Goal: Task Accomplishment & Management: Complete application form

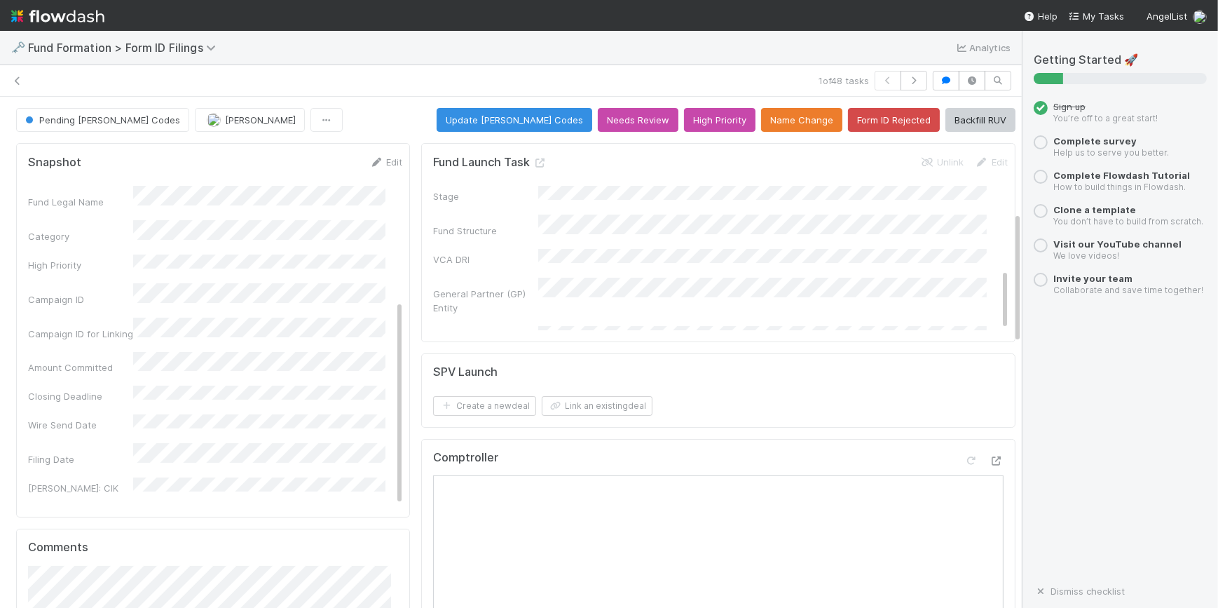
scroll to position [318, 0]
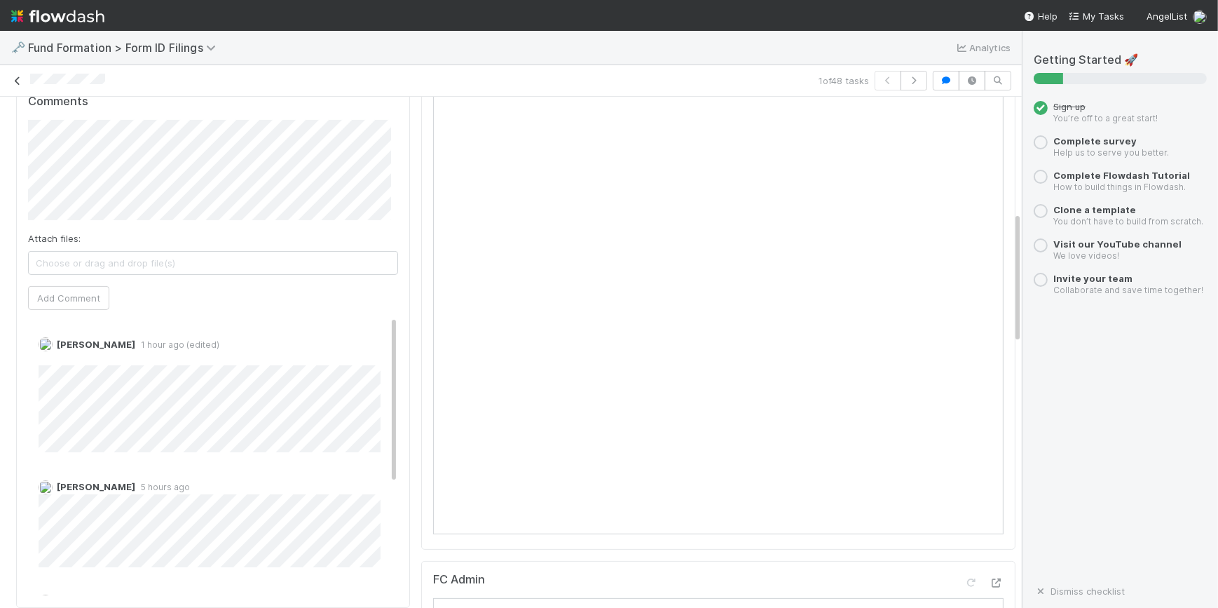
click at [18, 80] on icon at bounding box center [18, 80] width 14 height 9
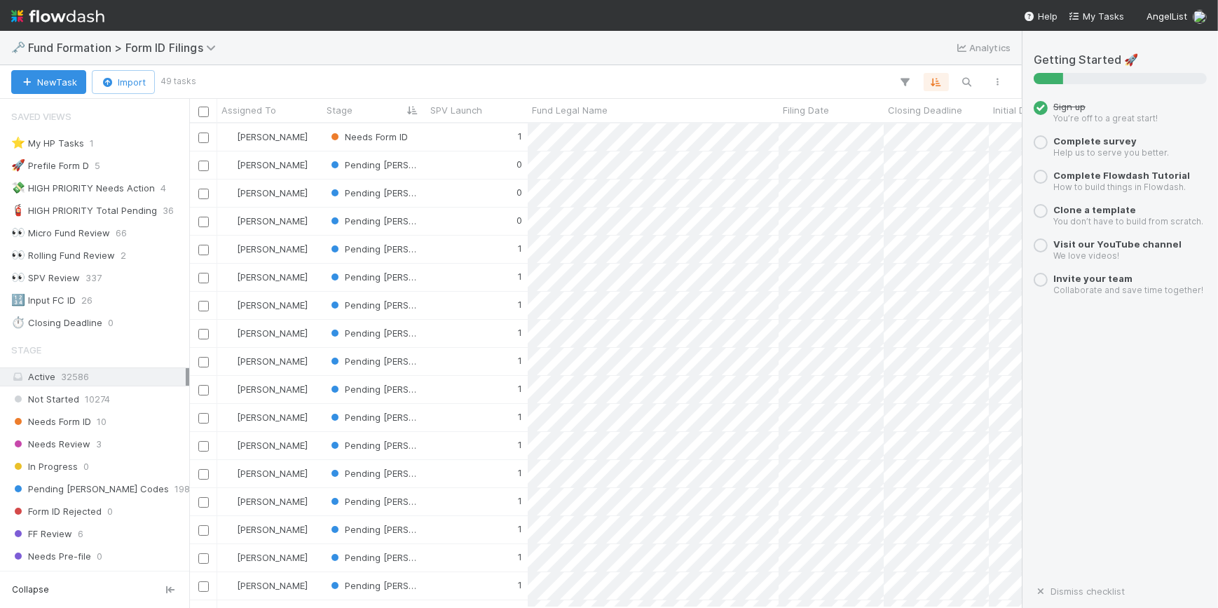
click at [137, 199] on div "Saved Views ⭐ My HP Tasks 1 🚀 Prefile Form D 5 💸 HIGH PRIORITY Needs Action 4 🧯…" at bounding box center [94, 217] width 189 height 230
click at [137, 207] on div "🧯 HIGH PRIORITY Total Pending" at bounding box center [84, 211] width 146 height 18
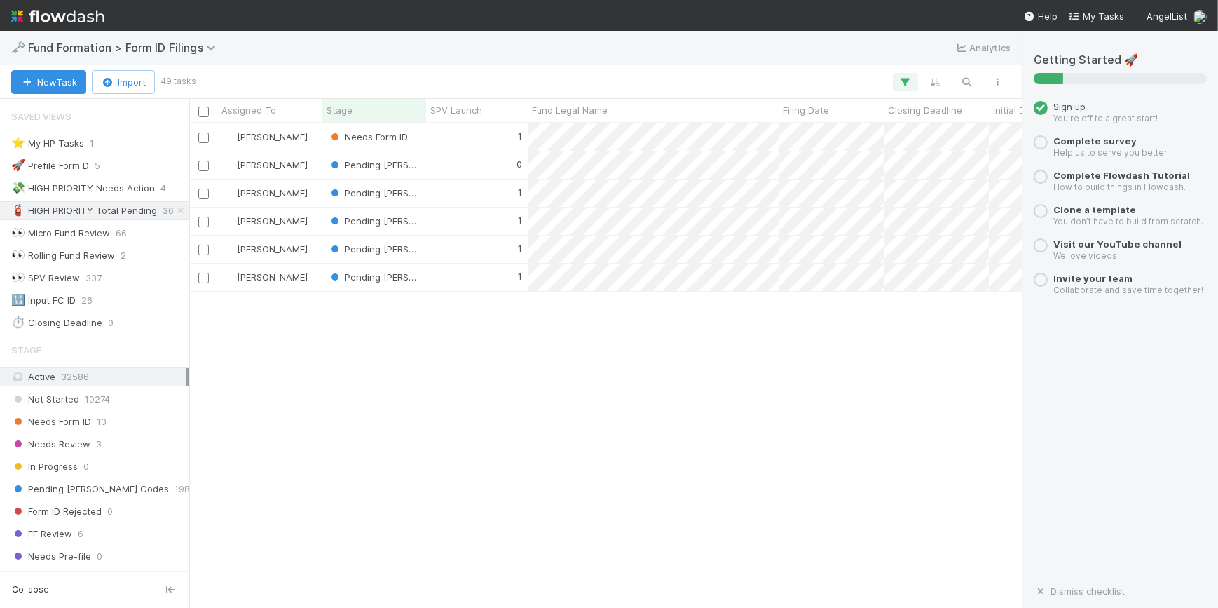
scroll to position [474, 823]
click at [143, 186] on div "💸 HIGH PRIORITY Needs Action" at bounding box center [83, 188] width 144 height 18
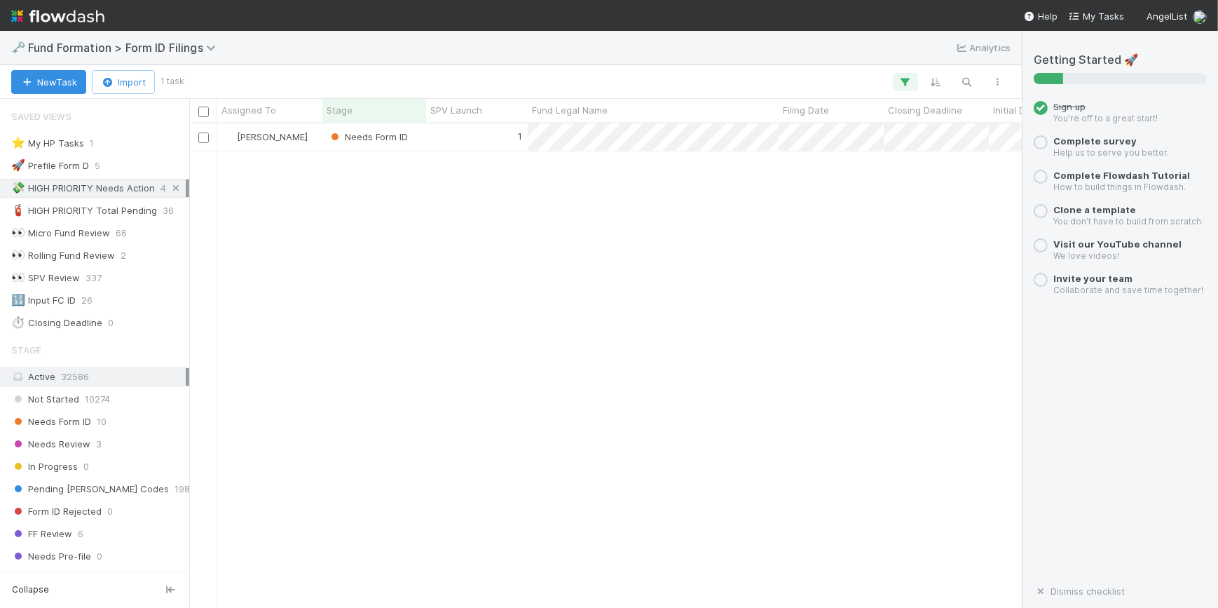
scroll to position [474, 823]
click at [172, 189] on icon at bounding box center [176, 188] width 14 height 9
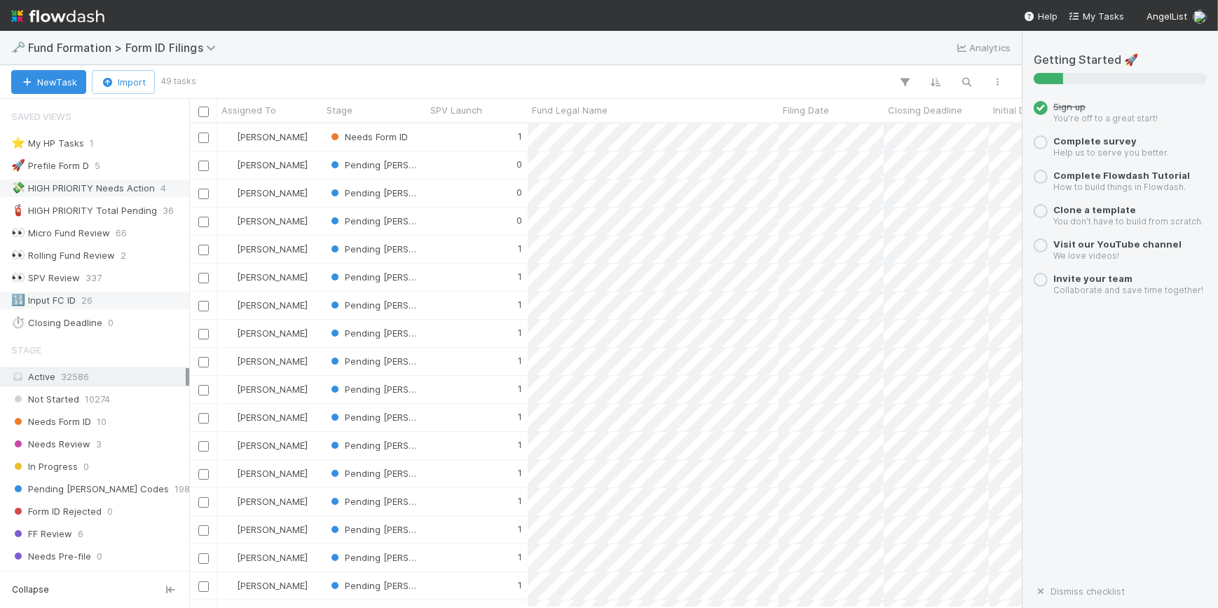
click at [83, 298] on span "26" at bounding box center [86, 301] width 11 height 18
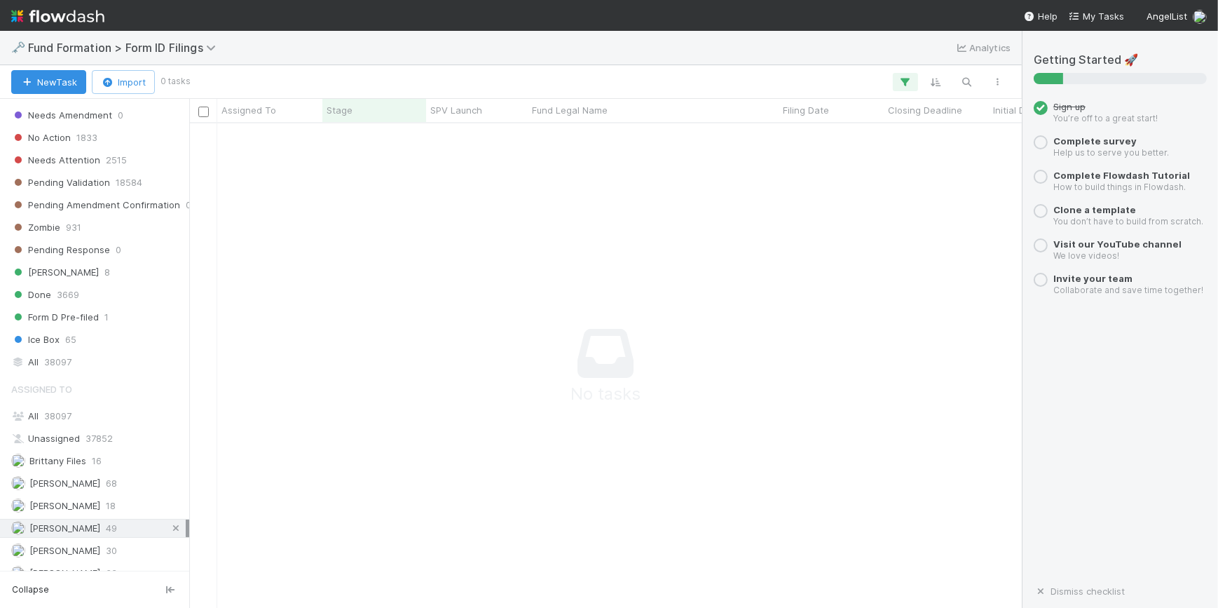
scroll to position [473, 0]
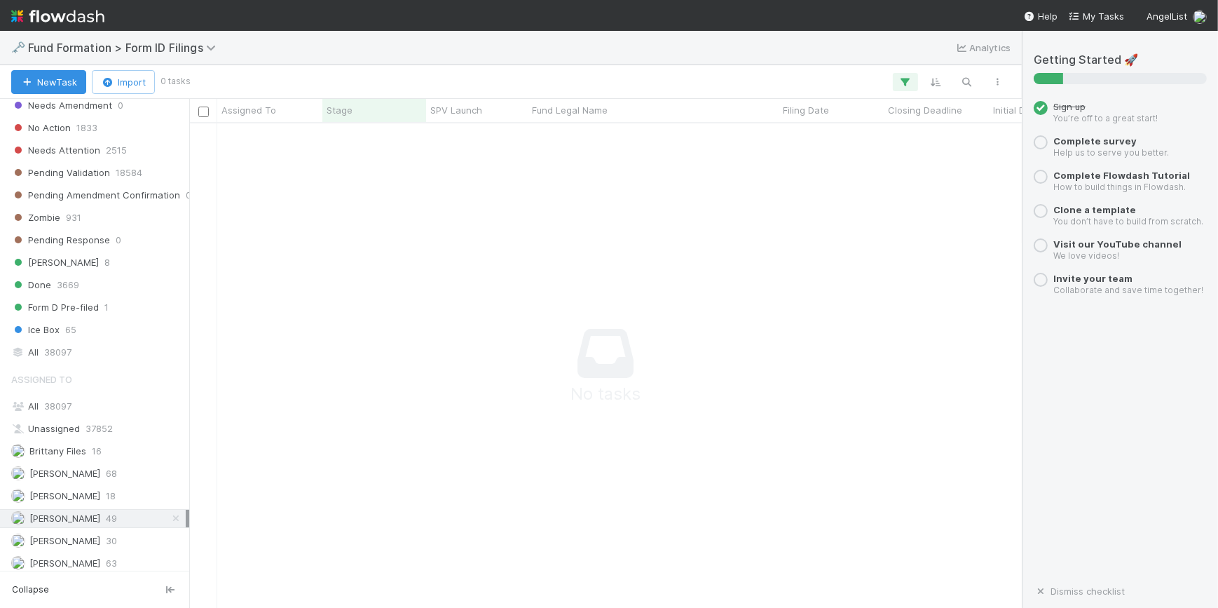
click at [169, 517] on icon at bounding box center [176, 518] width 14 height 9
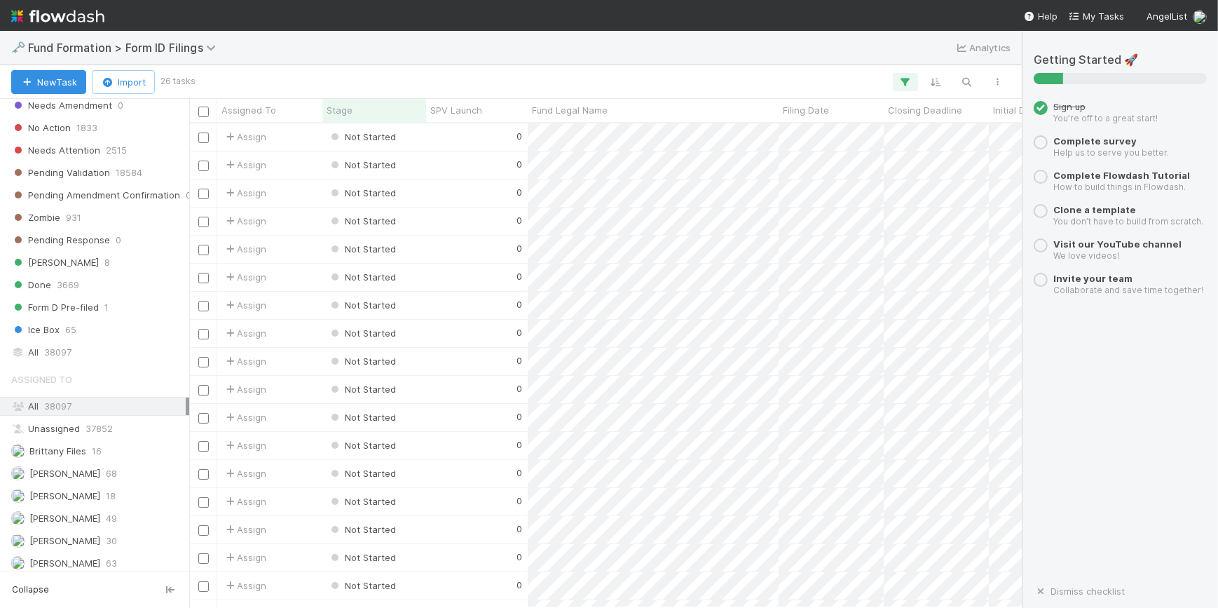
scroll to position [474, 823]
click at [470, 139] on div "0" at bounding box center [477, 136] width 102 height 27
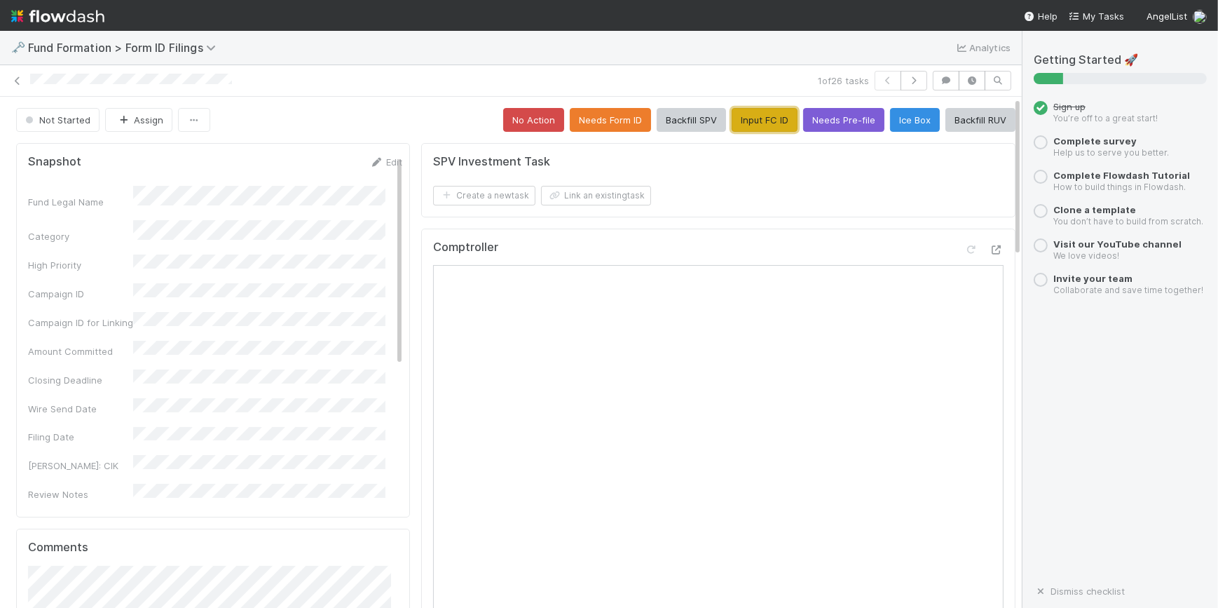
click at [745, 126] on button "Input FC ID" at bounding box center [765, 120] width 66 height 24
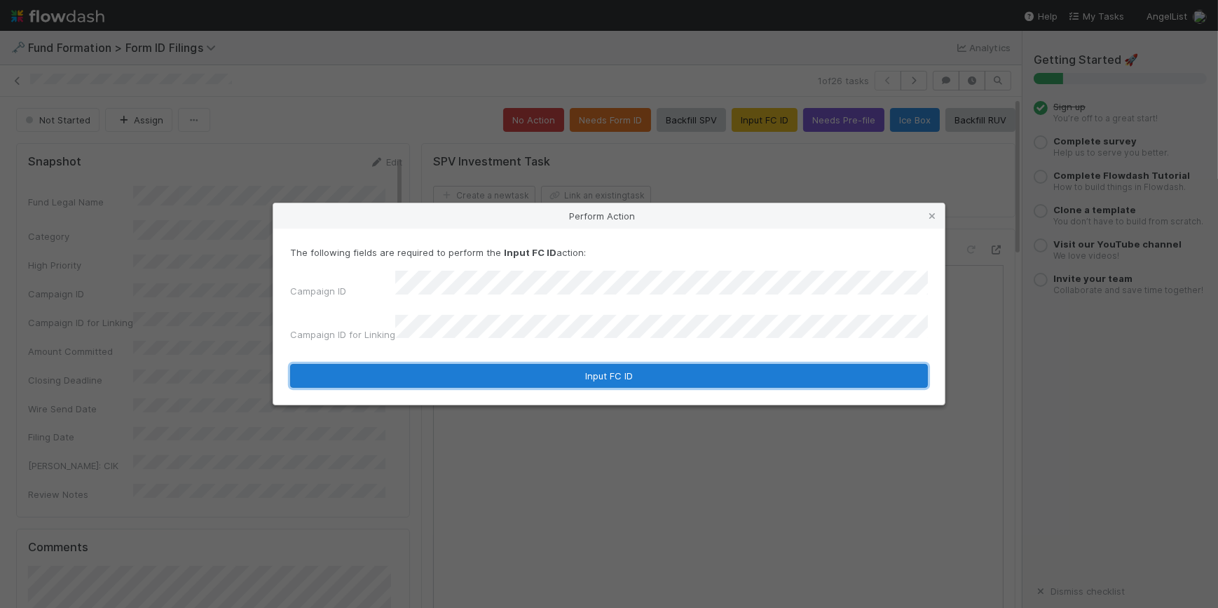
click at [596, 364] on button "Input FC ID" at bounding box center [609, 376] width 638 height 24
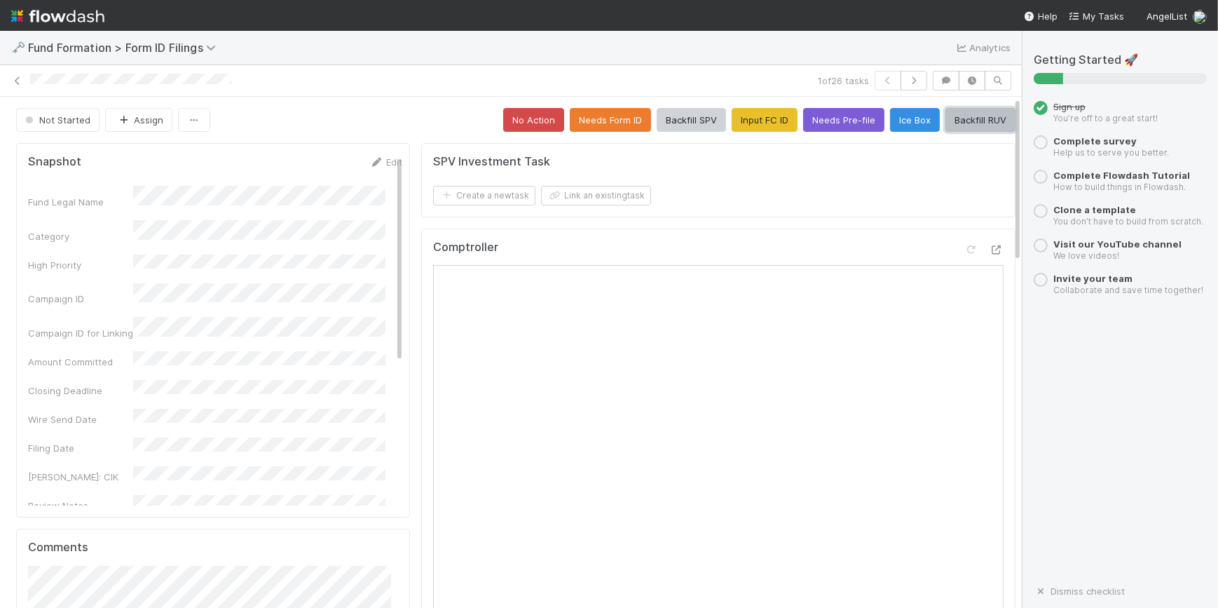
click at [945, 126] on button "Backfill RUV" at bounding box center [980, 120] width 70 height 24
click at [900, 85] on button "button" at bounding box center [913, 81] width 27 height 20
click at [533, 122] on button "No Action" at bounding box center [533, 120] width 61 height 24
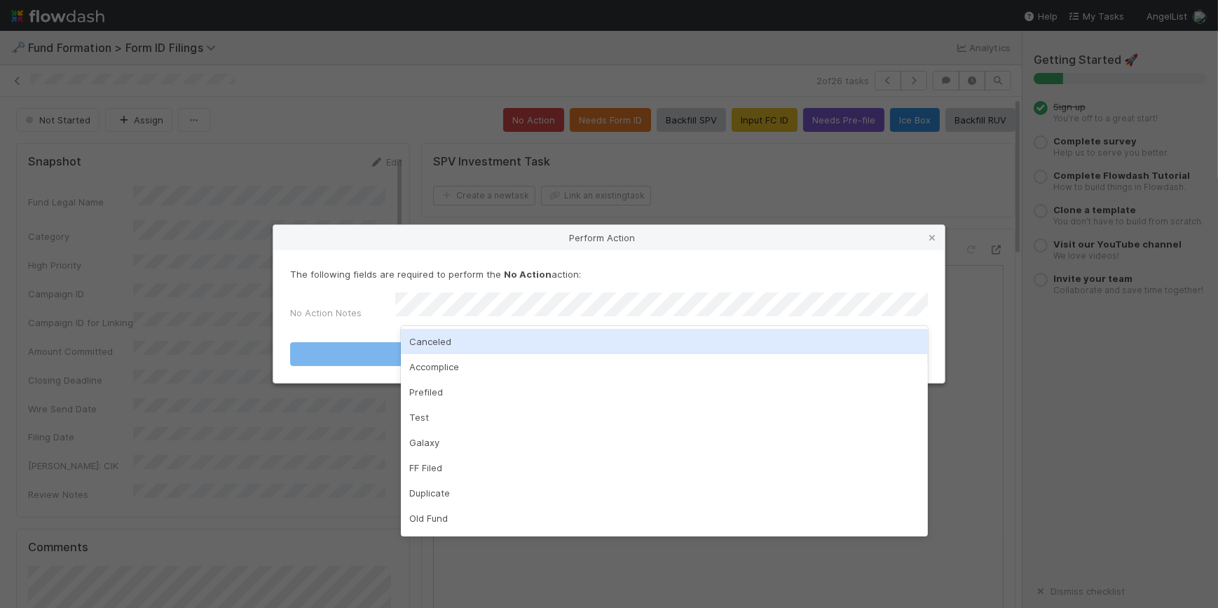
click at [650, 334] on div "Canceled" at bounding box center [664, 341] width 527 height 25
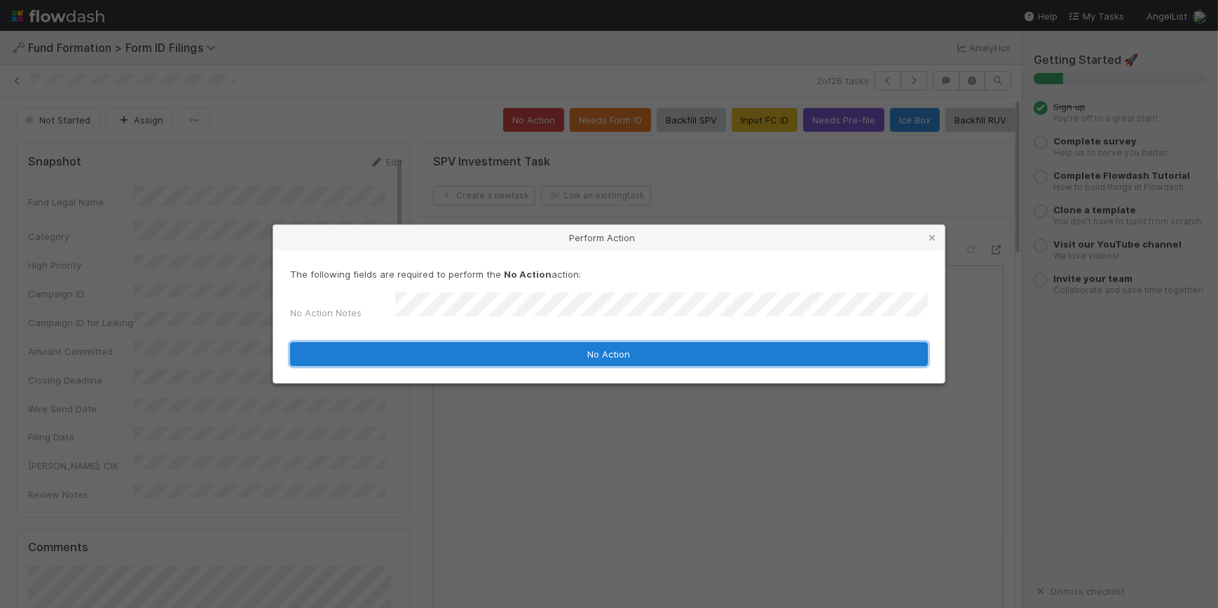
click at [722, 347] on button "No Action" at bounding box center [609, 354] width 638 height 24
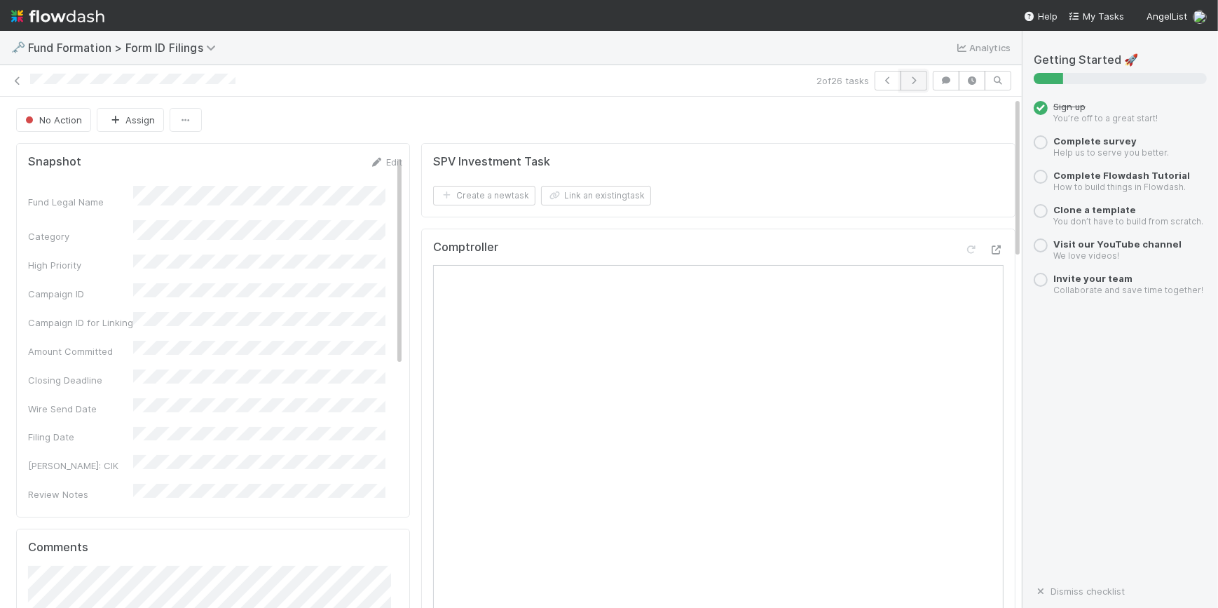
click at [903, 85] on button "button" at bounding box center [913, 81] width 27 height 20
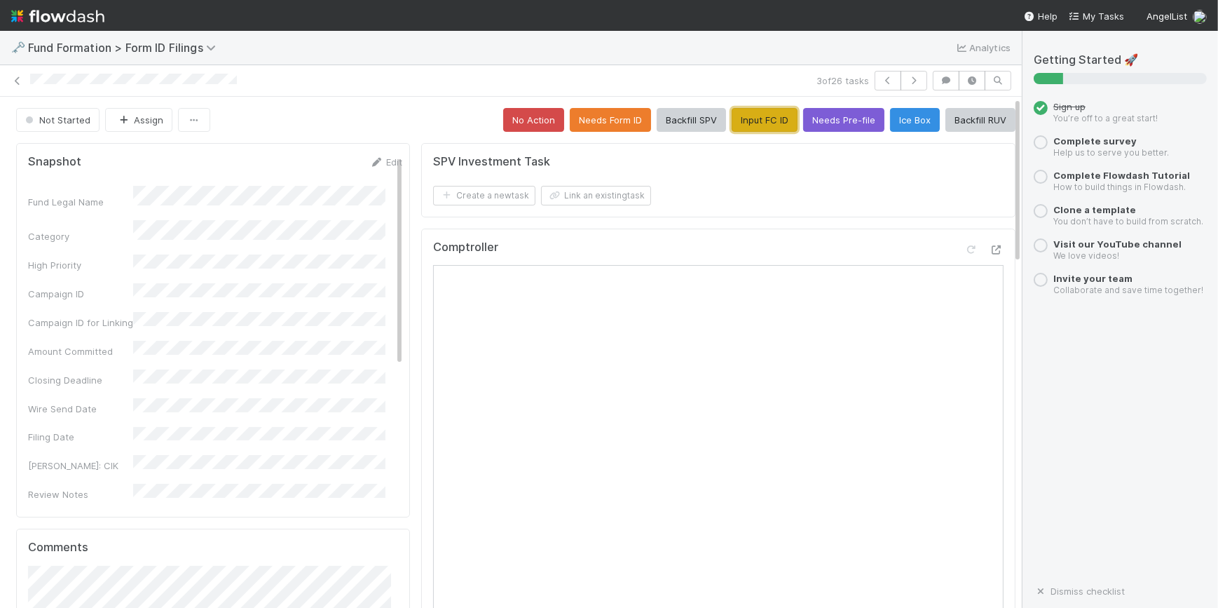
click at [758, 116] on button "Input FC ID" at bounding box center [765, 120] width 66 height 24
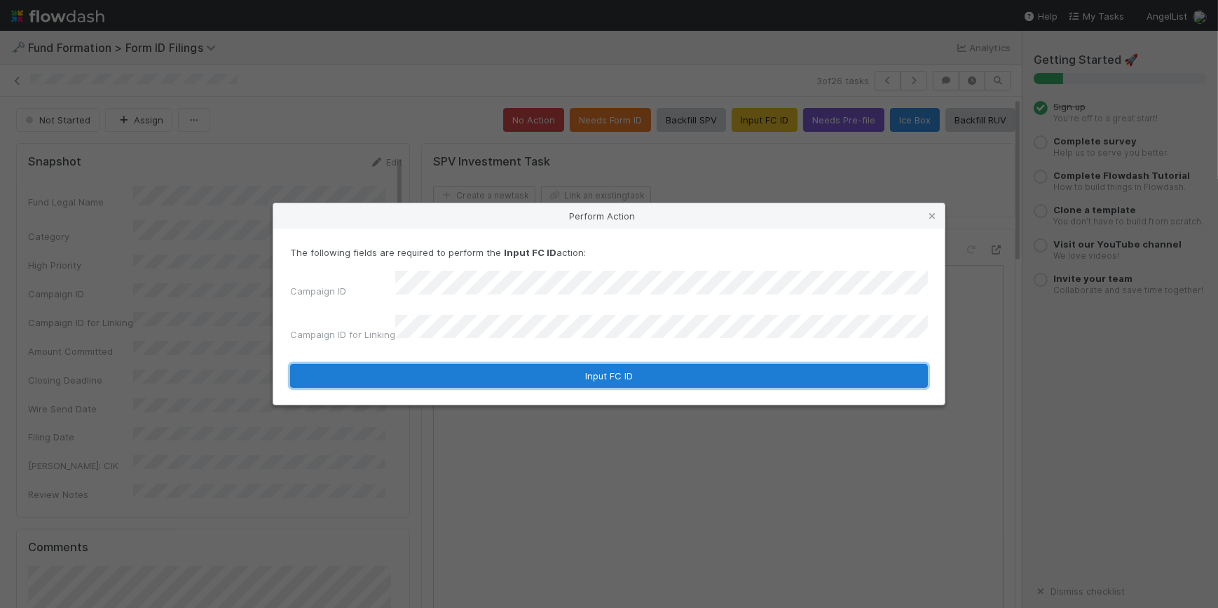
click at [616, 364] on button "Input FC ID" at bounding box center [609, 376] width 638 height 24
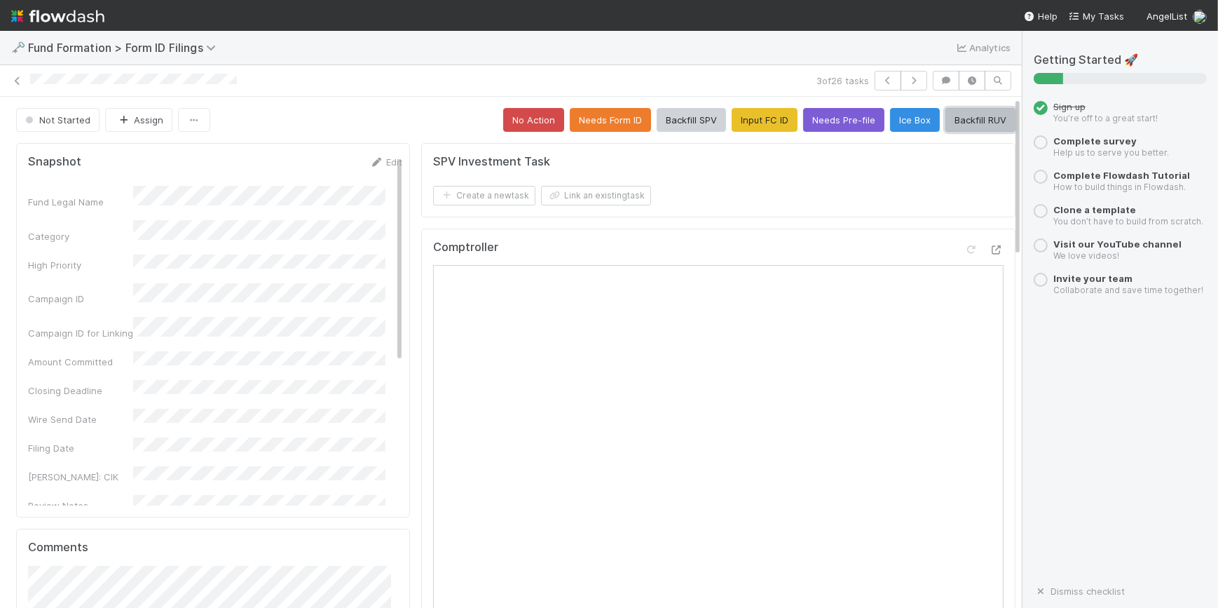
click at [956, 117] on button "Backfill RUV" at bounding box center [980, 120] width 70 height 24
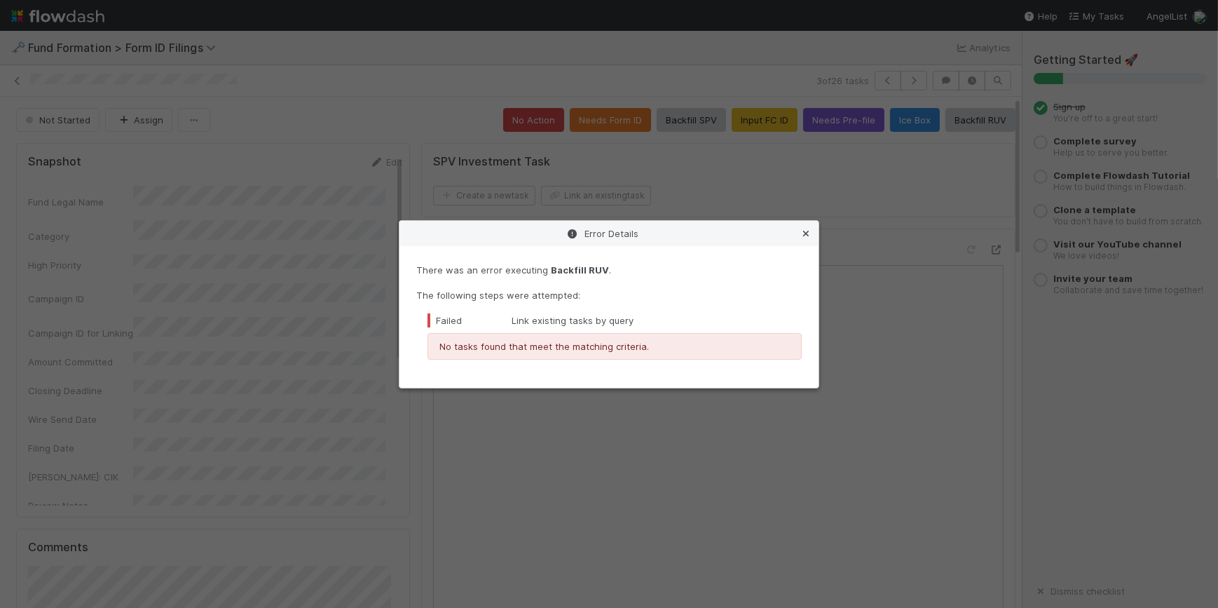
click at [808, 231] on icon at bounding box center [806, 233] width 14 height 9
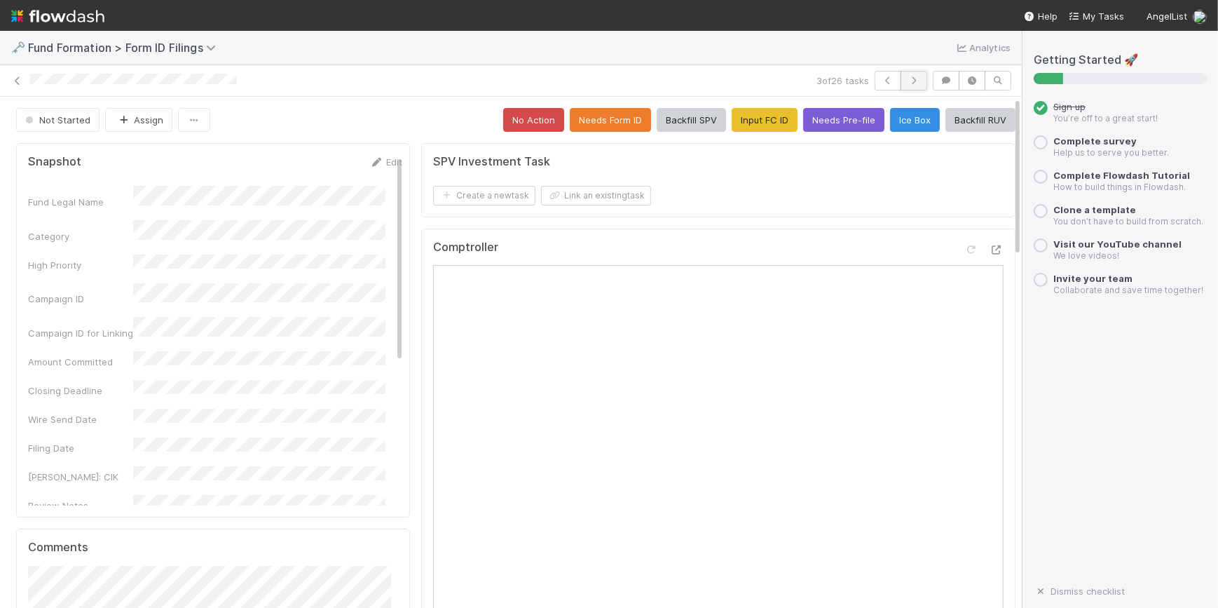
click at [908, 83] on icon "button" at bounding box center [914, 80] width 14 height 8
click at [741, 114] on button "Input FC ID" at bounding box center [765, 120] width 66 height 24
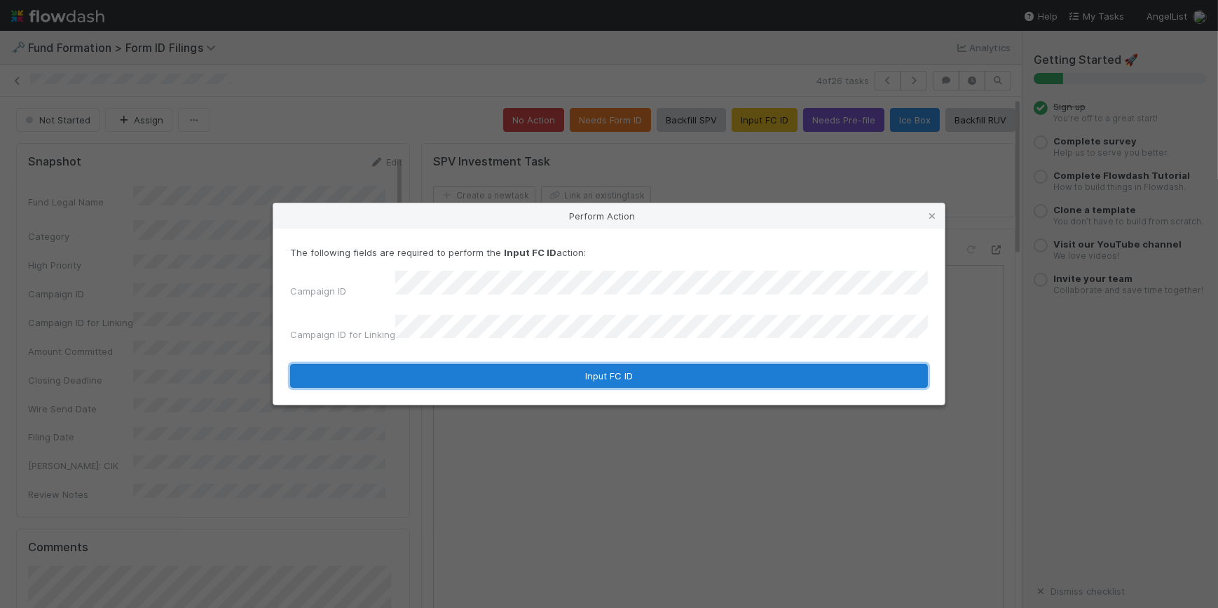
click at [594, 379] on button "Input FC ID" at bounding box center [609, 376] width 638 height 24
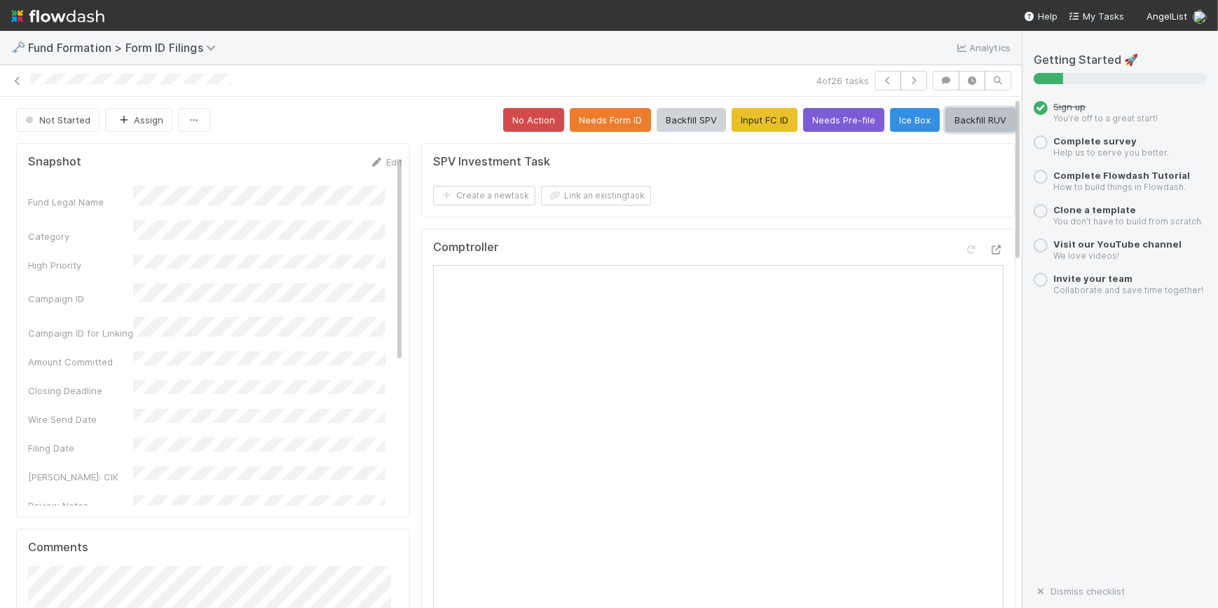
click at [945, 118] on button "Backfill RUV" at bounding box center [980, 120] width 70 height 24
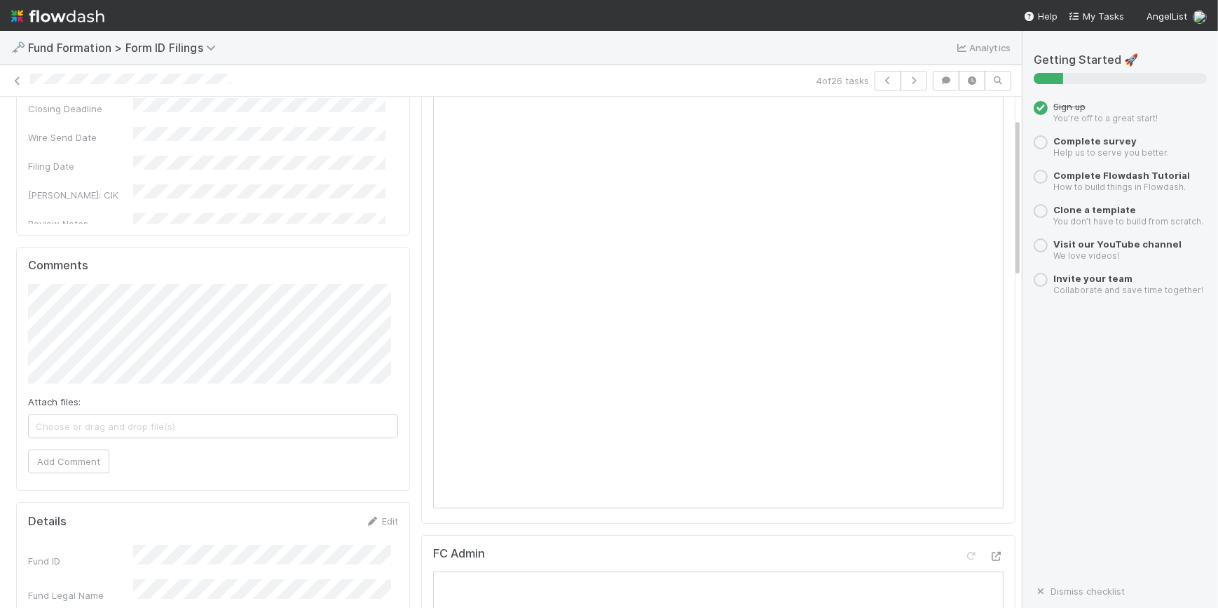
scroll to position [63, 0]
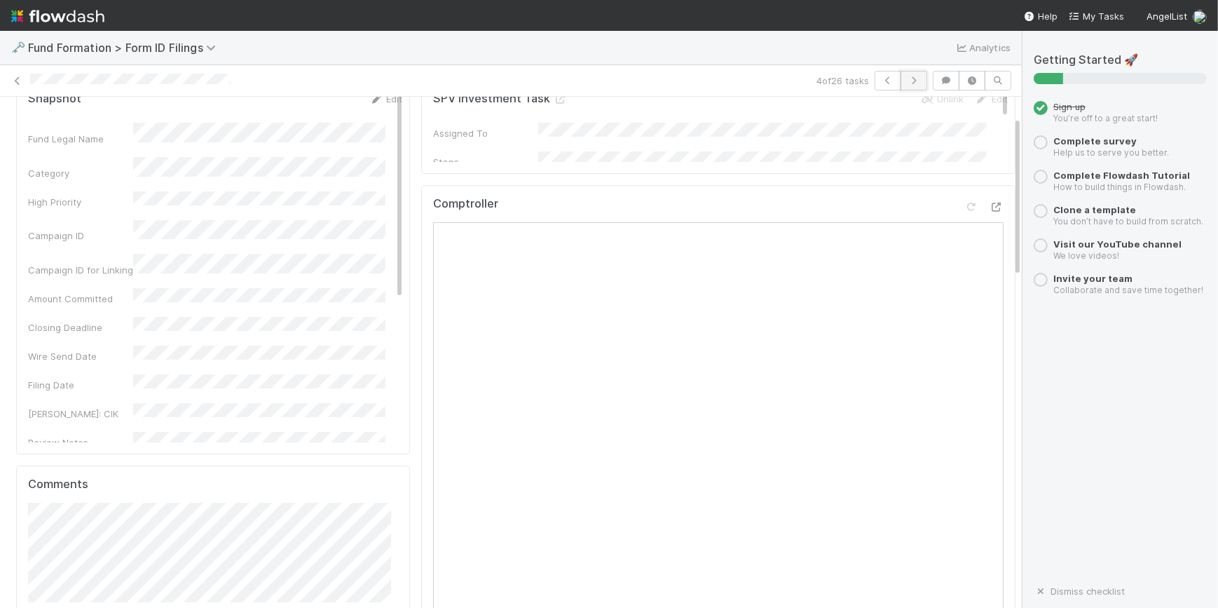
click at [907, 76] on icon "button" at bounding box center [914, 80] width 14 height 8
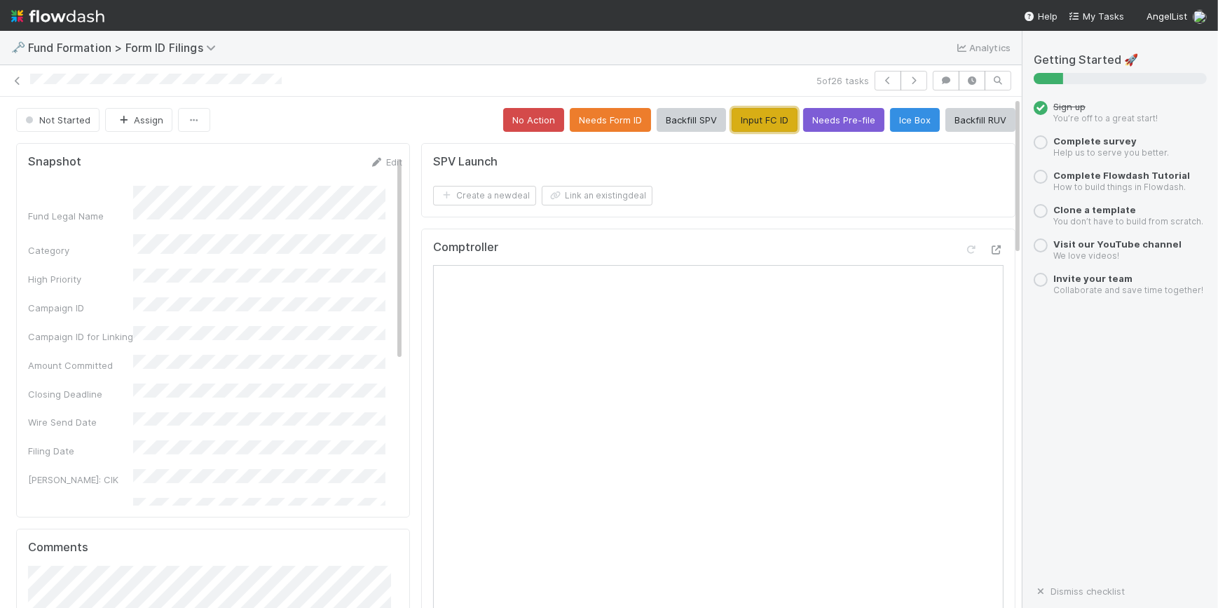
click at [750, 125] on button "Input FC ID" at bounding box center [765, 120] width 66 height 24
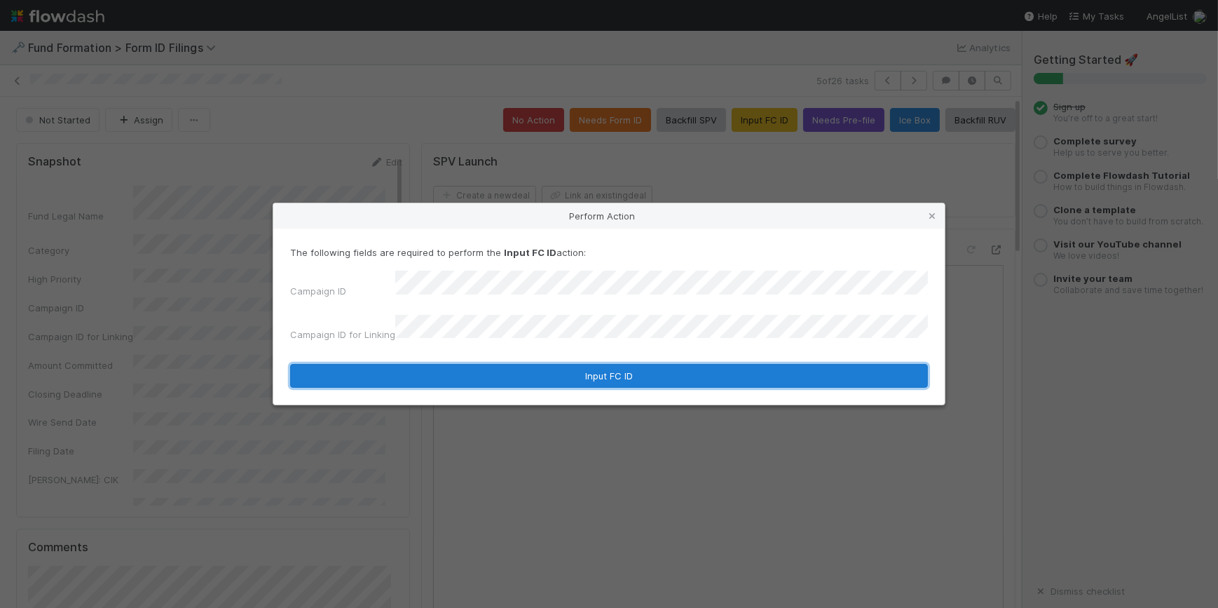
click at [683, 368] on button "Input FC ID" at bounding box center [609, 376] width 638 height 24
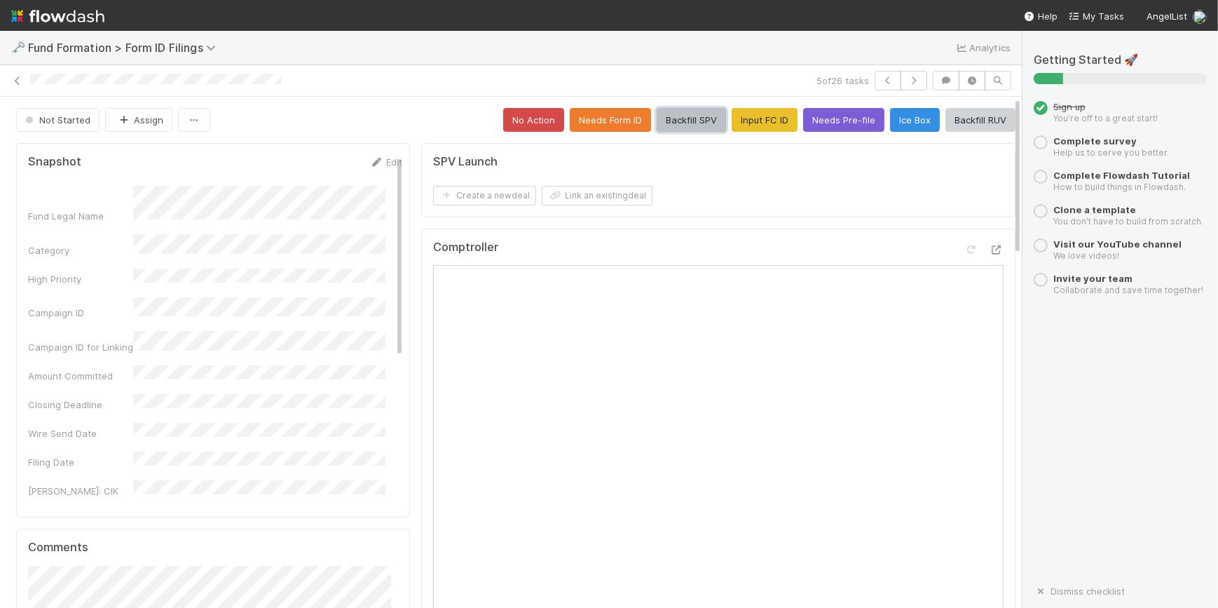
click at [660, 119] on button "Backfill SPV" at bounding box center [691, 120] width 69 height 24
click at [896, 69] on div "5 of 26 tasks" at bounding box center [511, 81] width 1022 height 32
click at [901, 71] on button "button" at bounding box center [913, 81] width 27 height 20
click at [750, 127] on button "Input FC ID" at bounding box center [765, 120] width 66 height 24
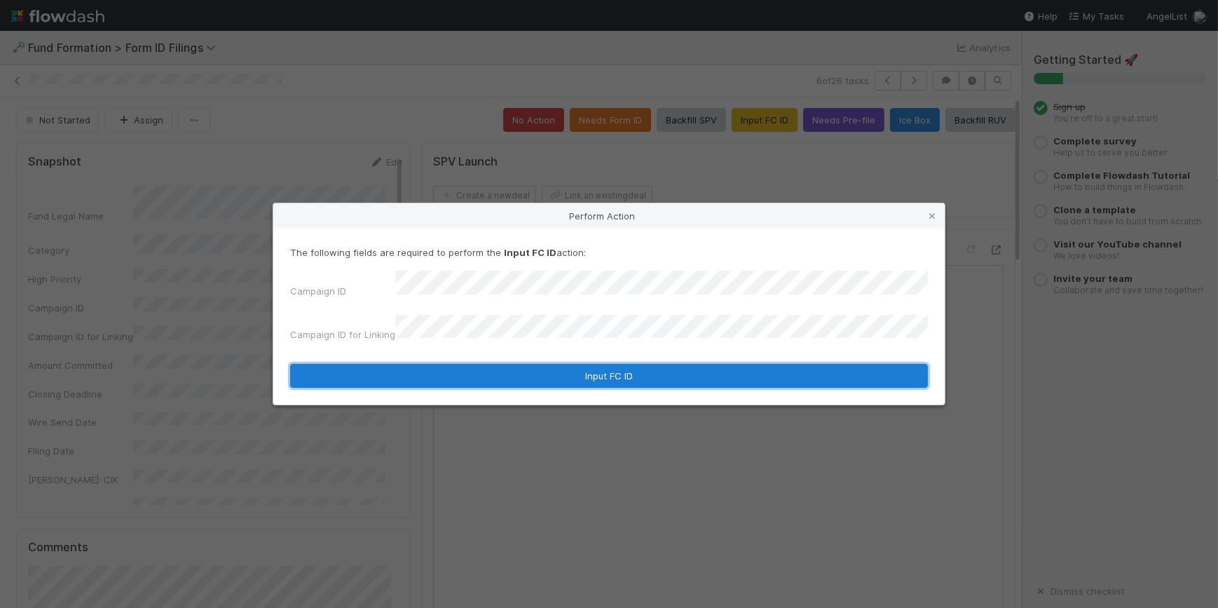
click at [637, 364] on button "Input FC ID" at bounding box center [609, 376] width 638 height 24
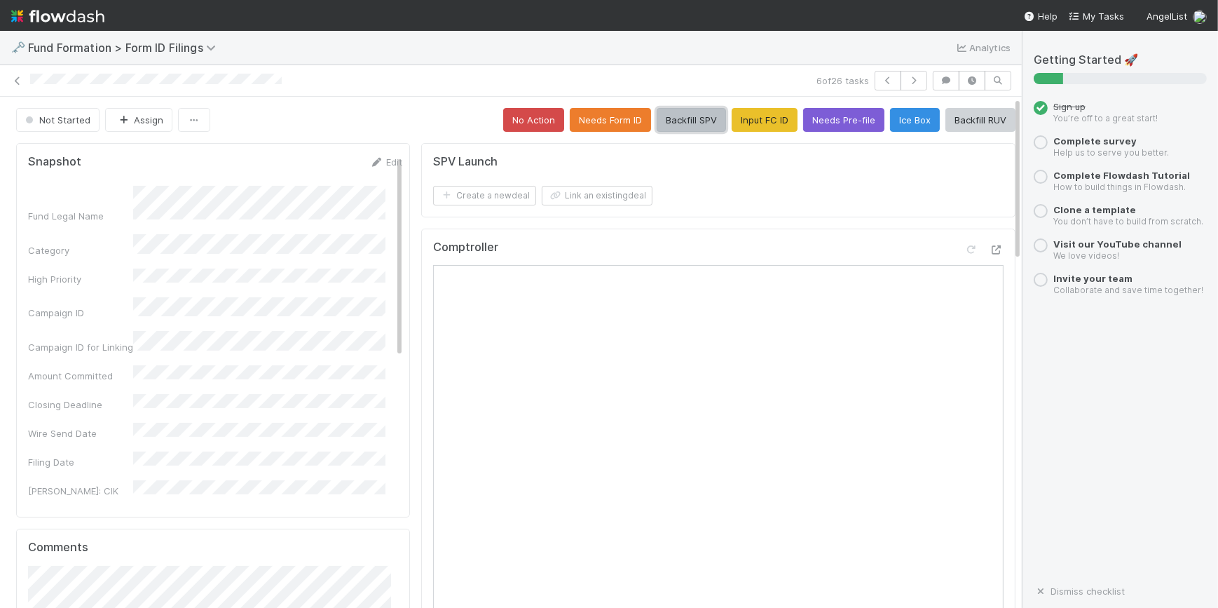
click at [658, 123] on button "Backfill SPV" at bounding box center [691, 120] width 69 height 24
click at [900, 88] on button "button" at bounding box center [913, 81] width 27 height 20
click at [739, 130] on button "Input FC ID" at bounding box center [765, 120] width 66 height 24
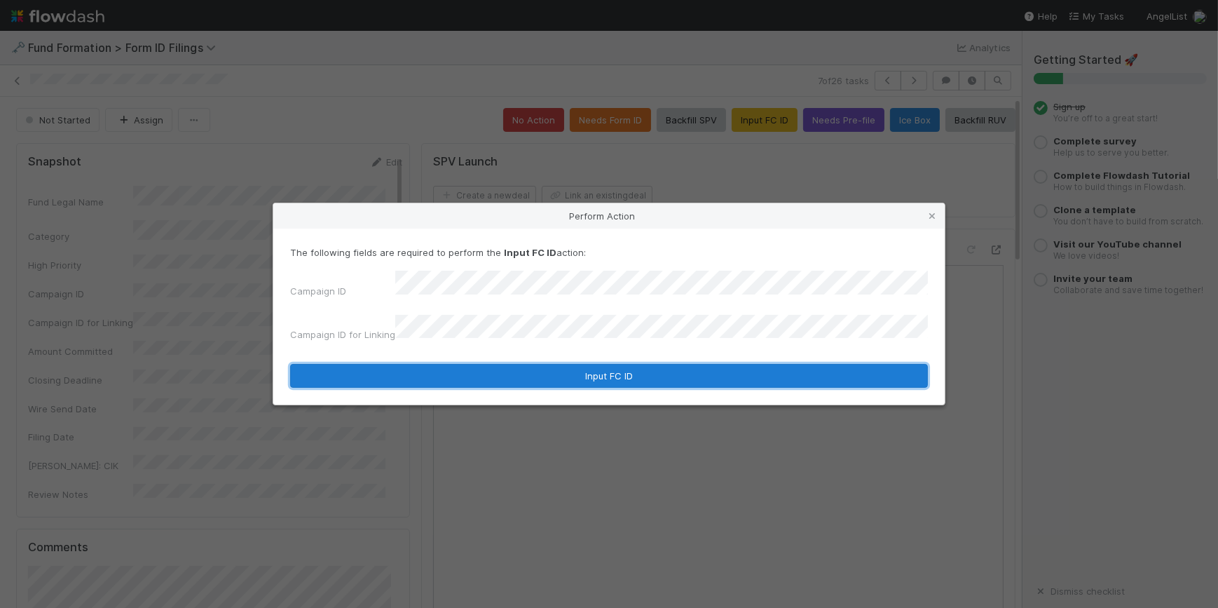
click at [680, 364] on button "Input FC ID" at bounding box center [609, 376] width 638 height 24
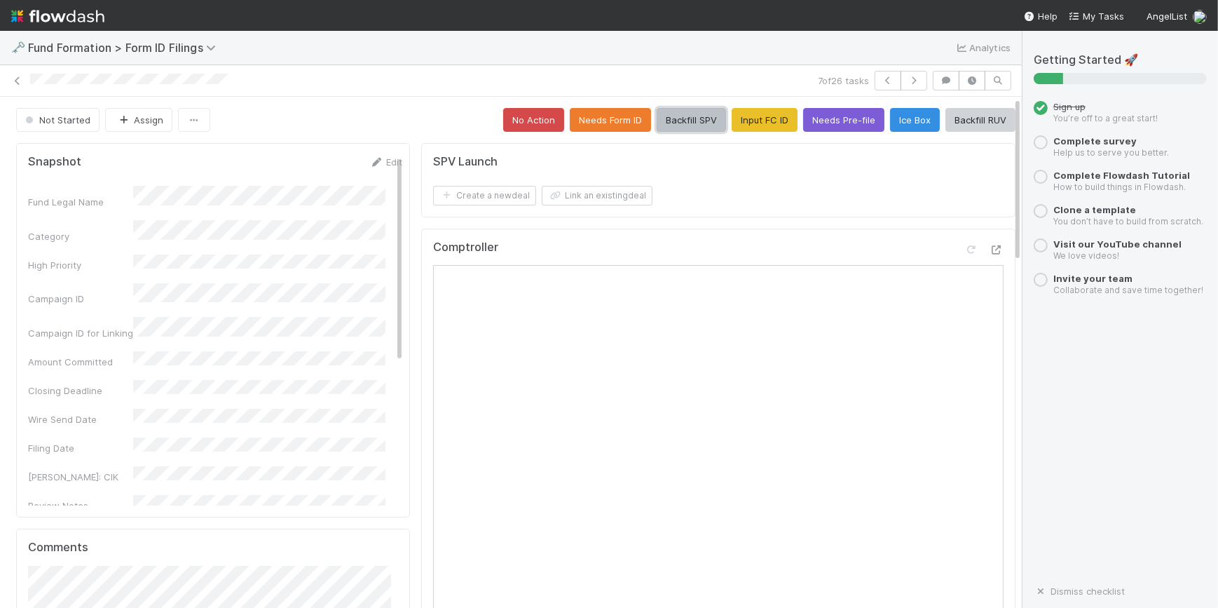
click at [672, 125] on button "Backfill SPV" at bounding box center [691, 120] width 69 height 24
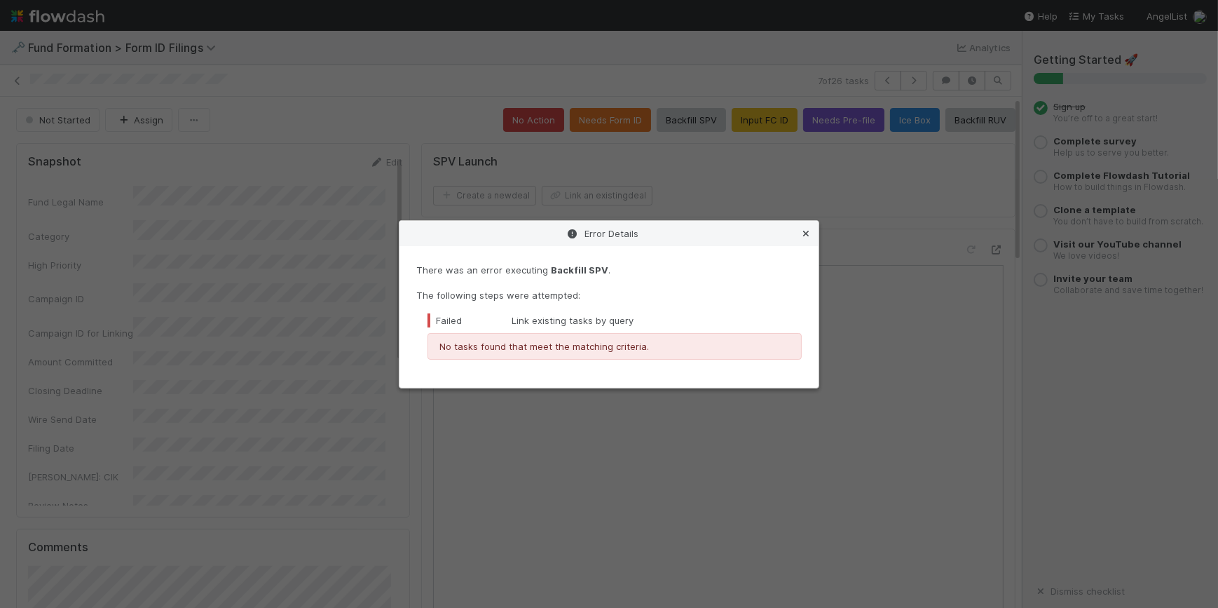
click at [808, 235] on icon at bounding box center [806, 233] width 14 height 9
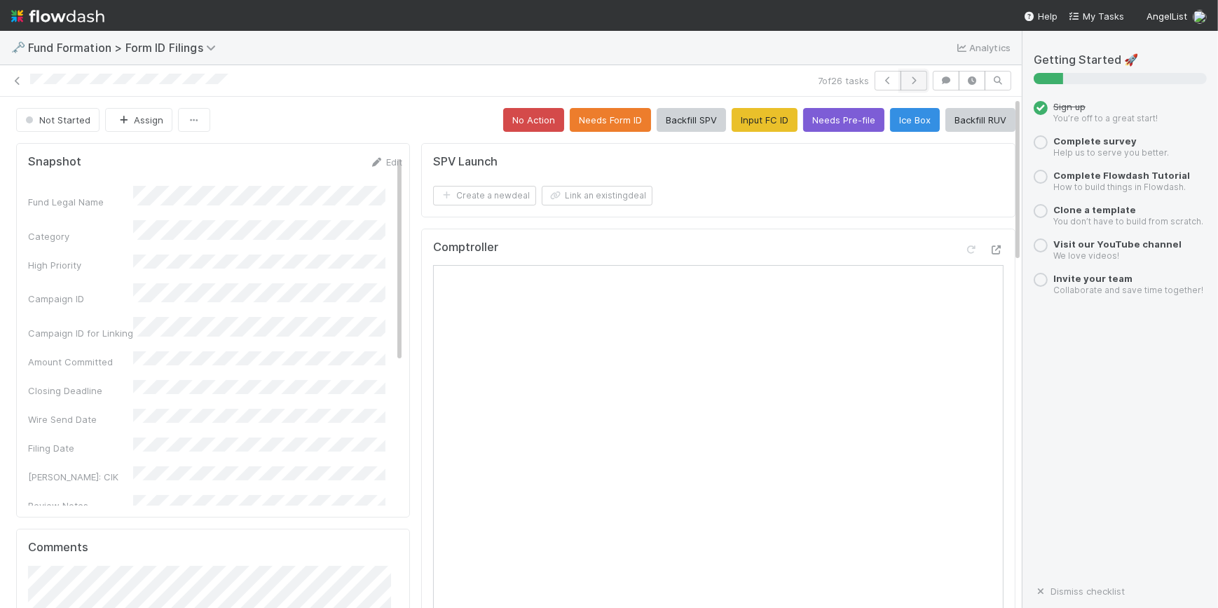
click at [900, 78] on button "button" at bounding box center [913, 81] width 27 height 20
click at [757, 124] on button "Input FC ID" at bounding box center [765, 120] width 66 height 24
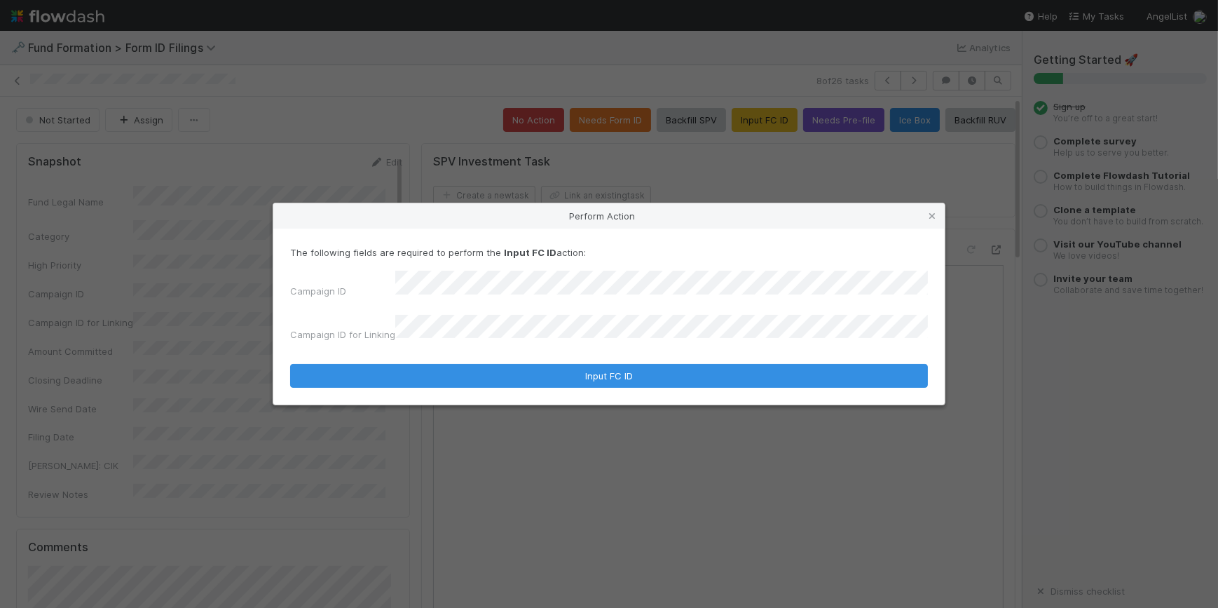
click at [584, 316] on div "Campaign ID Campaign ID for Linking" at bounding box center [609, 308] width 638 height 77
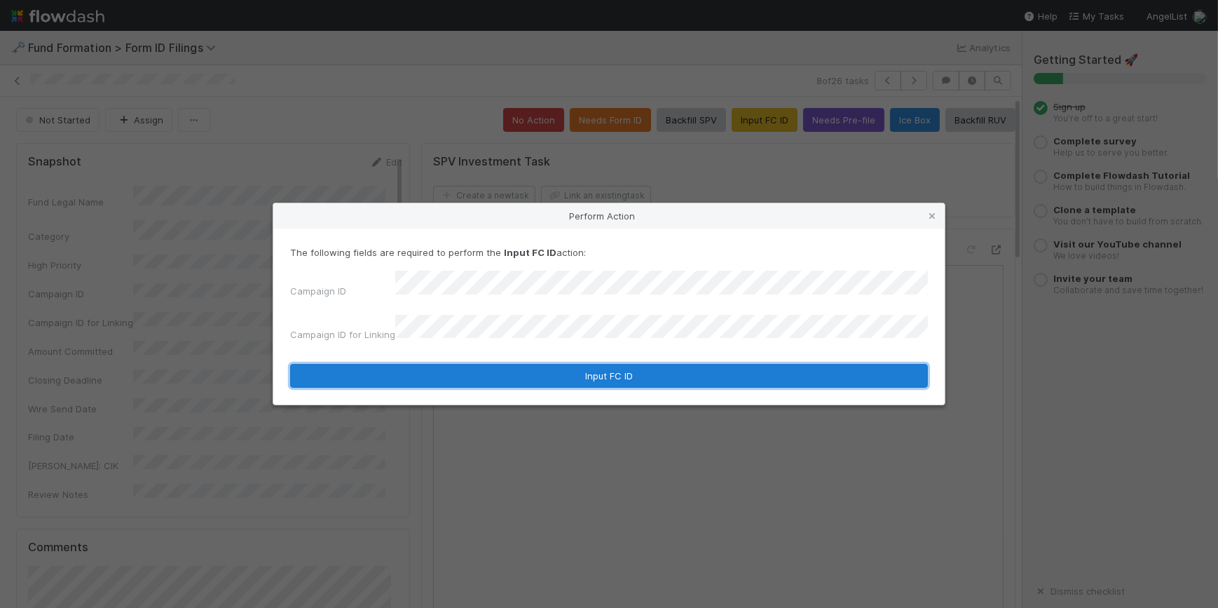
click at [589, 364] on button "Input FC ID" at bounding box center [609, 376] width 638 height 24
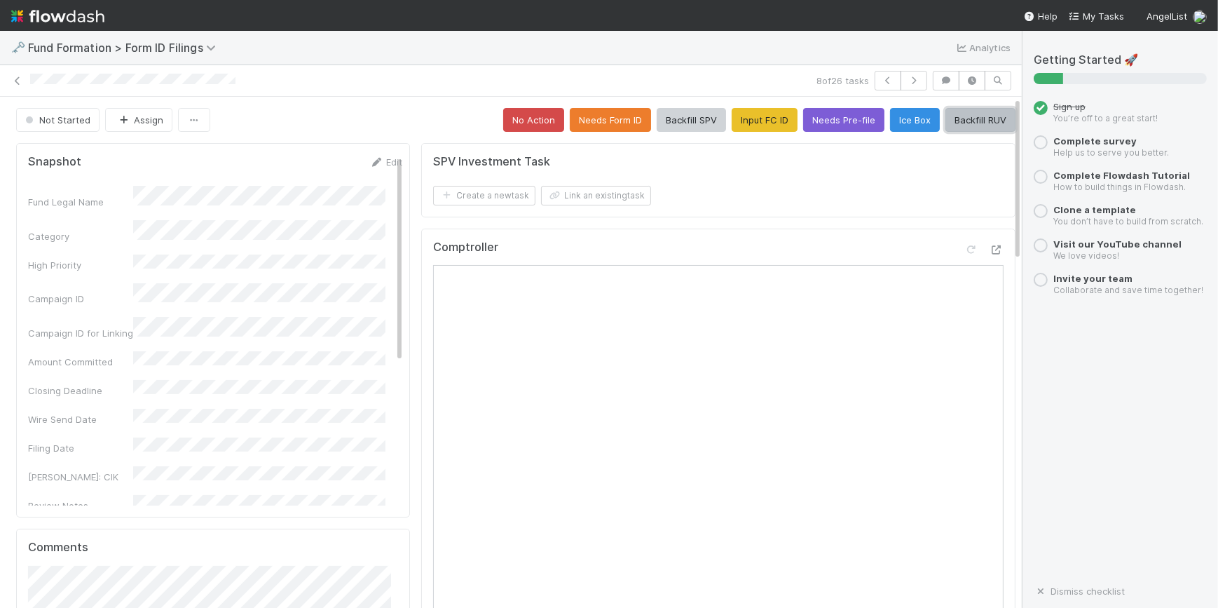
click at [968, 116] on button "Backfill RUV" at bounding box center [980, 120] width 70 height 24
click at [907, 76] on icon "button" at bounding box center [914, 80] width 14 height 8
click at [763, 119] on button "Input FC ID" at bounding box center [765, 120] width 66 height 24
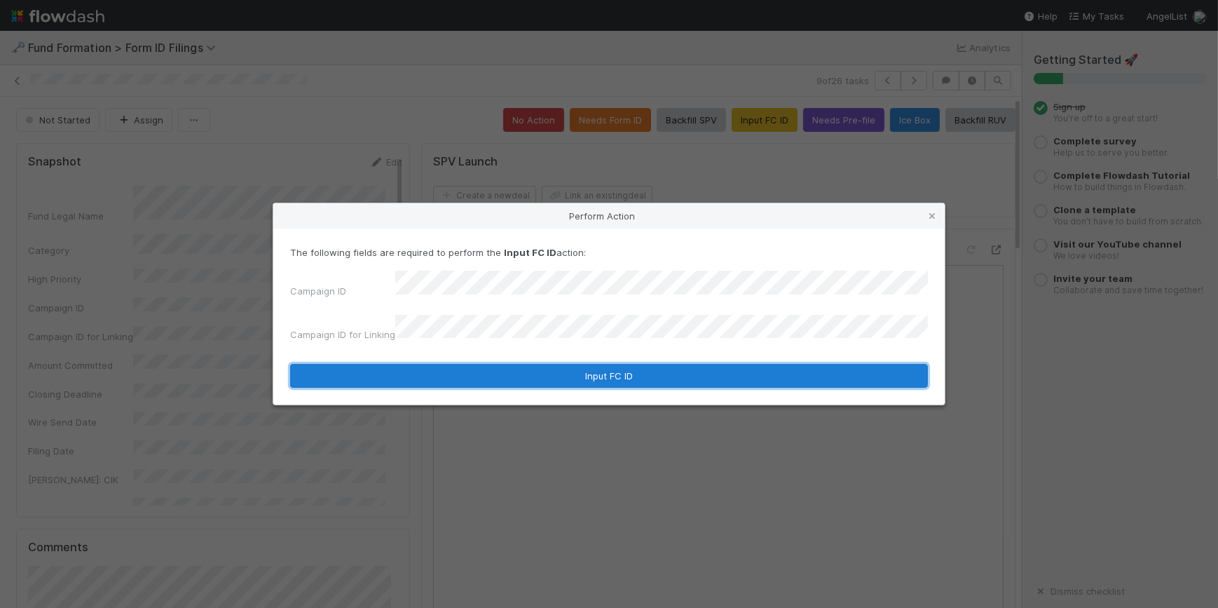
click at [657, 364] on button "Input FC ID" at bounding box center [609, 376] width 638 height 24
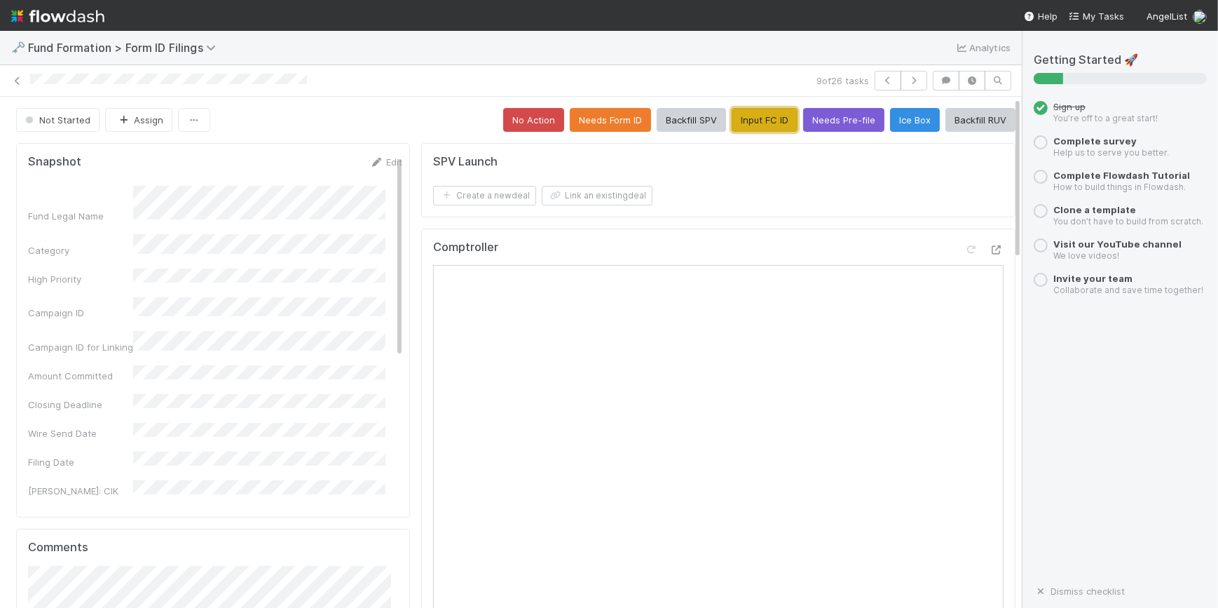
click at [732, 121] on button "Input FC ID" at bounding box center [765, 120] width 66 height 24
click at [657, 117] on button "Backfill SPV" at bounding box center [691, 120] width 69 height 24
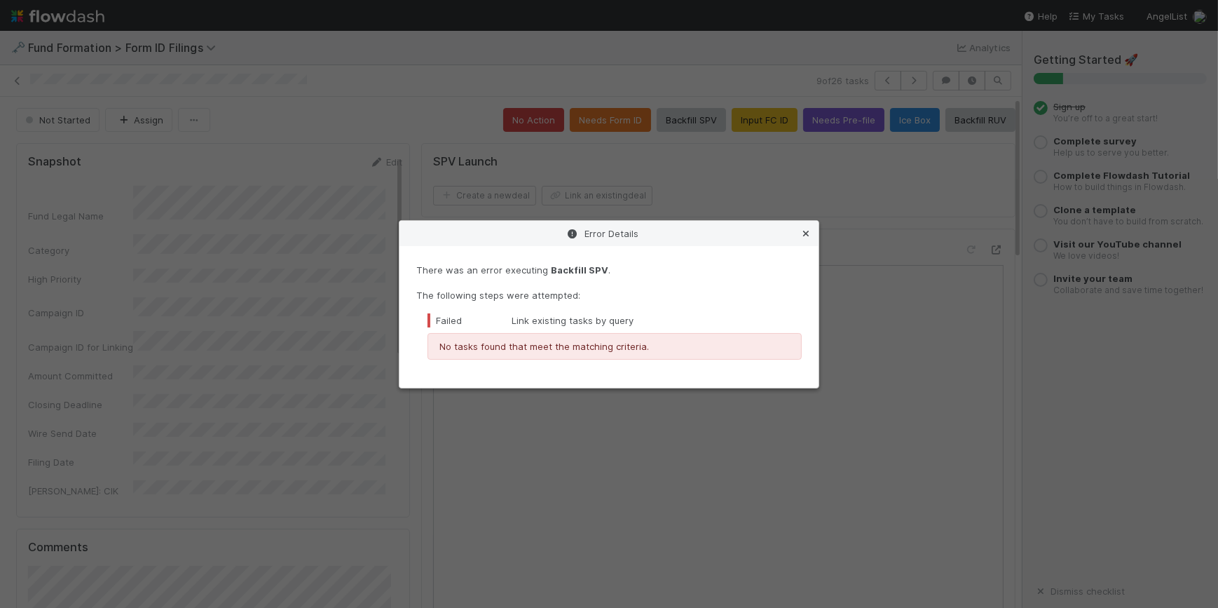
click at [809, 235] on icon at bounding box center [806, 233] width 14 height 9
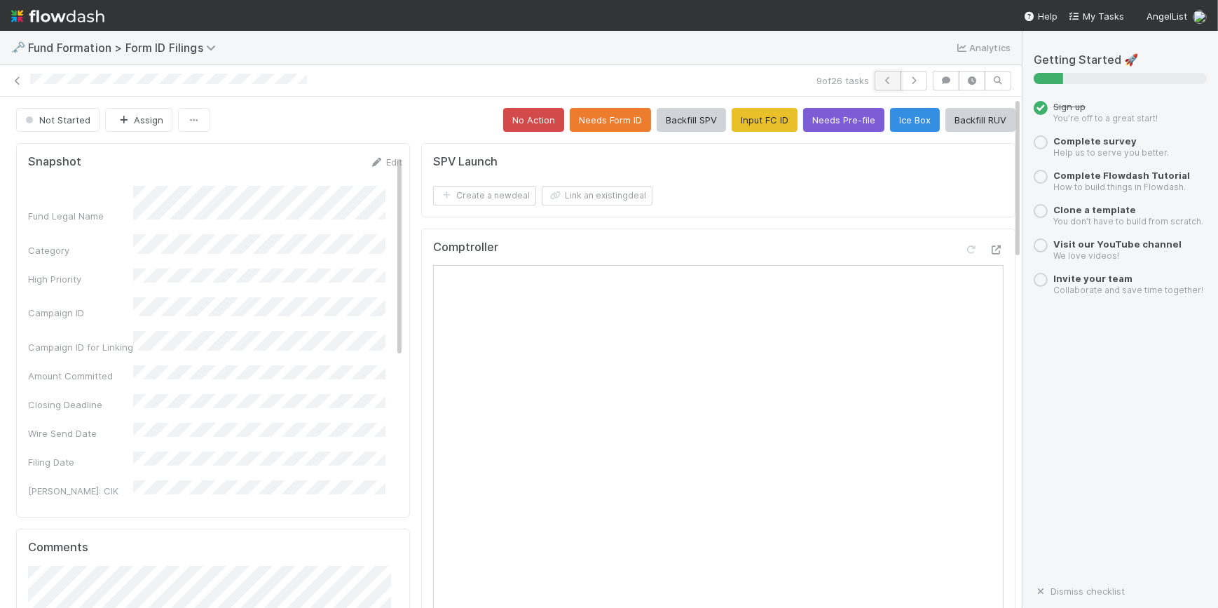
click at [888, 82] on button "button" at bounding box center [888, 81] width 27 height 20
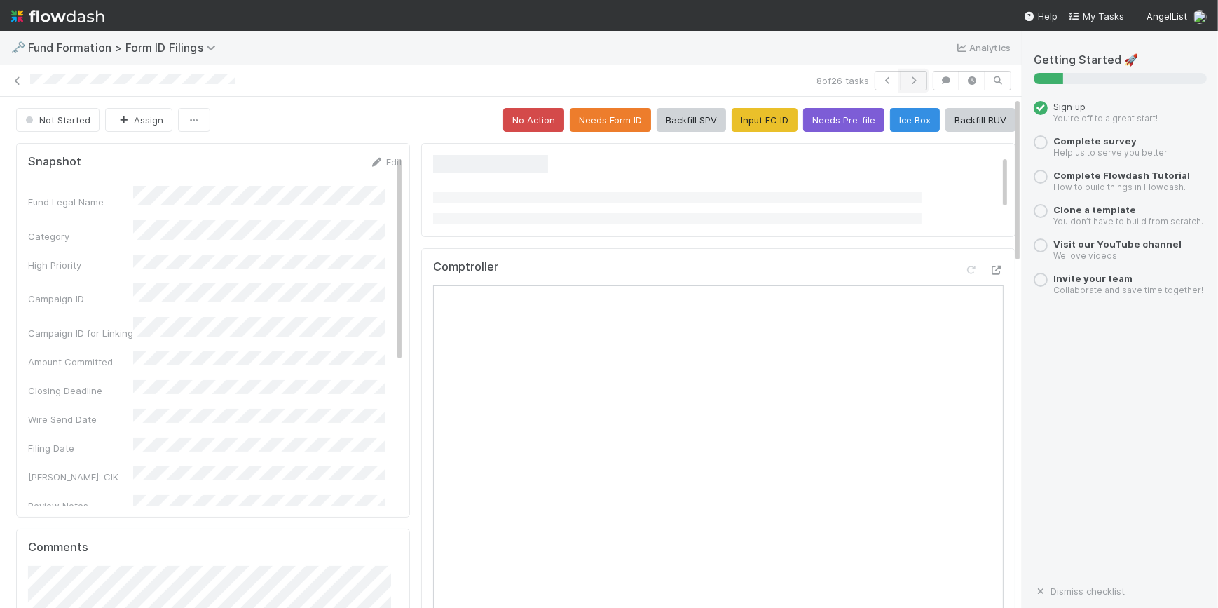
click at [910, 85] on button "button" at bounding box center [913, 81] width 27 height 20
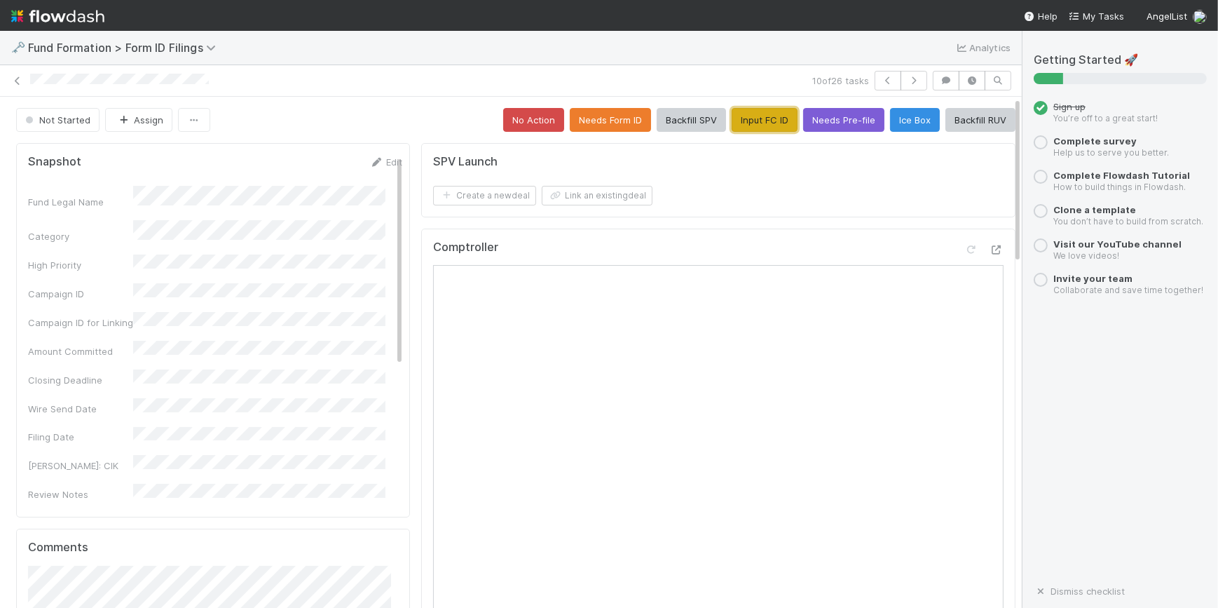
click at [746, 112] on button "Input FC ID" at bounding box center [765, 120] width 66 height 24
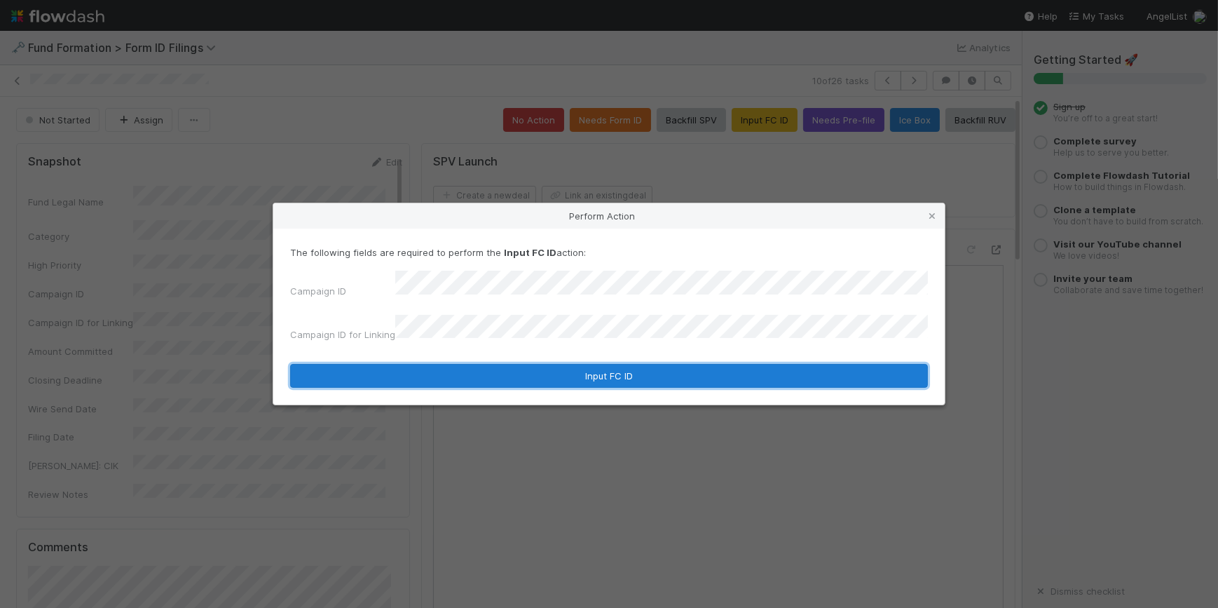
click at [631, 364] on button "Input FC ID" at bounding box center [609, 376] width 638 height 24
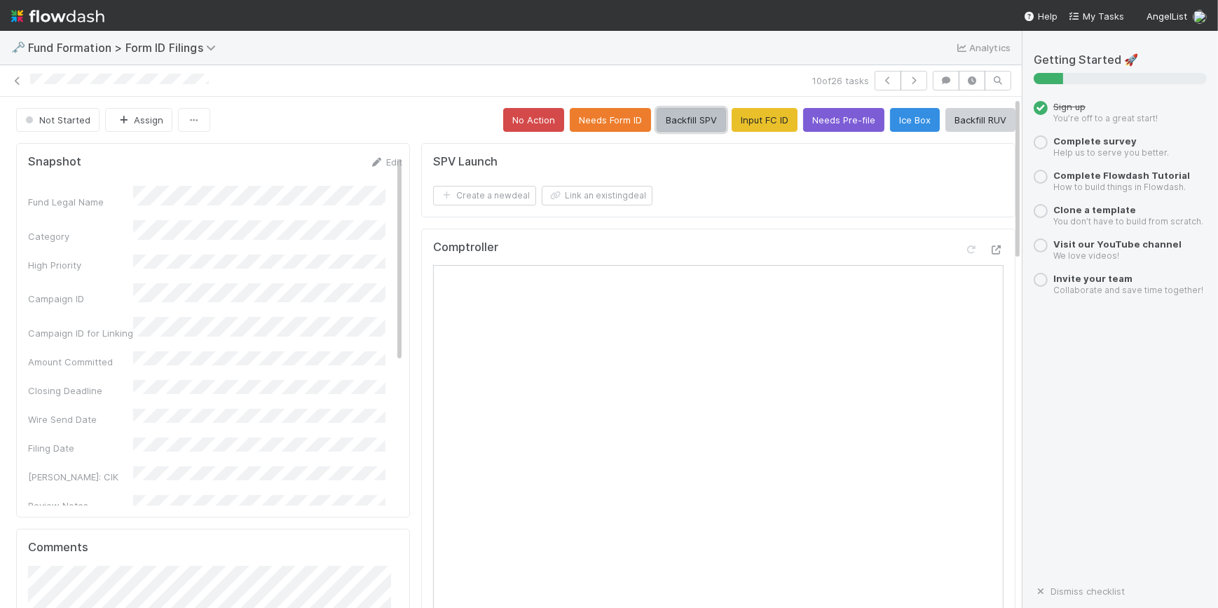
click at [664, 129] on button "Backfill SPV" at bounding box center [691, 120] width 69 height 24
click at [905, 85] on button "button" at bounding box center [913, 81] width 27 height 20
click at [744, 125] on button "Input FC ID" at bounding box center [765, 120] width 66 height 24
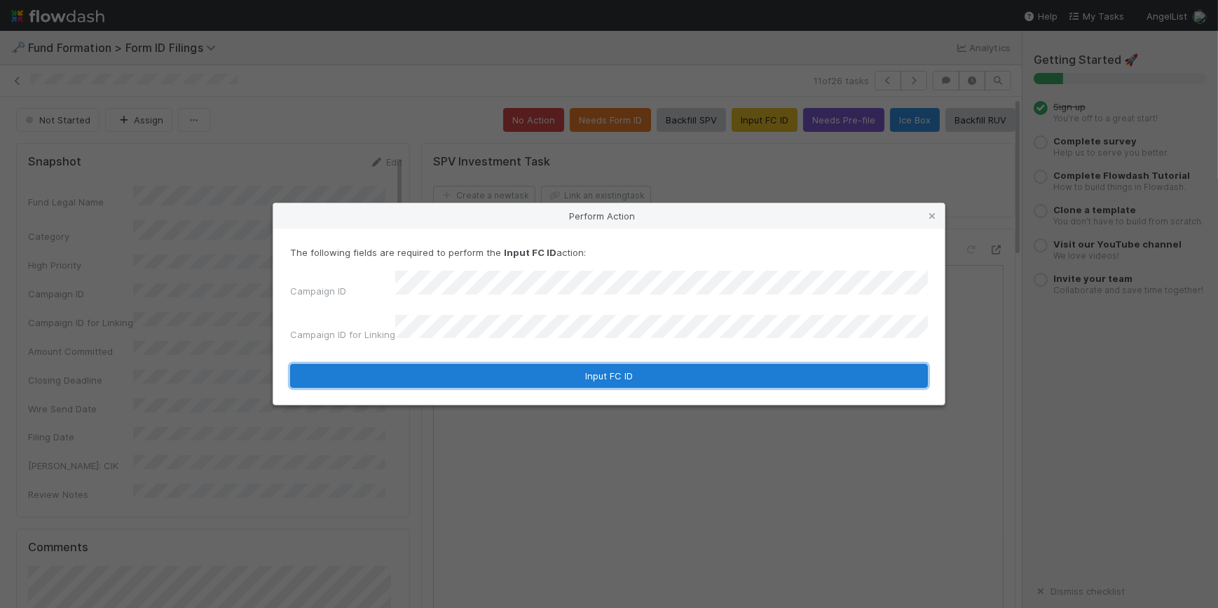
click at [641, 364] on button "Input FC ID" at bounding box center [609, 376] width 638 height 24
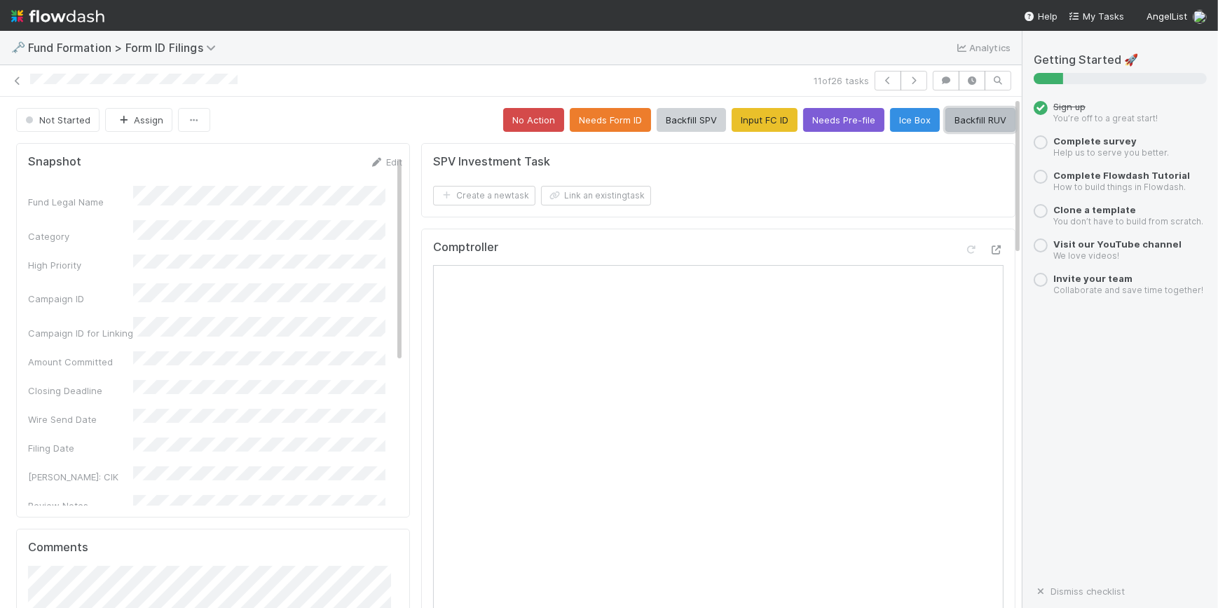
click at [945, 123] on button "Backfill RUV" at bounding box center [980, 120] width 70 height 24
click at [907, 80] on icon "button" at bounding box center [914, 80] width 14 height 8
click at [741, 123] on button "Input FC ID" at bounding box center [765, 120] width 66 height 24
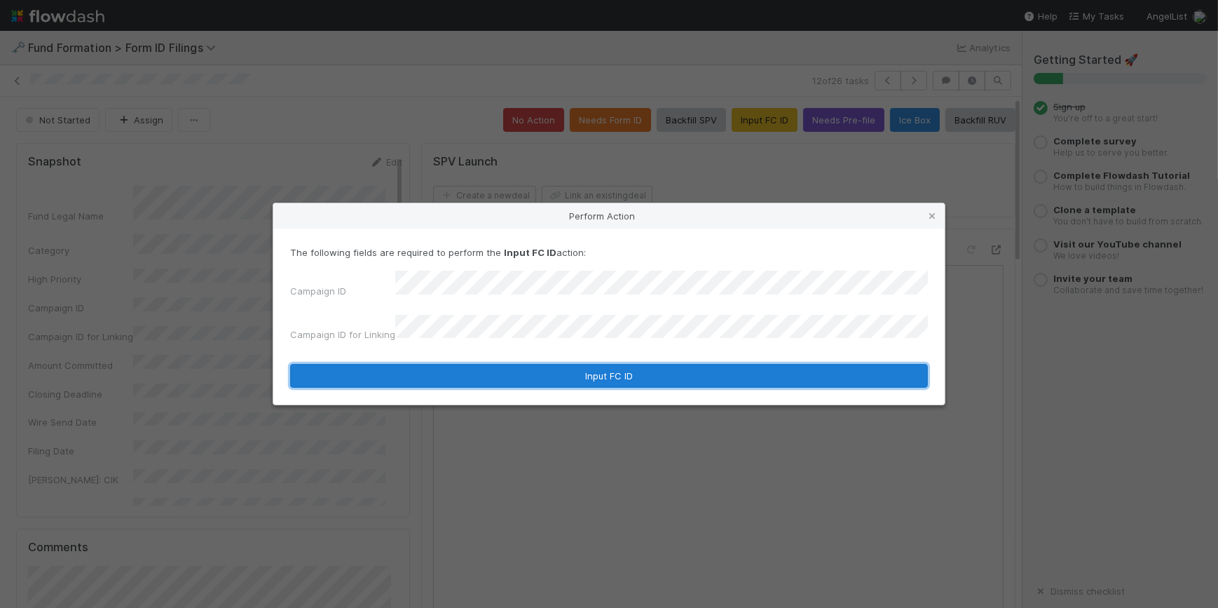
click at [646, 364] on button "Input FC ID" at bounding box center [609, 376] width 638 height 24
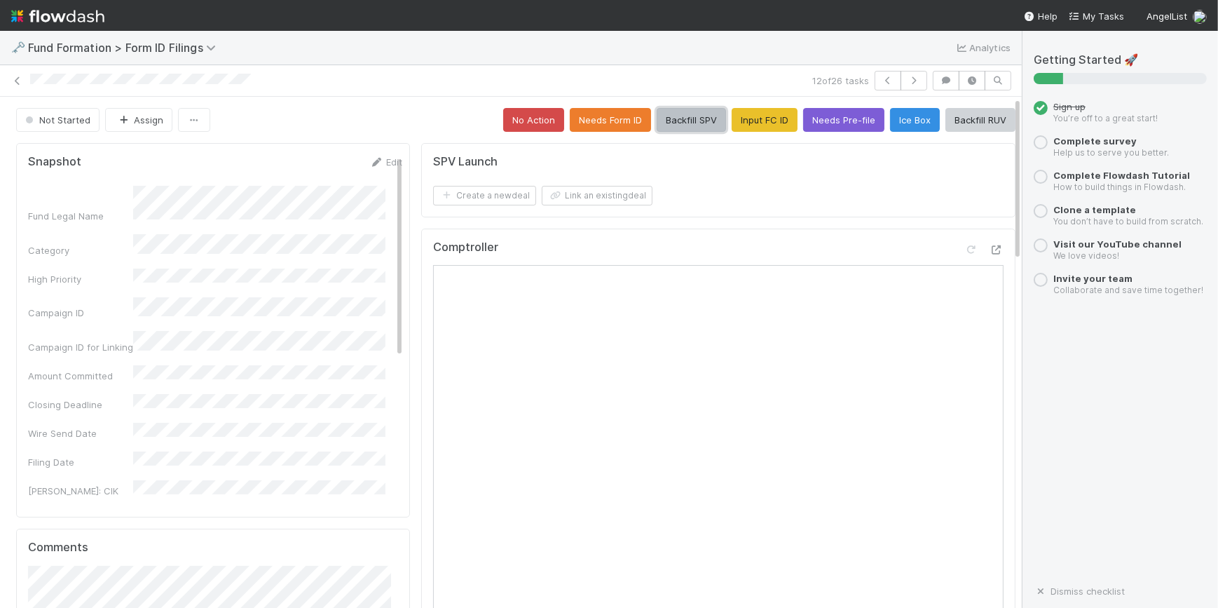
click at [687, 119] on button "Backfill SPV" at bounding box center [691, 120] width 69 height 24
click at [907, 82] on icon "button" at bounding box center [914, 80] width 14 height 8
click at [768, 118] on button "Input FC ID" at bounding box center [765, 120] width 66 height 24
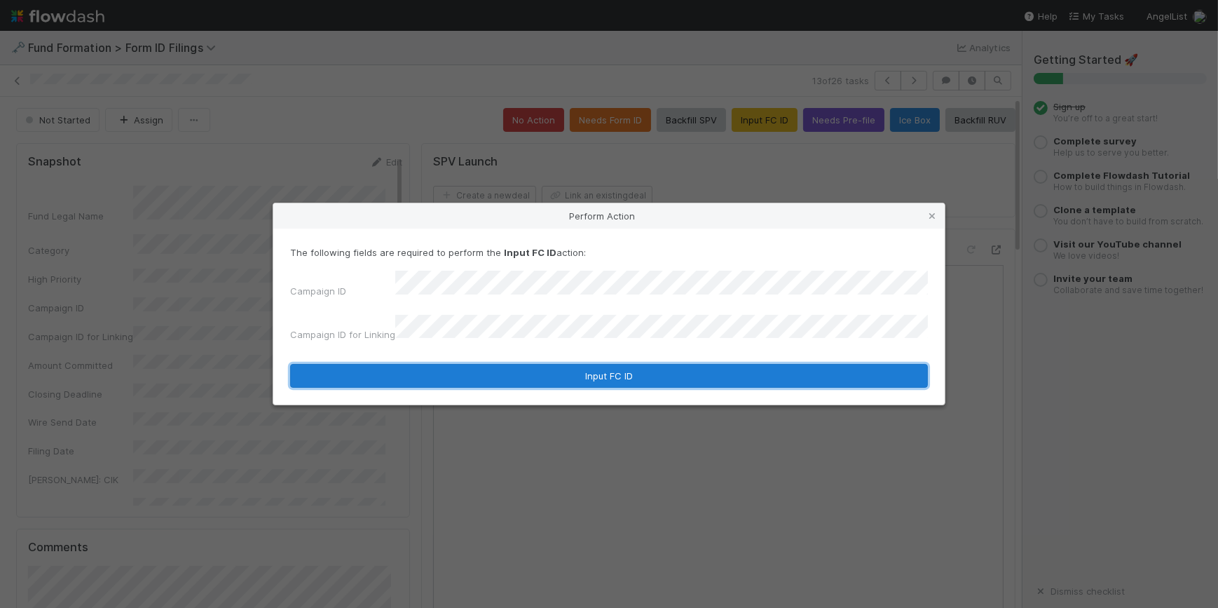
click at [663, 364] on button "Input FC ID" at bounding box center [609, 376] width 638 height 24
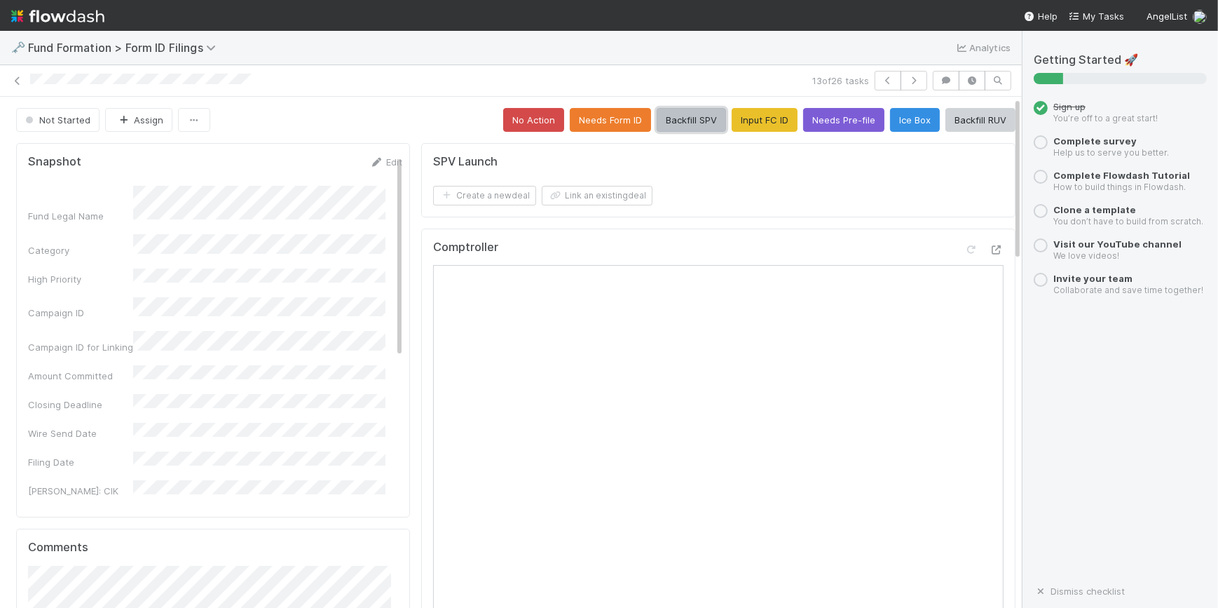
click at [671, 121] on button "Backfill SPV" at bounding box center [691, 120] width 69 height 24
click at [907, 83] on icon "button" at bounding box center [914, 80] width 14 height 8
click at [750, 116] on button "Input FC ID" at bounding box center [765, 120] width 66 height 24
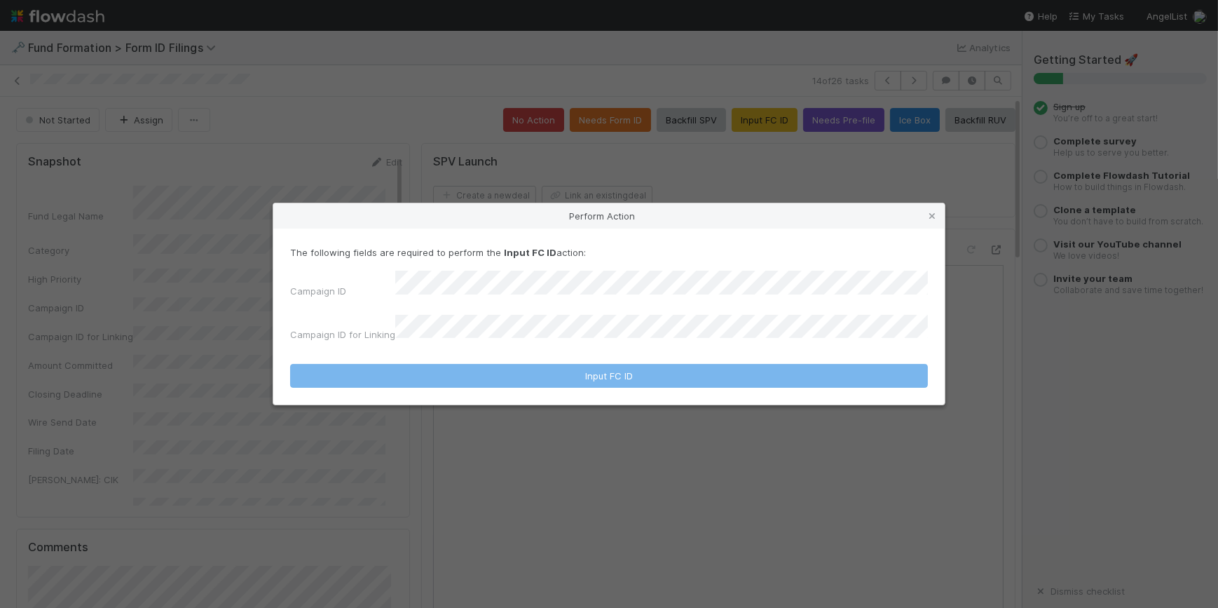
click at [617, 304] on div "Campaign ID Campaign ID for Linking" at bounding box center [609, 308] width 638 height 77
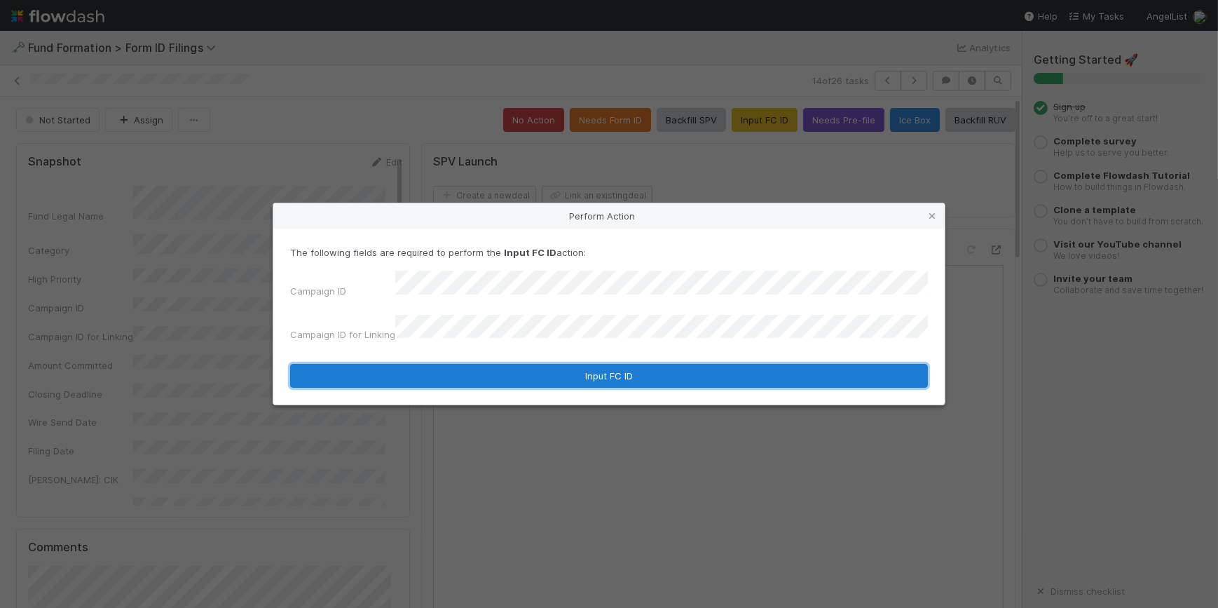
click at [612, 371] on button "Input FC ID" at bounding box center [609, 376] width 638 height 24
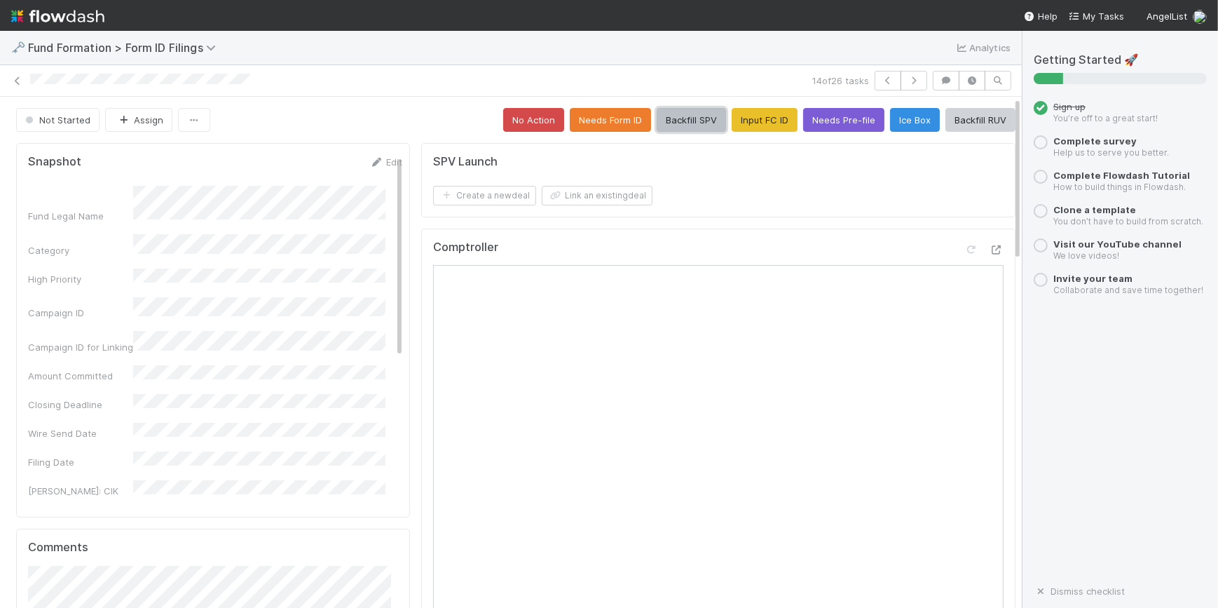
click at [685, 122] on button "Backfill SPV" at bounding box center [691, 120] width 69 height 24
click at [900, 82] on button "button" at bounding box center [913, 81] width 27 height 20
click at [732, 119] on button "Input FC ID" at bounding box center [765, 120] width 66 height 24
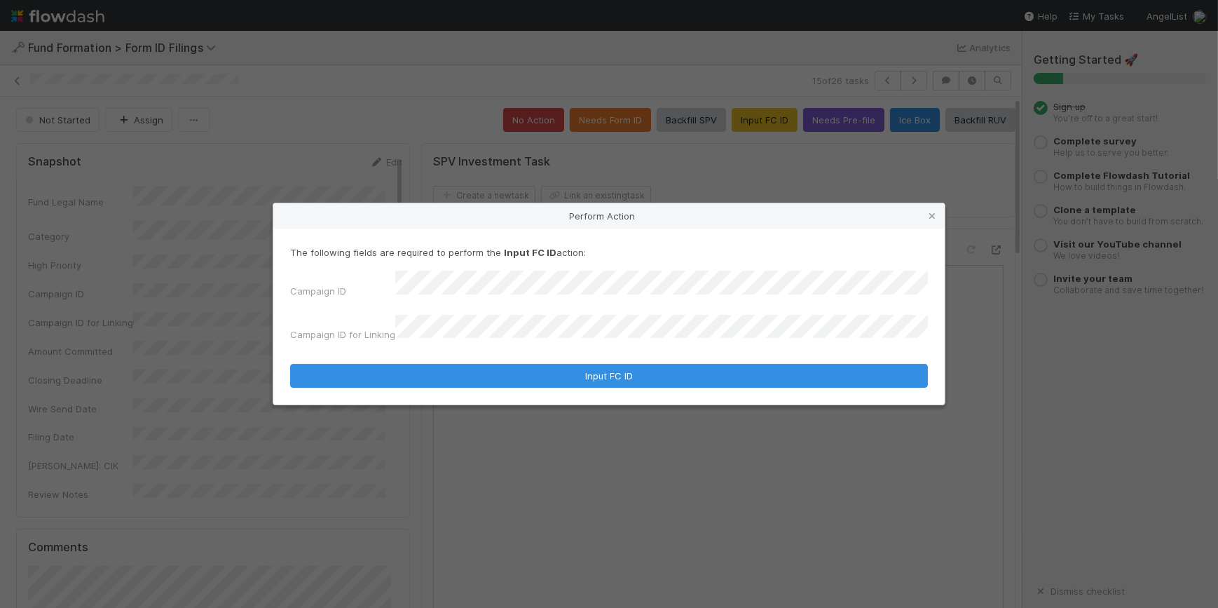
click at [589, 347] on form "The following fields are required to perform the Input FC ID action: Campaign I…" at bounding box center [609, 316] width 638 height 143
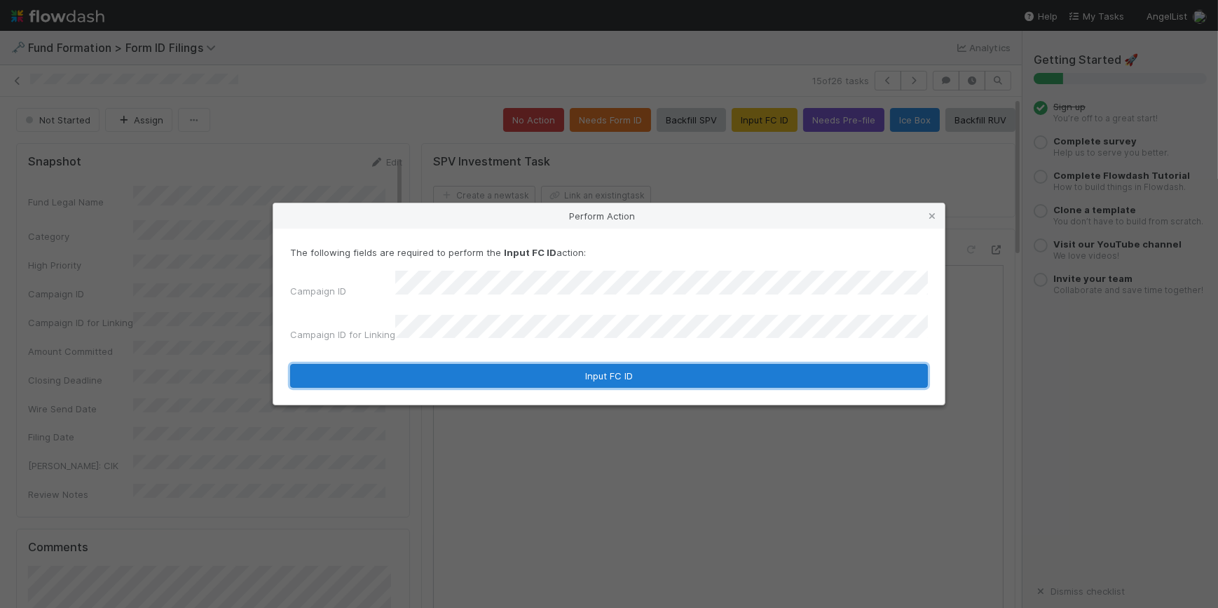
click at [593, 364] on button "Input FC ID" at bounding box center [609, 376] width 638 height 24
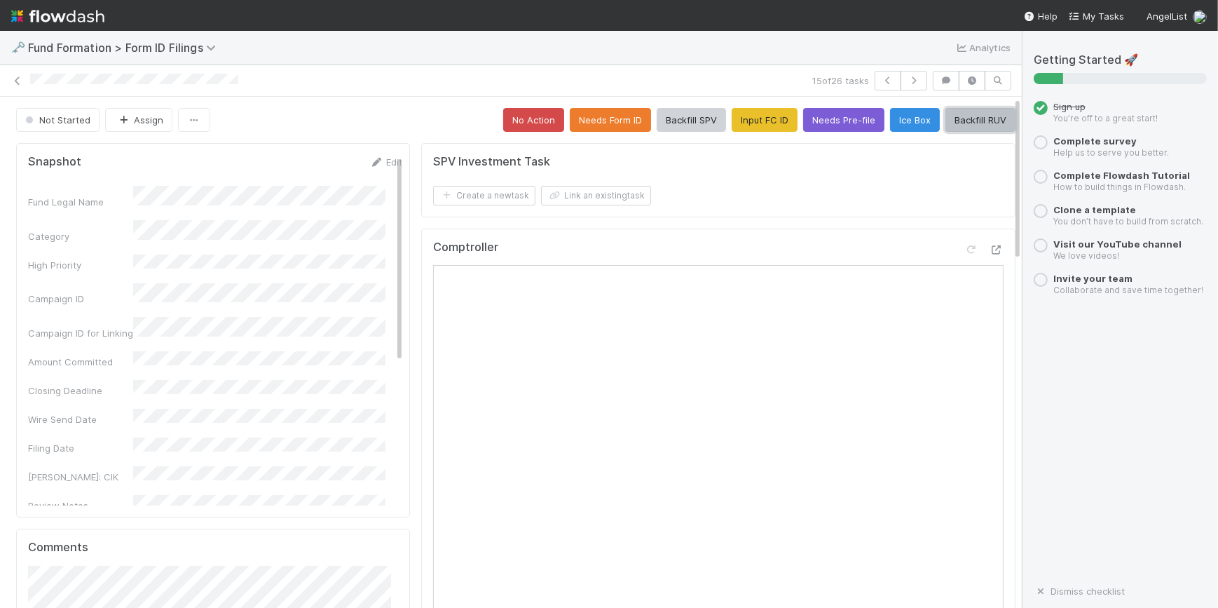
click at [945, 122] on button "Backfill RUV" at bounding box center [980, 120] width 70 height 24
click at [907, 78] on icon "button" at bounding box center [914, 80] width 14 height 8
click at [732, 130] on button "Input FC ID" at bounding box center [765, 120] width 66 height 24
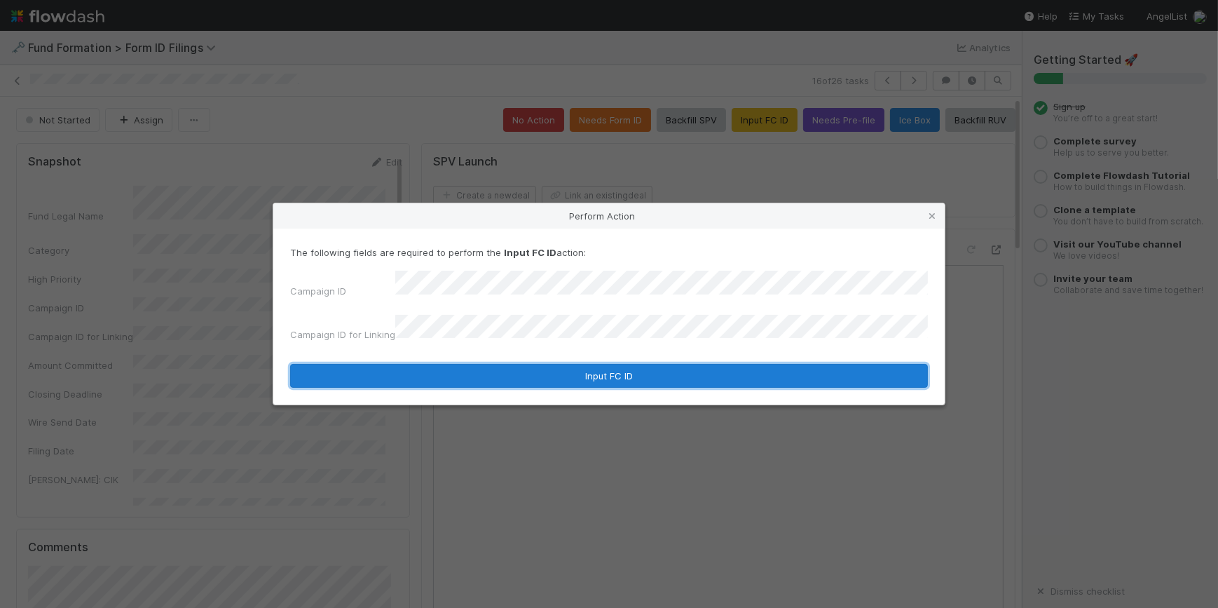
click at [628, 364] on button "Input FC ID" at bounding box center [609, 376] width 638 height 24
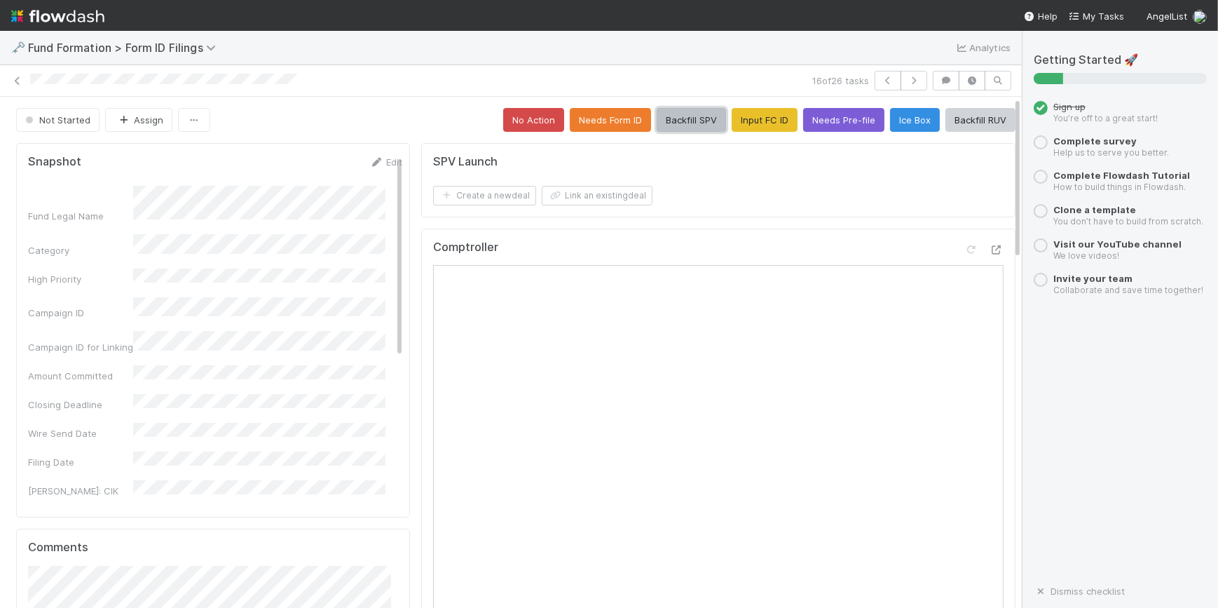
click at [687, 114] on button "Backfill SPV" at bounding box center [691, 120] width 69 height 24
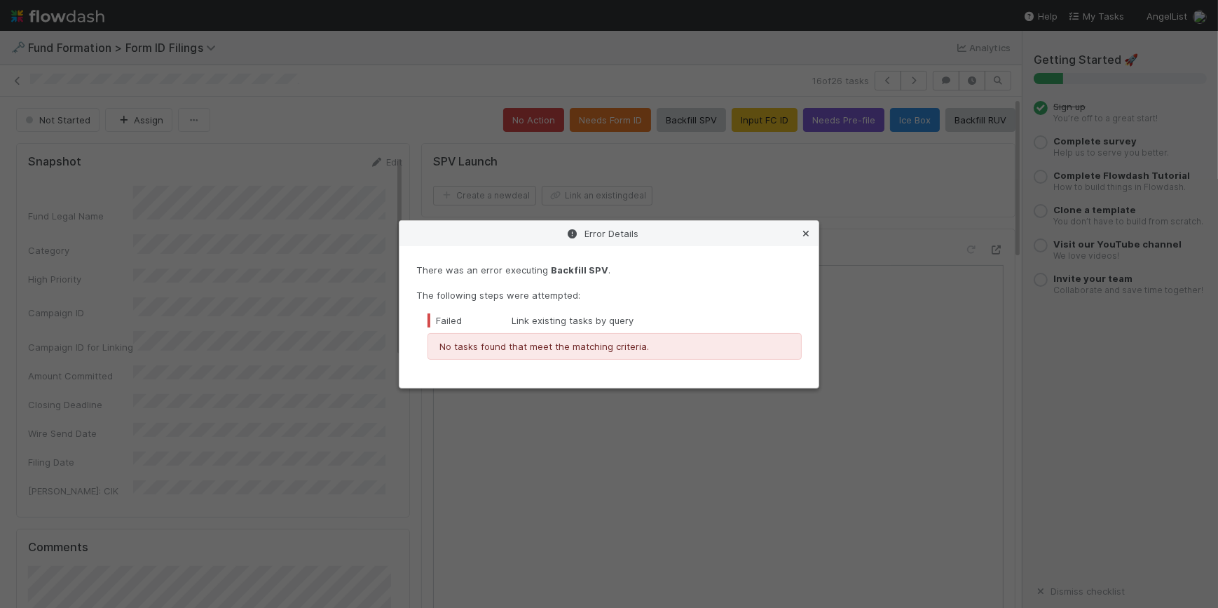
click at [803, 231] on icon at bounding box center [806, 233] width 14 height 9
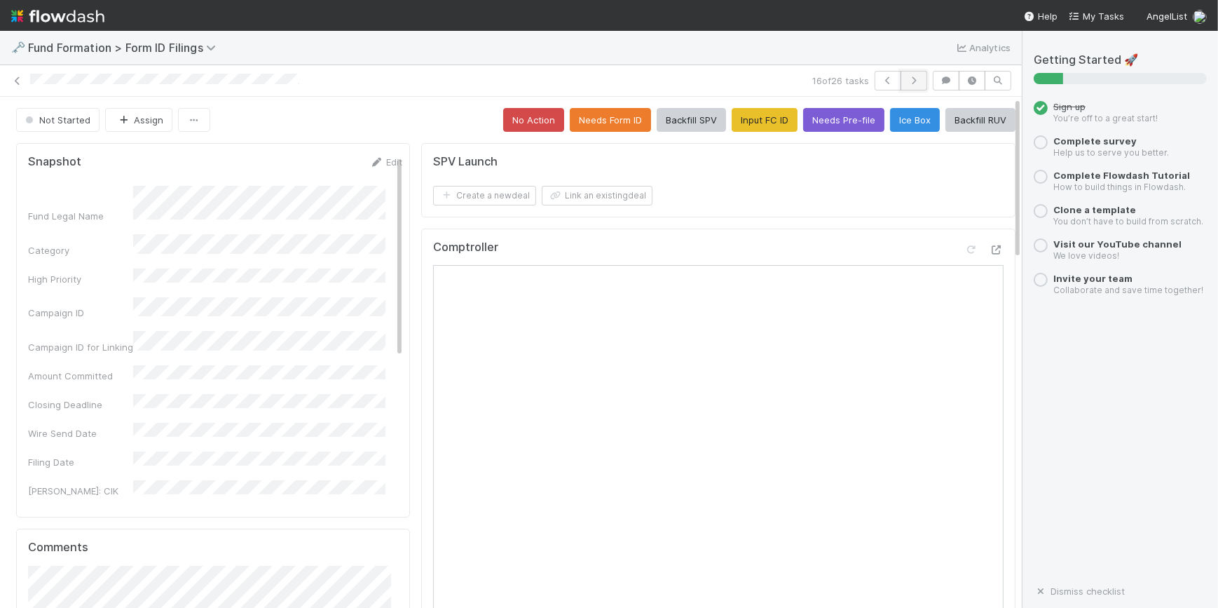
click at [910, 84] on button "button" at bounding box center [913, 81] width 27 height 20
click at [734, 123] on button "Input FC ID" at bounding box center [765, 120] width 66 height 24
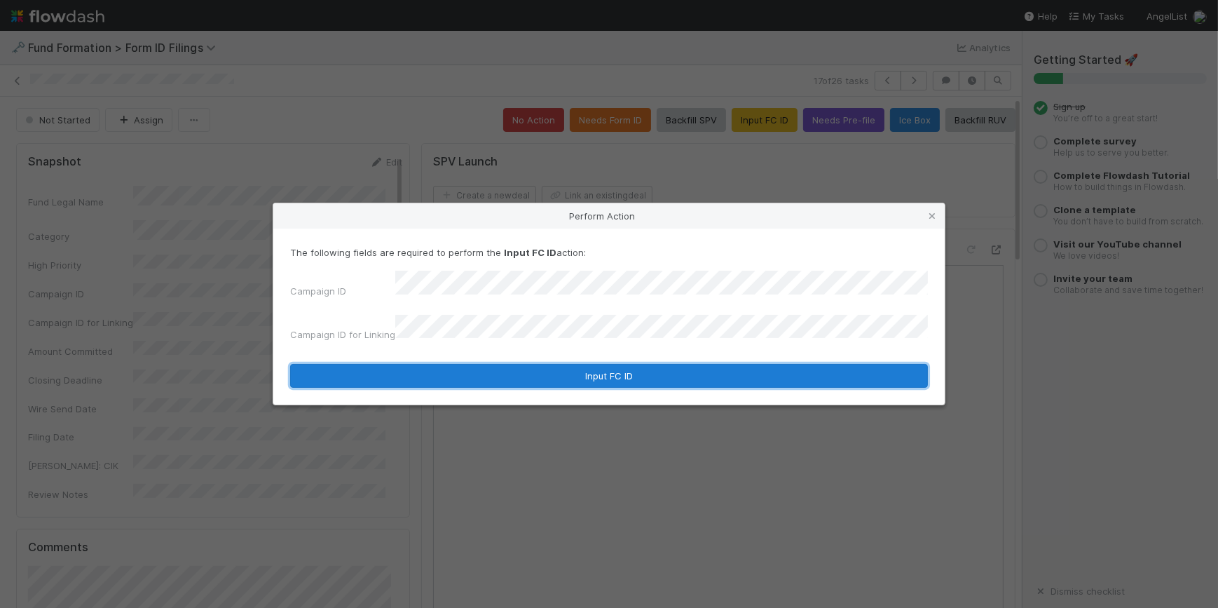
click at [554, 365] on button "Input FC ID" at bounding box center [609, 376] width 638 height 24
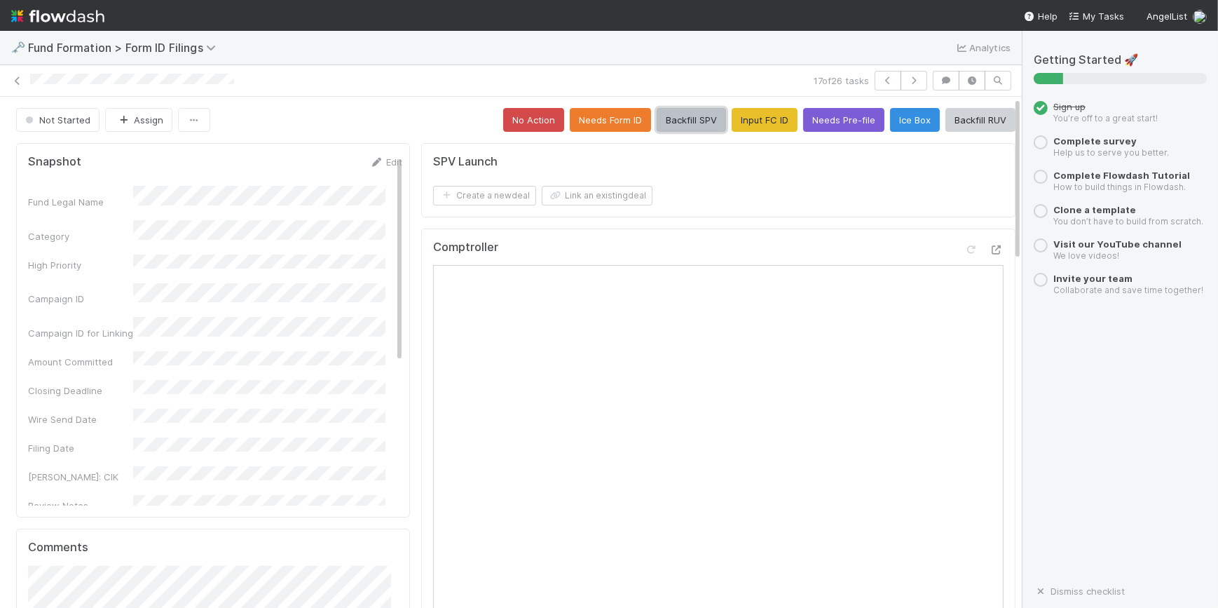
click at [691, 125] on button "Backfill SPV" at bounding box center [691, 120] width 69 height 24
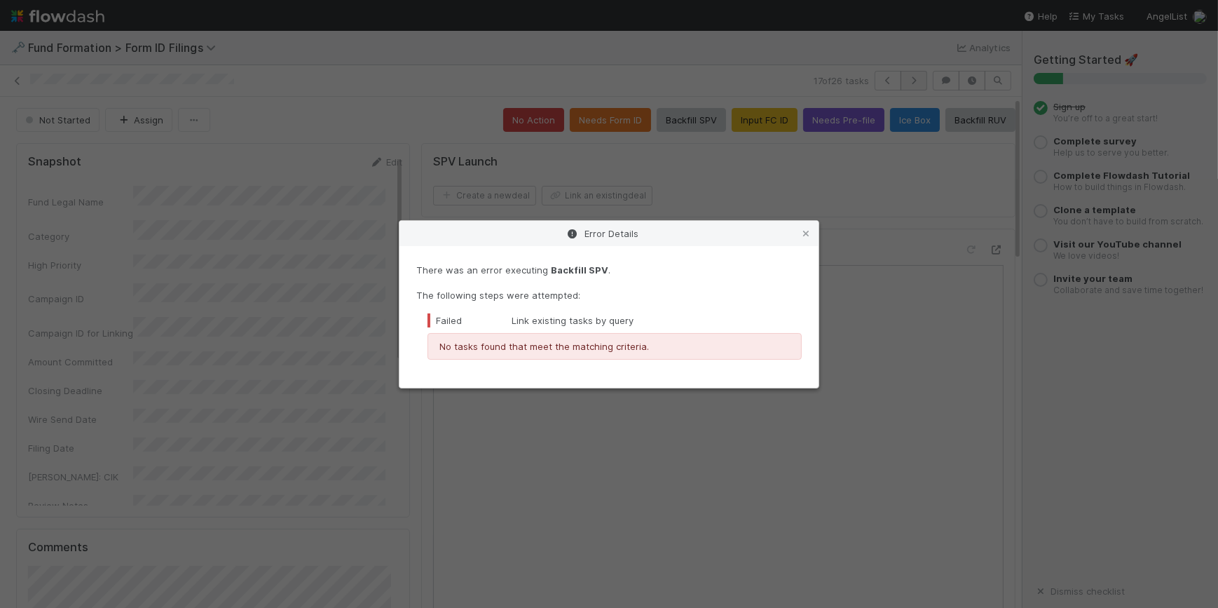
click at [912, 78] on div "Error Details There was an error executing Backfill SPV . The following steps w…" at bounding box center [609, 304] width 1218 height 608
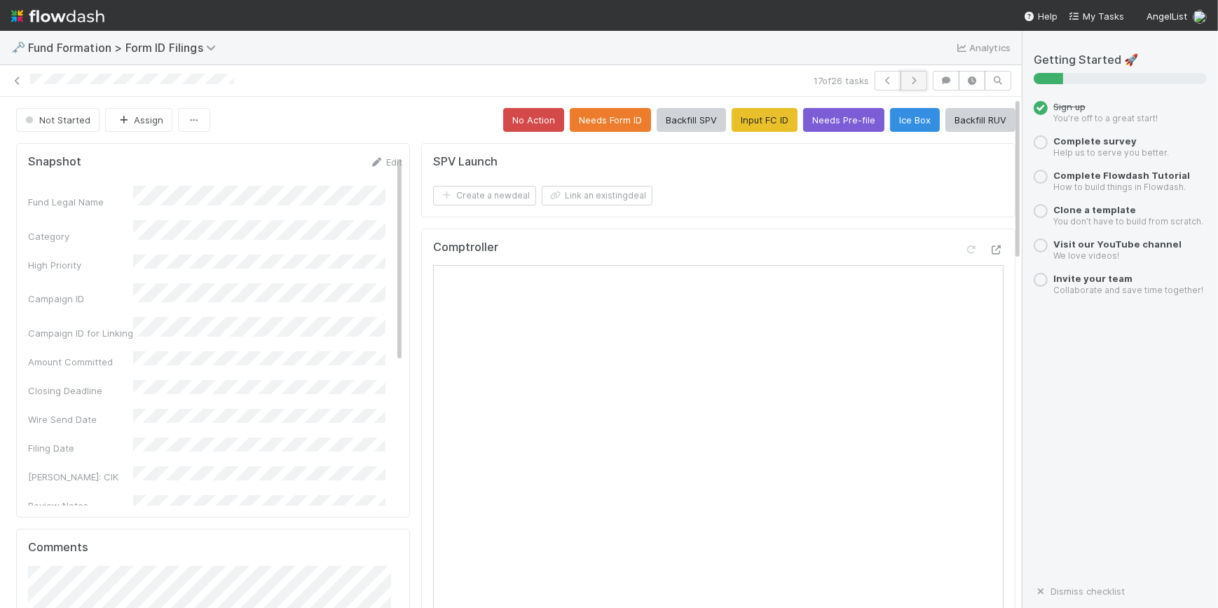
click at [907, 81] on icon "button" at bounding box center [914, 80] width 14 height 8
click at [735, 125] on button "Input FC ID" at bounding box center [765, 120] width 66 height 24
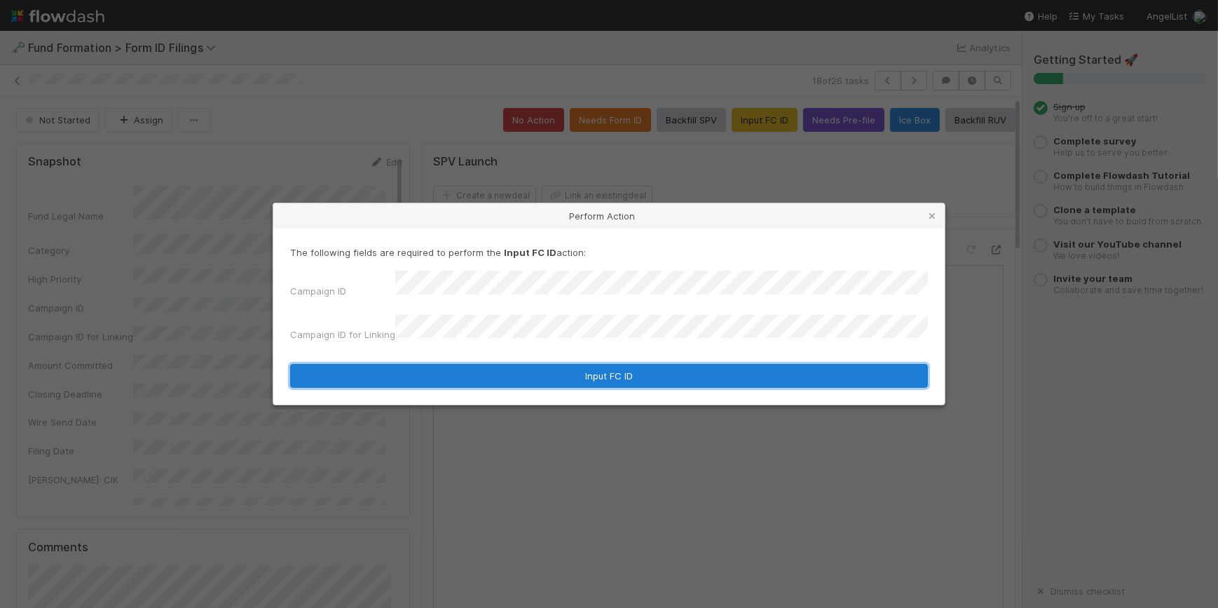
click at [619, 364] on button "Input FC ID" at bounding box center [609, 376] width 638 height 24
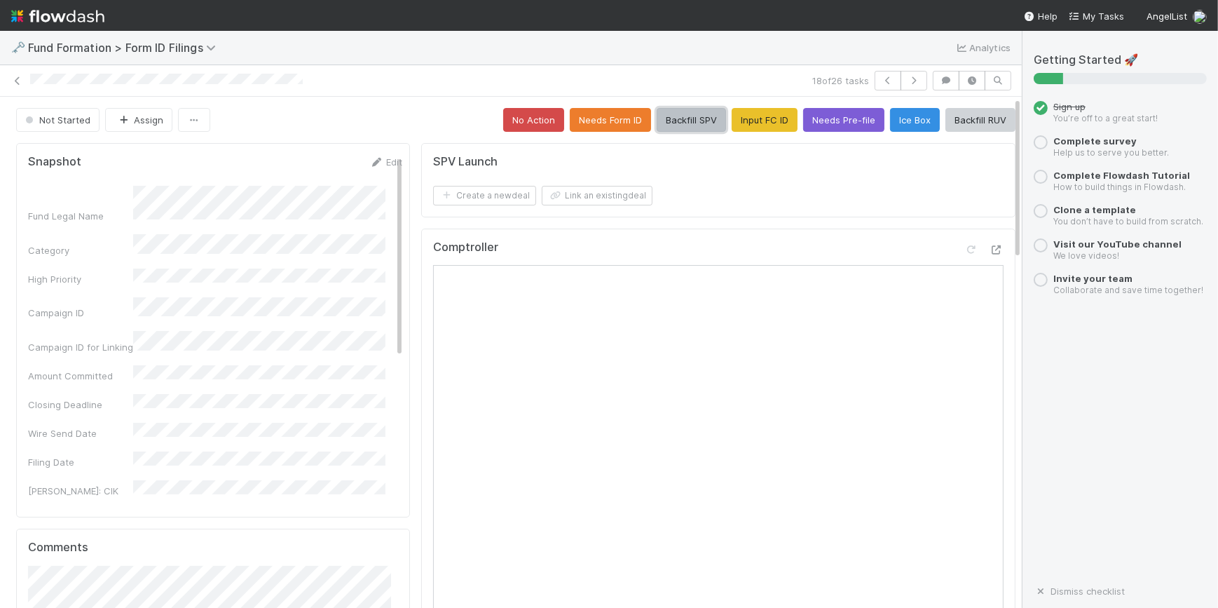
click at [681, 119] on button "Backfill SPV" at bounding box center [691, 120] width 69 height 24
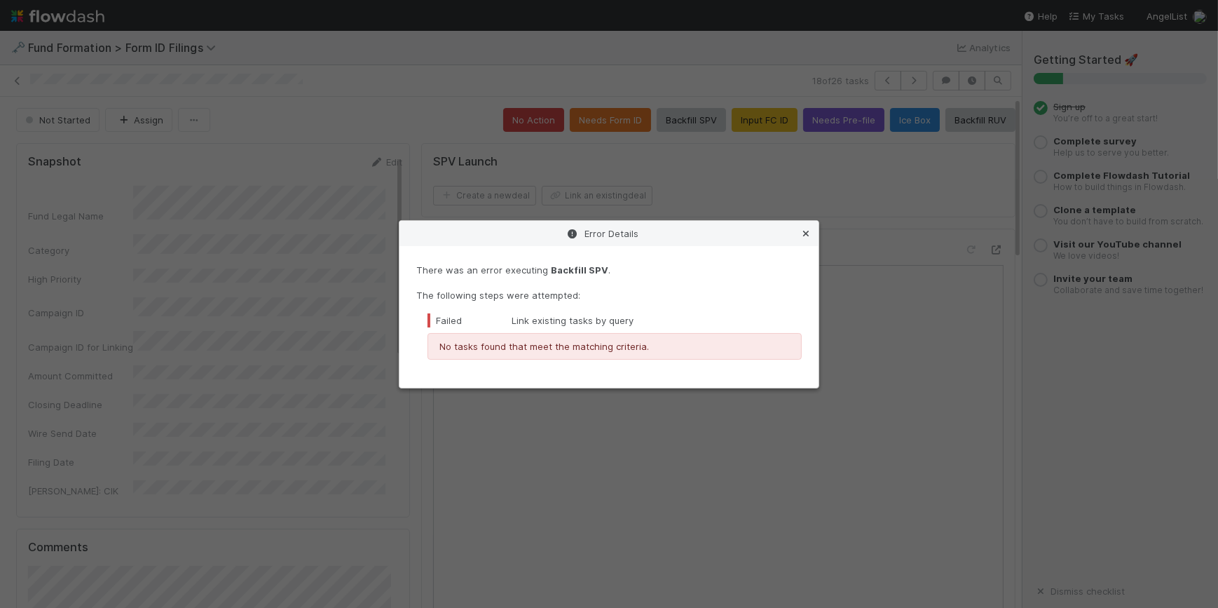
click at [806, 232] on icon at bounding box center [806, 233] width 14 height 9
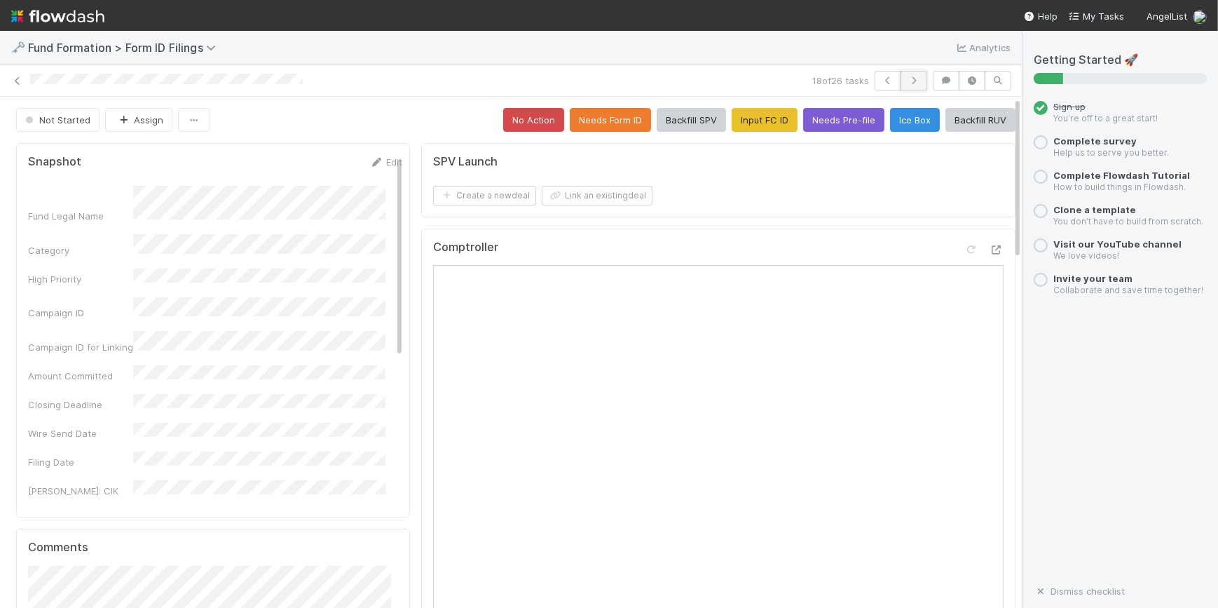
click at [907, 76] on icon "button" at bounding box center [914, 80] width 14 height 8
click at [765, 117] on button "Input FC ID" at bounding box center [765, 120] width 66 height 24
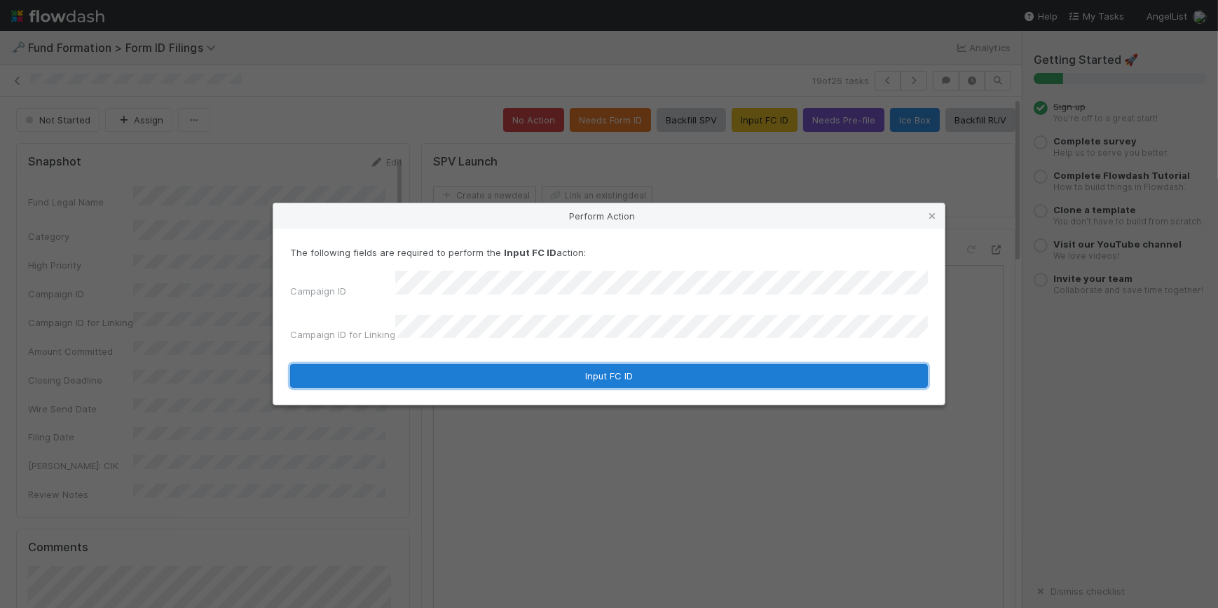
click at [663, 364] on button "Input FC ID" at bounding box center [609, 376] width 638 height 24
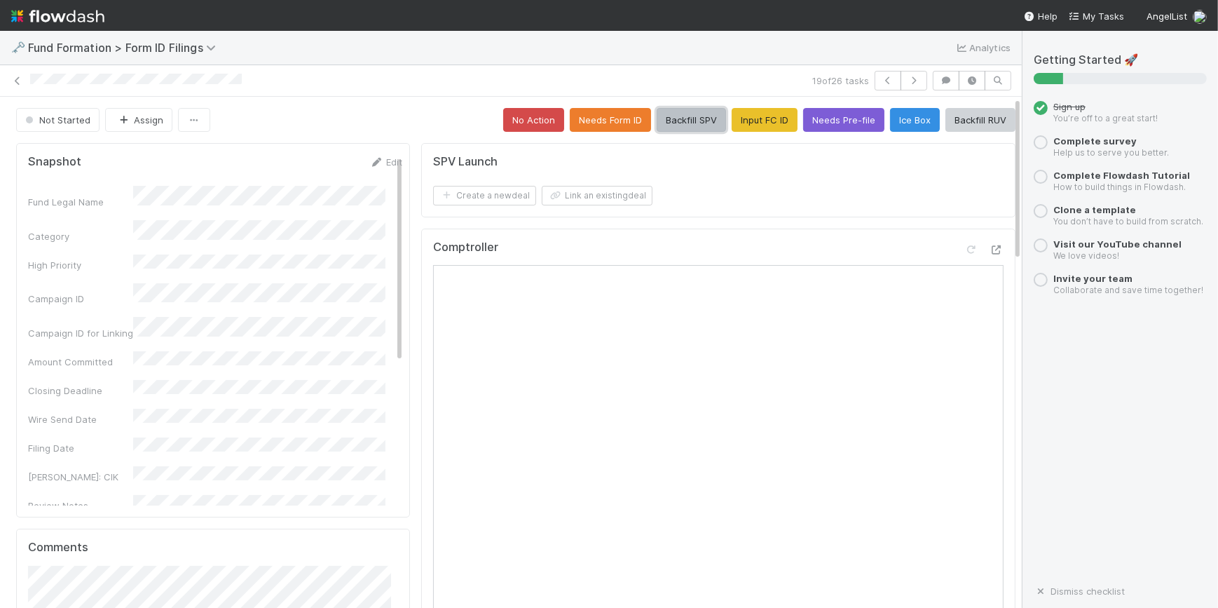
click at [700, 122] on button "Backfill SPV" at bounding box center [691, 120] width 69 height 24
click at [907, 82] on icon "button" at bounding box center [914, 80] width 14 height 8
click at [750, 126] on button "Input FC ID" at bounding box center [765, 120] width 66 height 24
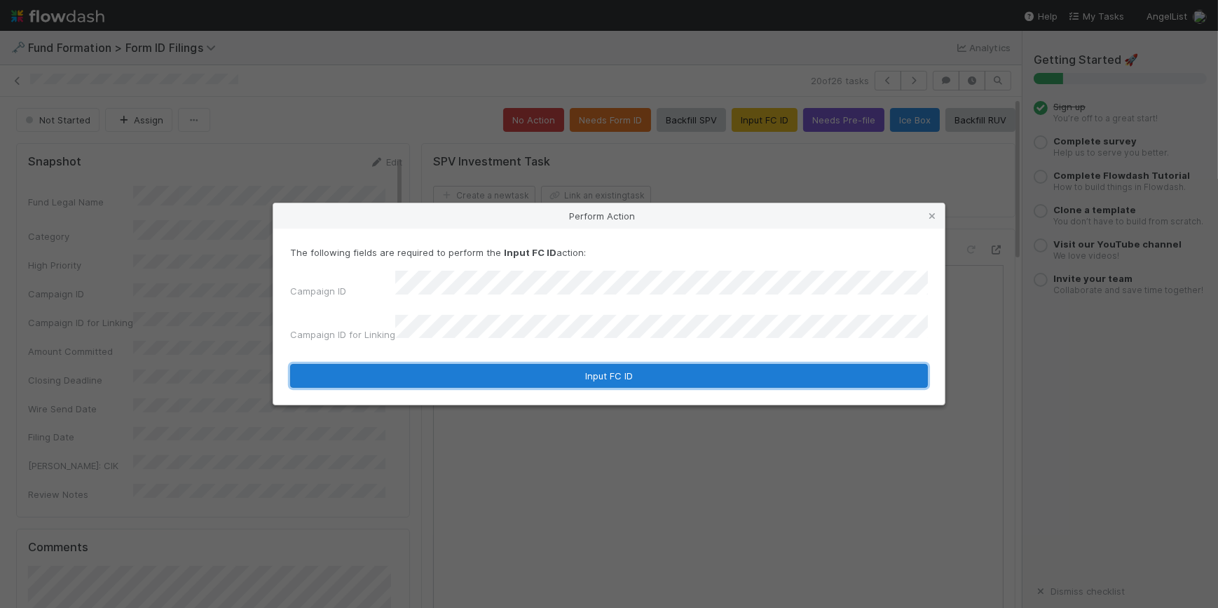
click at [661, 368] on button "Input FC ID" at bounding box center [609, 376] width 638 height 24
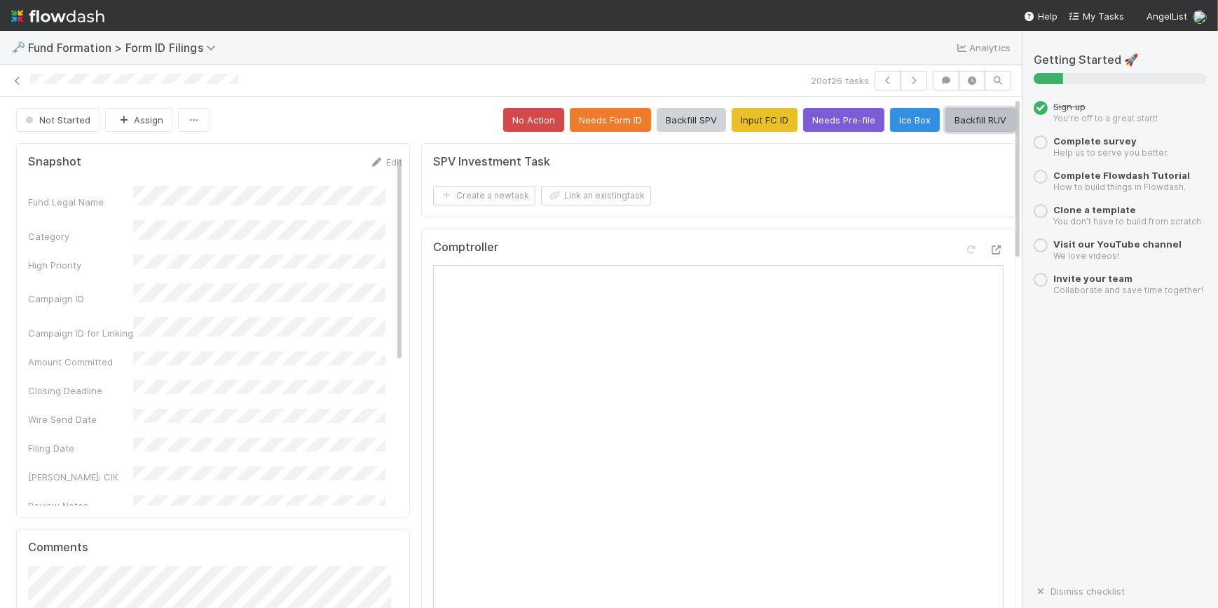
click at [974, 122] on button "Backfill RUV" at bounding box center [980, 120] width 70 height 24
click at [907, 78] on icon "button" at bounding box center [914, 80] width 14 height 8
click at [735, 113] on button "Input FC ID" at bounding box center [765, 120] width 66 height 24
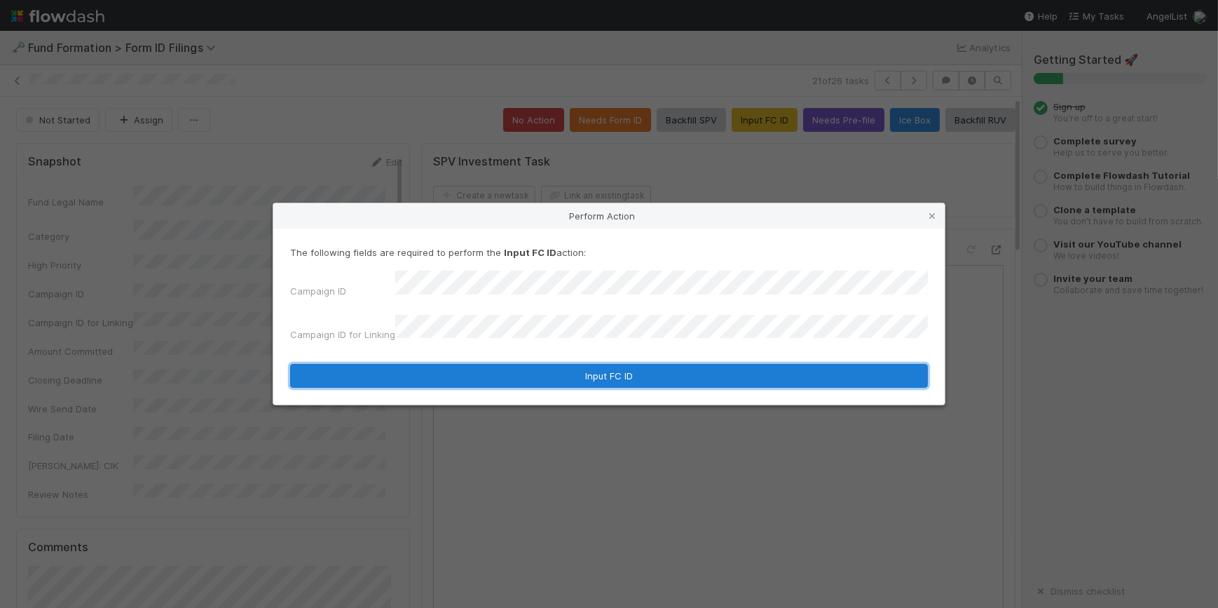
click at [676, 364] on button "Input FC ID" at bounding box center [609, 376] width 638 height 24
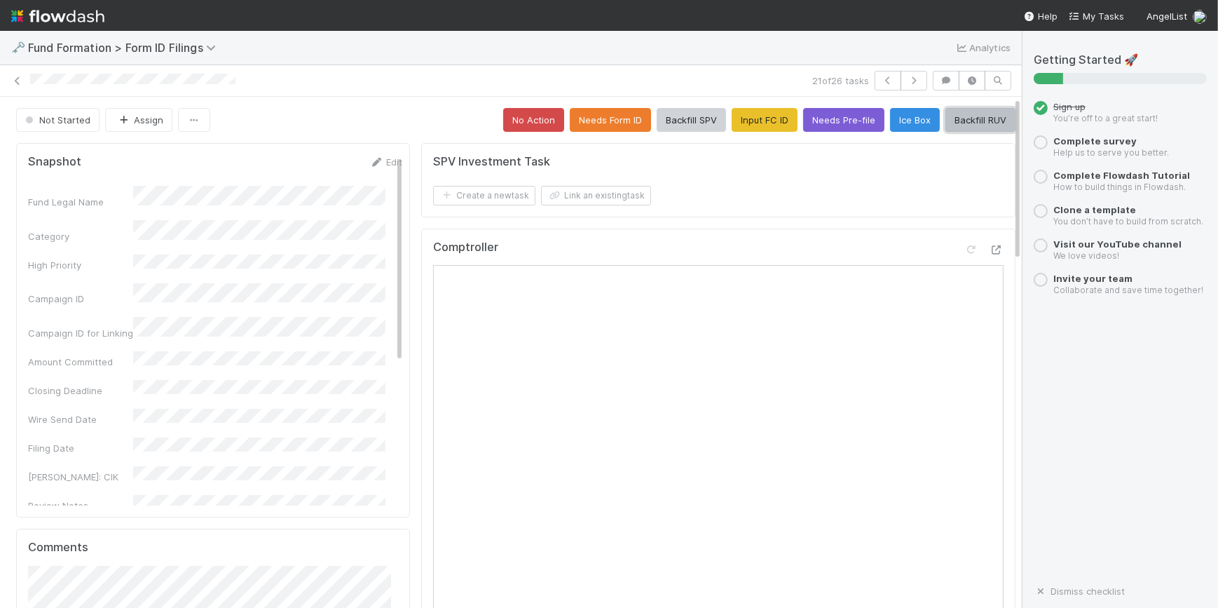
click at [968, 121] on button "Backfill RUV" at bounding box center [980, 120] width 70 height 24
click at [907, 79] on icon "button" at bounding box center [914, 80] width 14 height 8
click at [754, 124] on button "Input FC ID" at bounding box center [765, 120] width 66 height 24
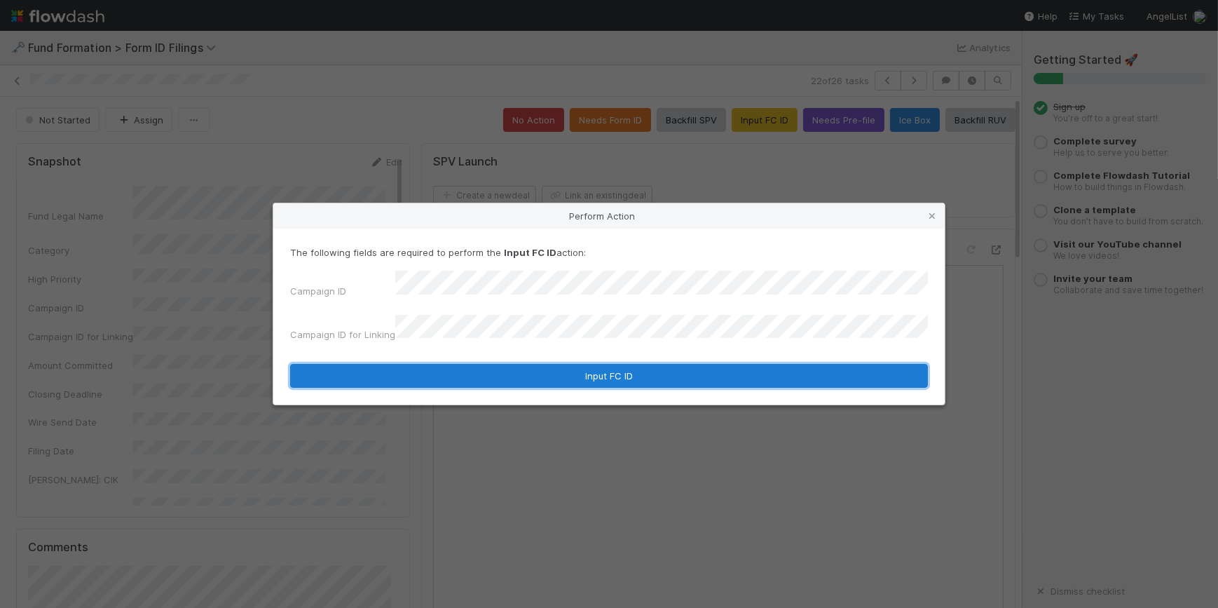
click at [630, 364] on button "Input FC ID" at bounding box center [609, 376] width 638 height 24
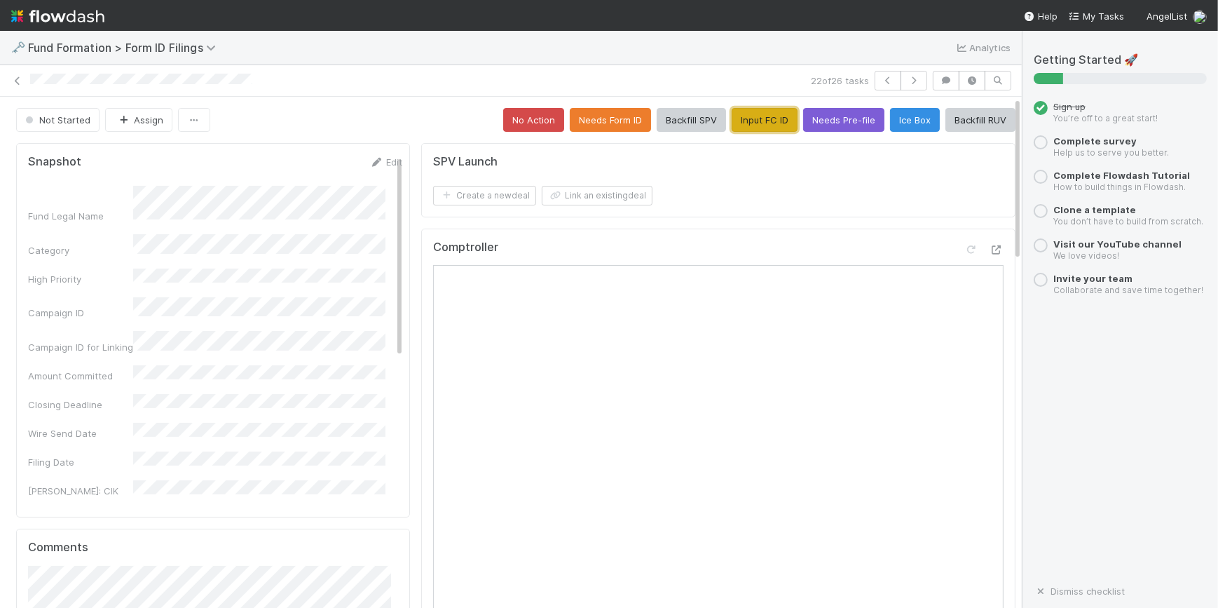
click at [732, 123] on button "Input FC ID" at bounding box center [765, 120] width 66 height 24
click at [682, 118] on button "Backfill SPV" at bounding box center [691, 120] width 69 height 24
click at [907, 78] on icon "button" at bounding box center [914, 80] width 14 height 8
click at [749, 121] on button "Input FC ID" at bounding box center [765, 120] width 66 height 24
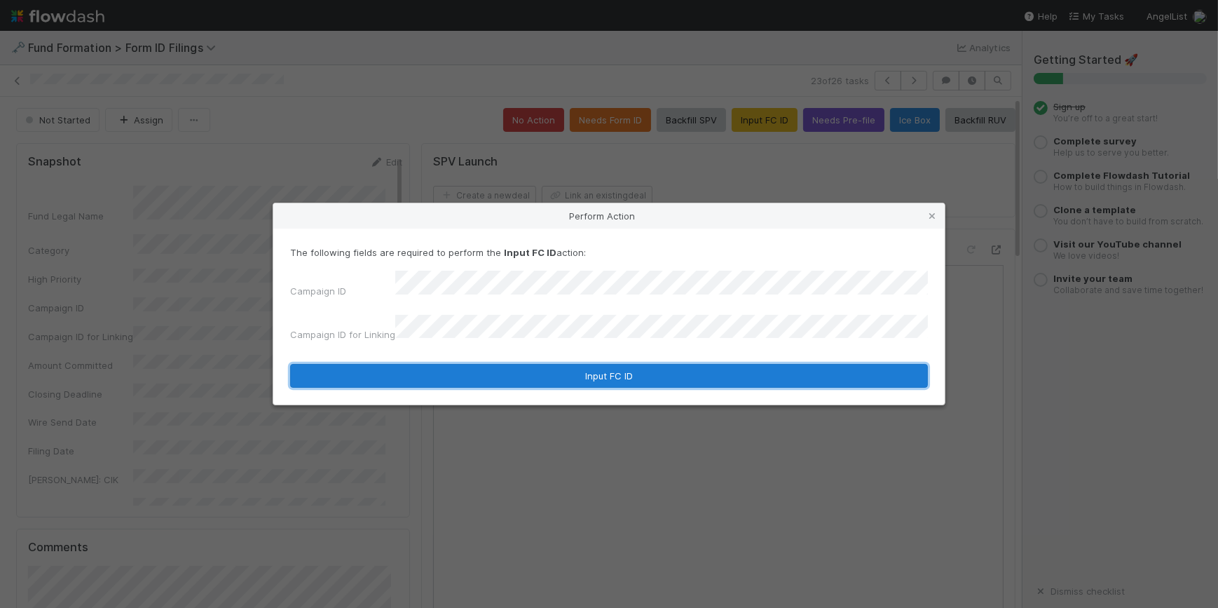
click at [633, 373] on button "Input FC ID" at bounding box center [609, 376] width 638 height 24
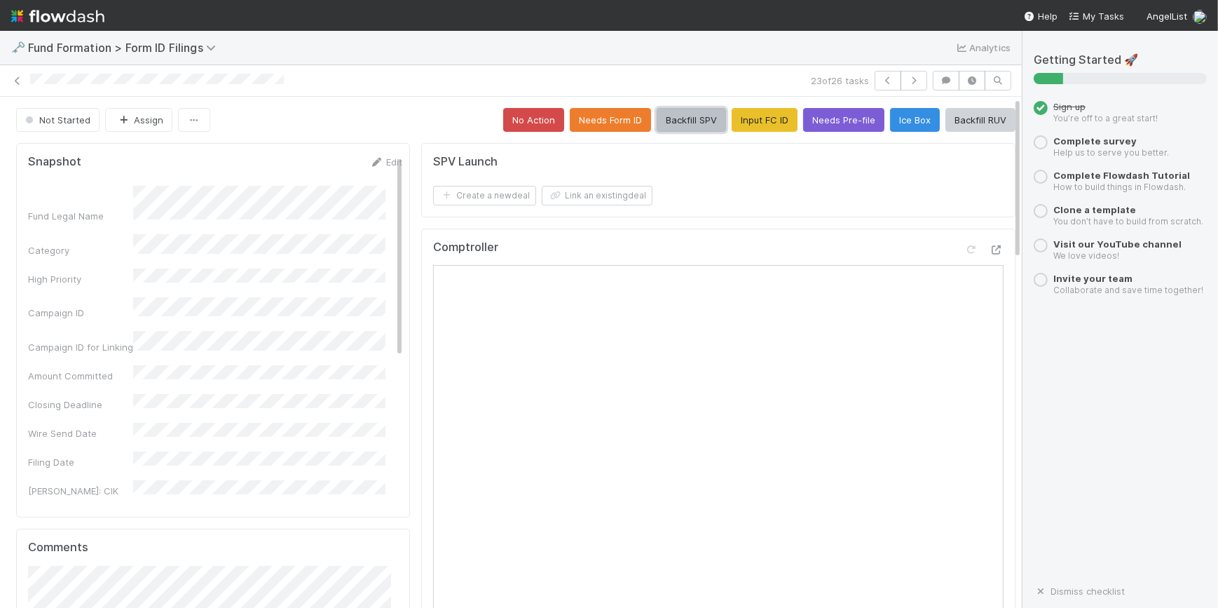
click at [683, 118] on button "Backfill SPV" at bounding box center [691, 120] width 69 height 24
click at [907, 83] on icon "button" at bounding box center [914, 80] width 14 height 8
click at [740, 121] on button "Input FC ID" at bounding box center [765, 120] width 66 height 24
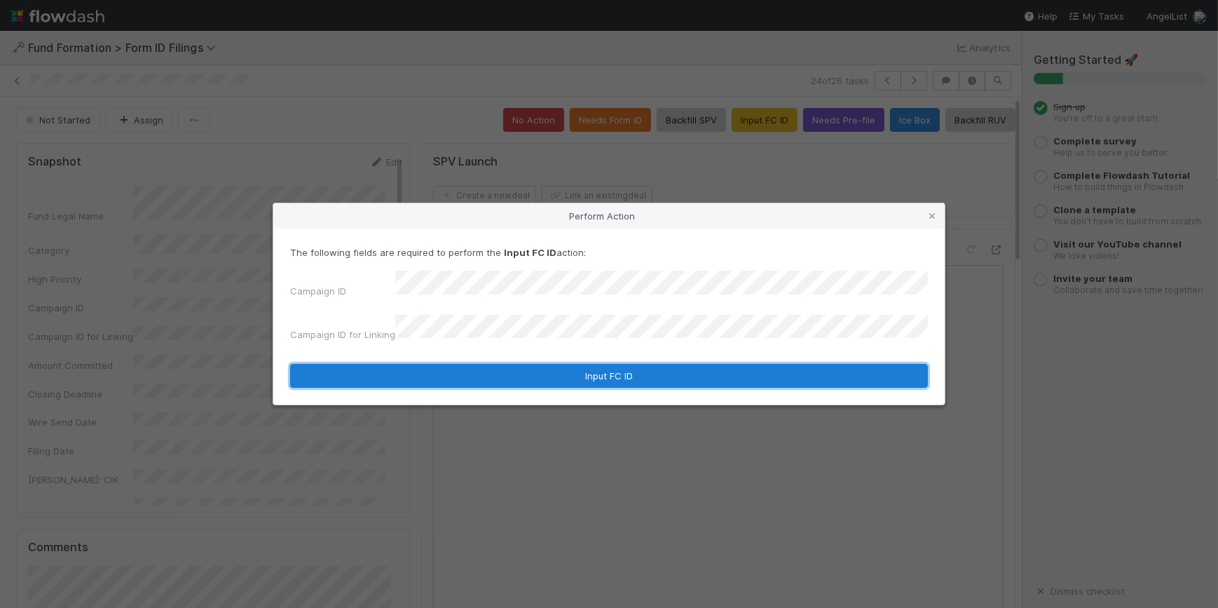
click at [608, 364] on button "Input FC ID" at bounding box center [609, 376] width 638 height 24
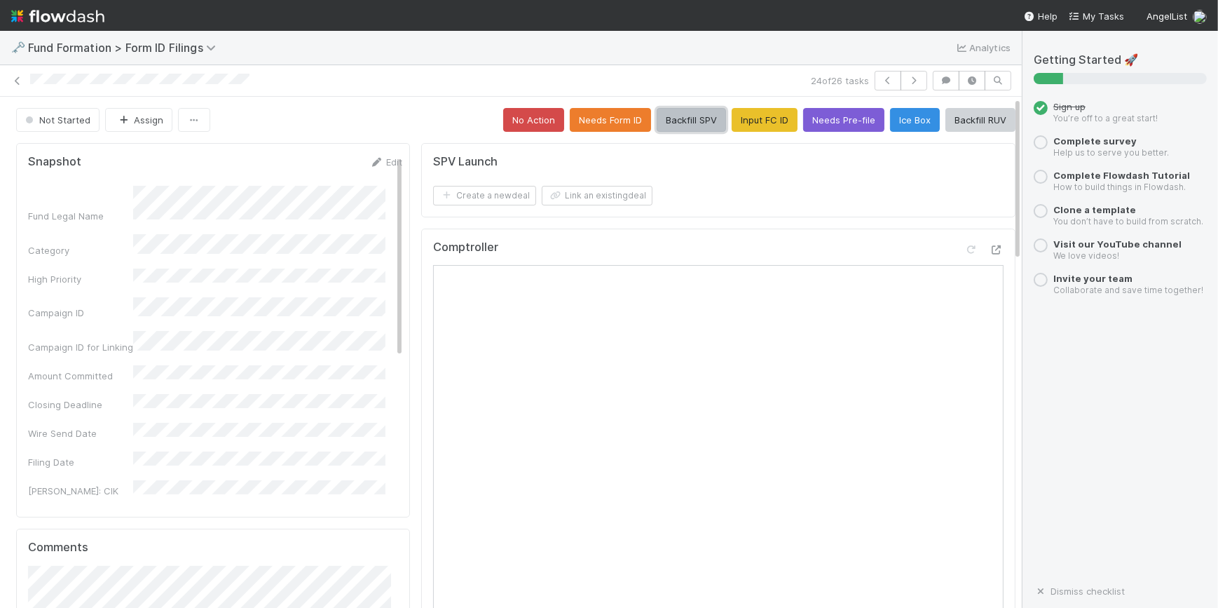
click at [674, 119] on button "Backfill SPV" at bounding box center [691, 120] width 69 height 24
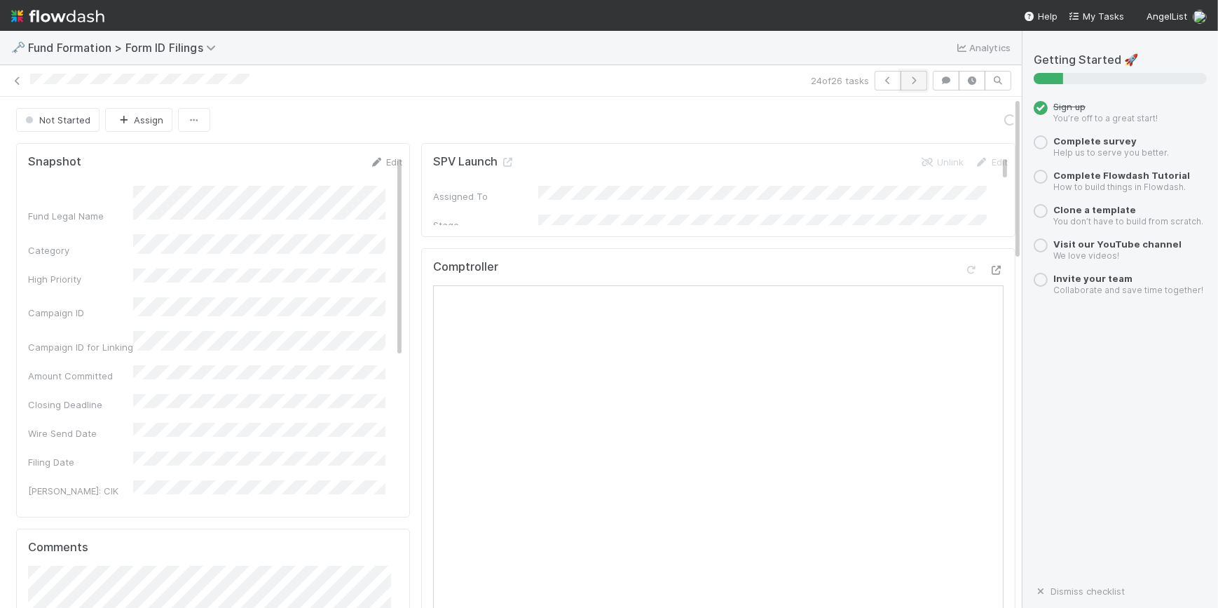
click at [907, 81] on icon "button" at bounding box center [914, 80] width 14 height 8
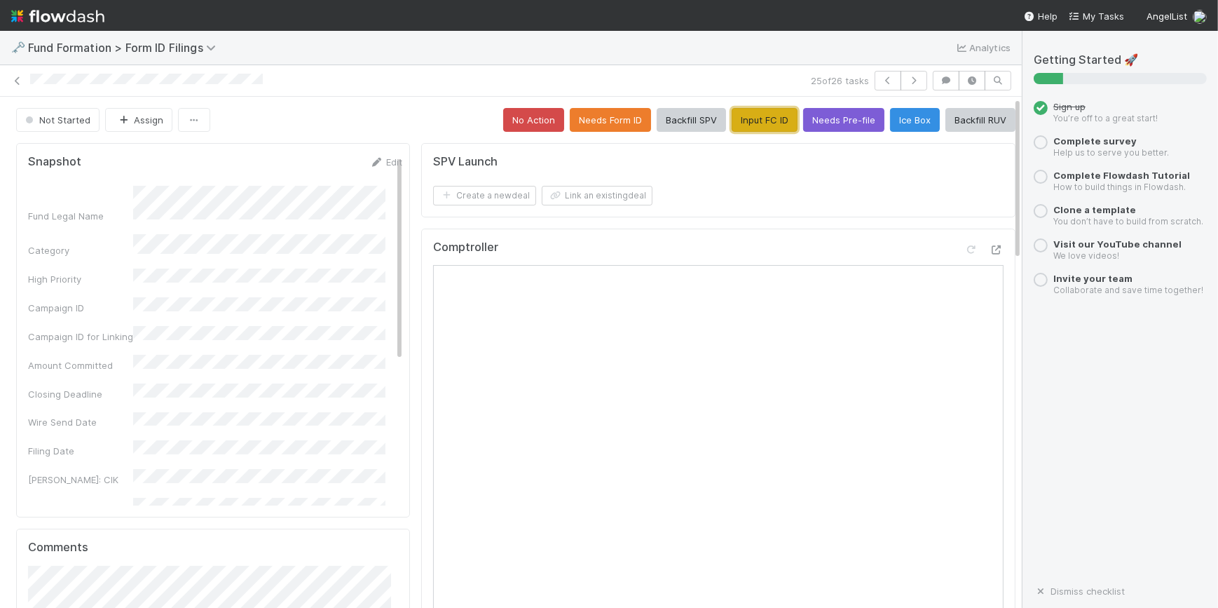
click at [763, 124] on button "Input FC ID" at bounding box center [765, 120] width 66 height 24
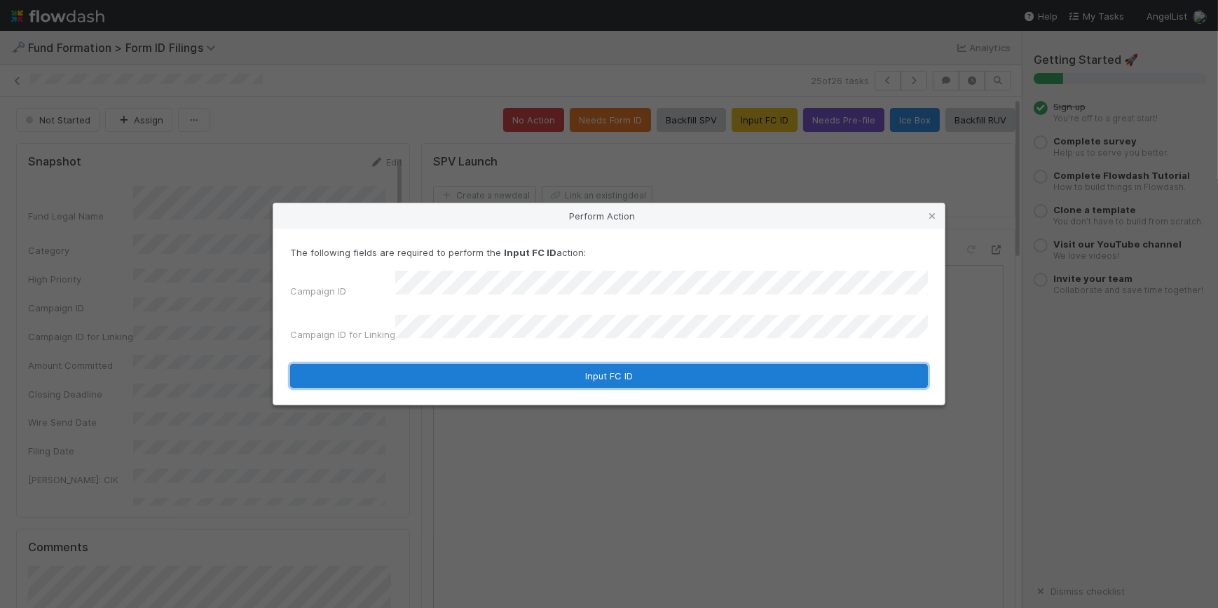
click at [677, 364] on button "Input FC ID" at bounding box center [609, 376] width 638 height 24
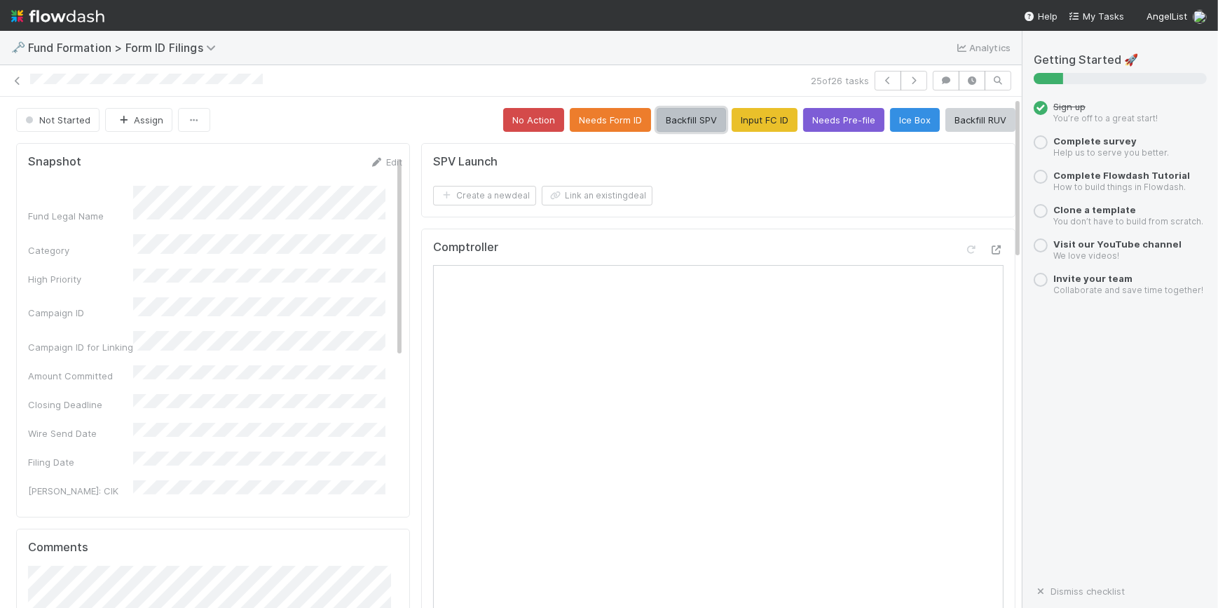
click at [680, 114] on button "Backfill SPV" at bounding box center [691, 120] width 69 height 24
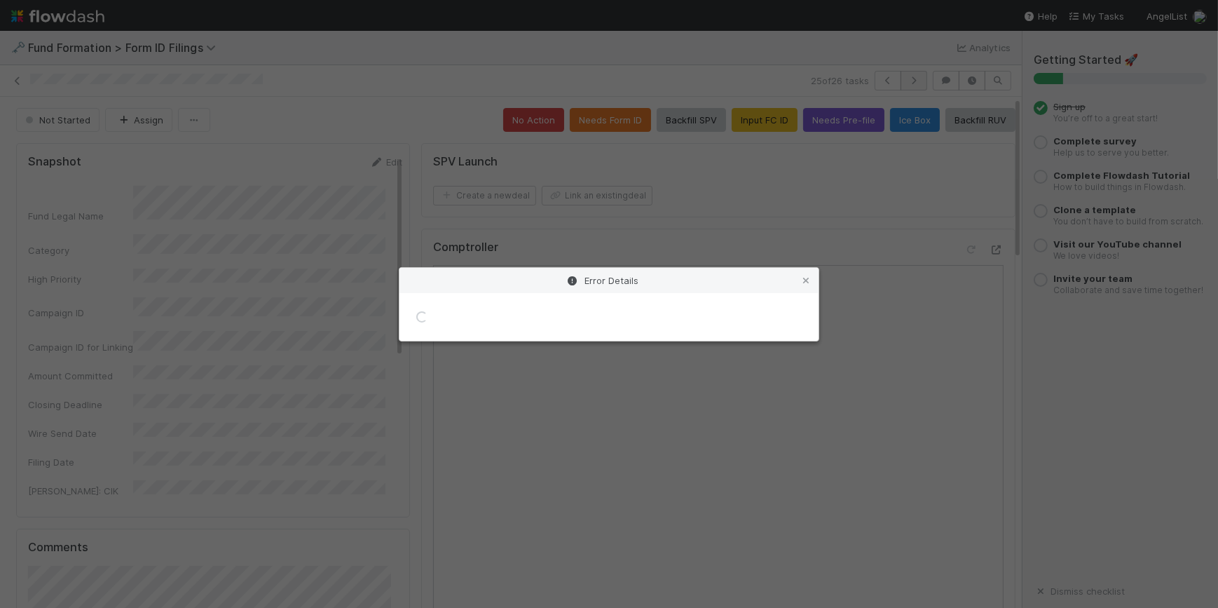
click at [904, 83] on div "Error Details Loading..." at bounding box center [609, 304] width 1218 height 608
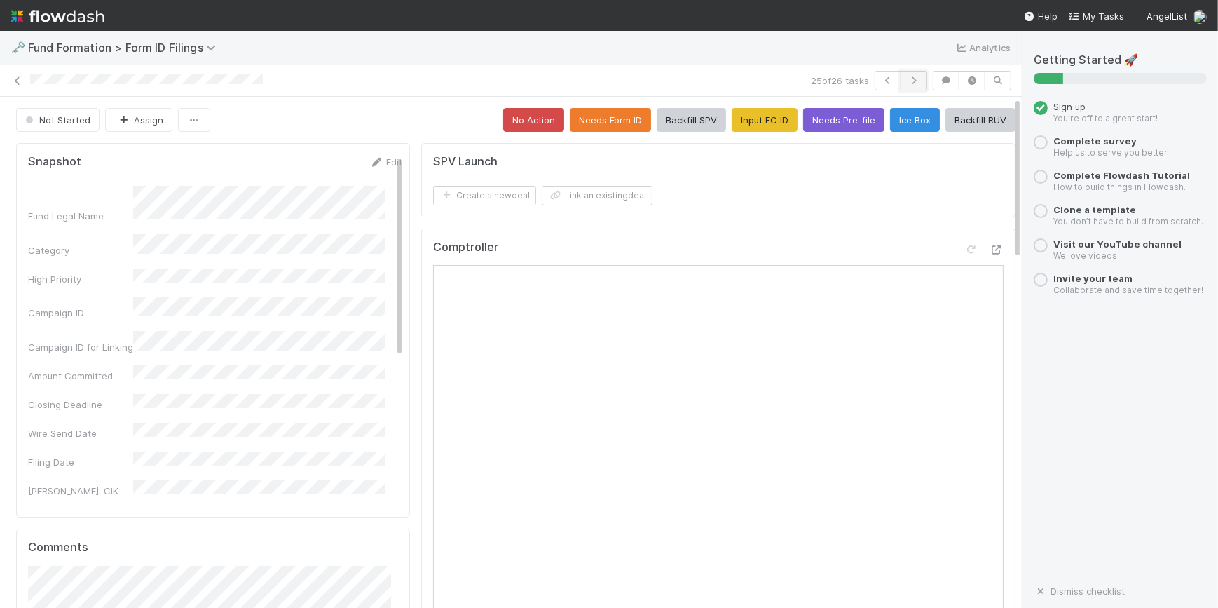
click at [907, 83] on icon "button" at bounding box center [914, 80] width 14 height 8
click at [882, 81] on icon "button" at bounding box center [888, 80] width 14 height 8
click at [902, 73] on button "button" at bounding box center [913, 81] width 27 height 20
click at [750, 118] on button "Input FC ID" at bounding box center [765, 120] width 66 height 24
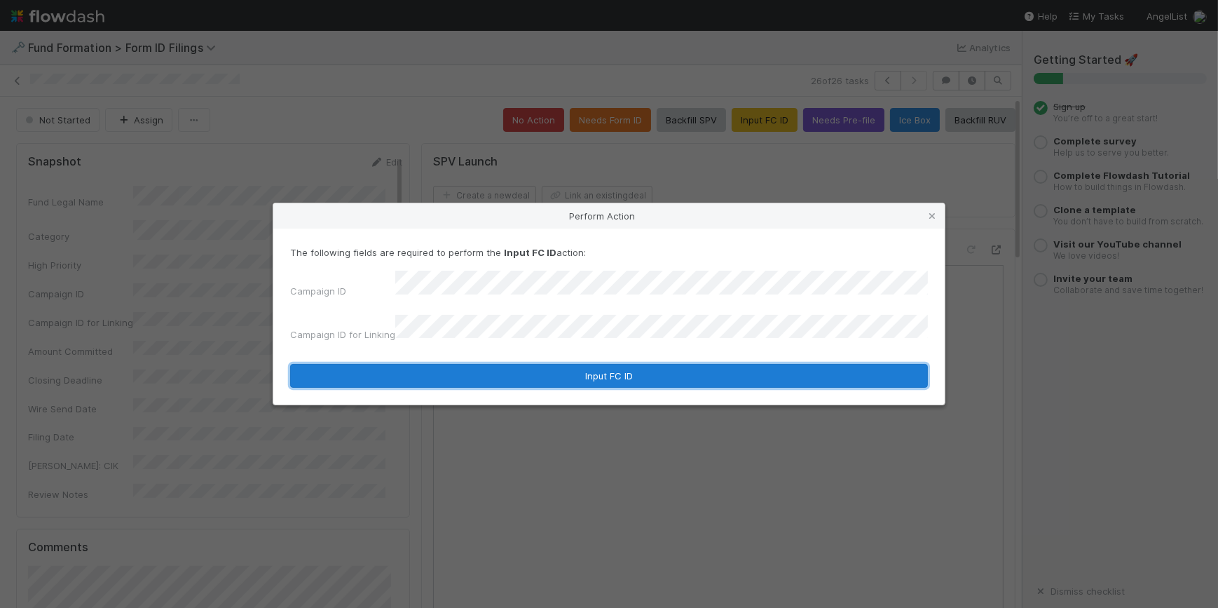
click at [711, 378] on button "Input FC ID" at bounding box center [609, 376] width 638 height 24
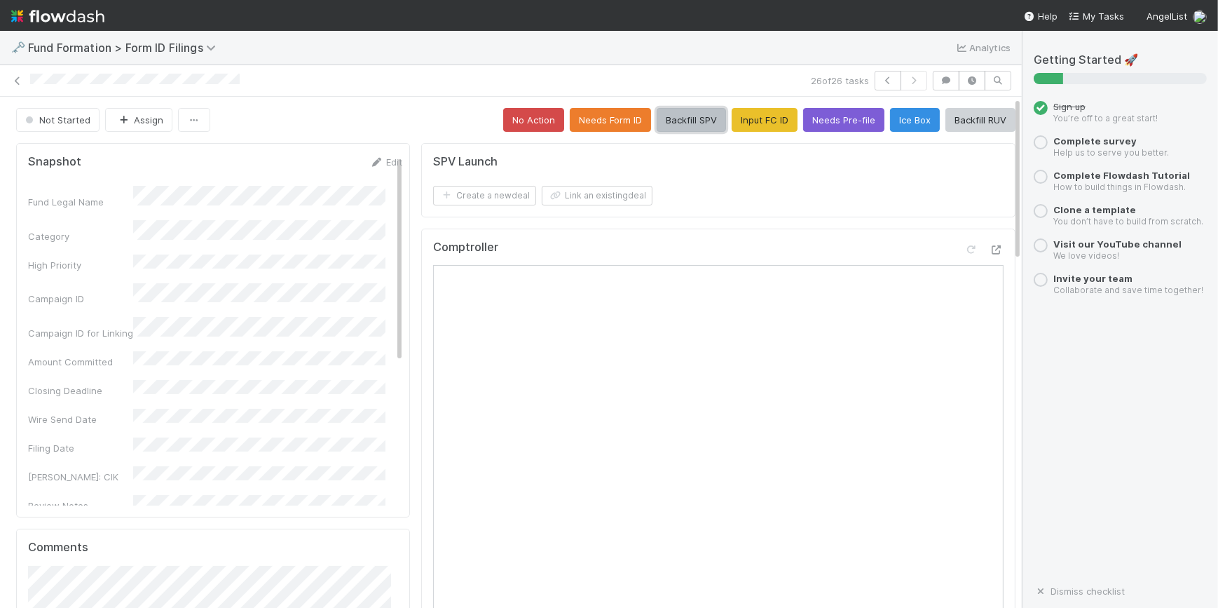
click at [690, 122] on button "Backfill SPV" at bounding box center [691, 120] width 69 height 24
click at [16, 83] on icon at bounding box center [18, 80] width 14 height 9
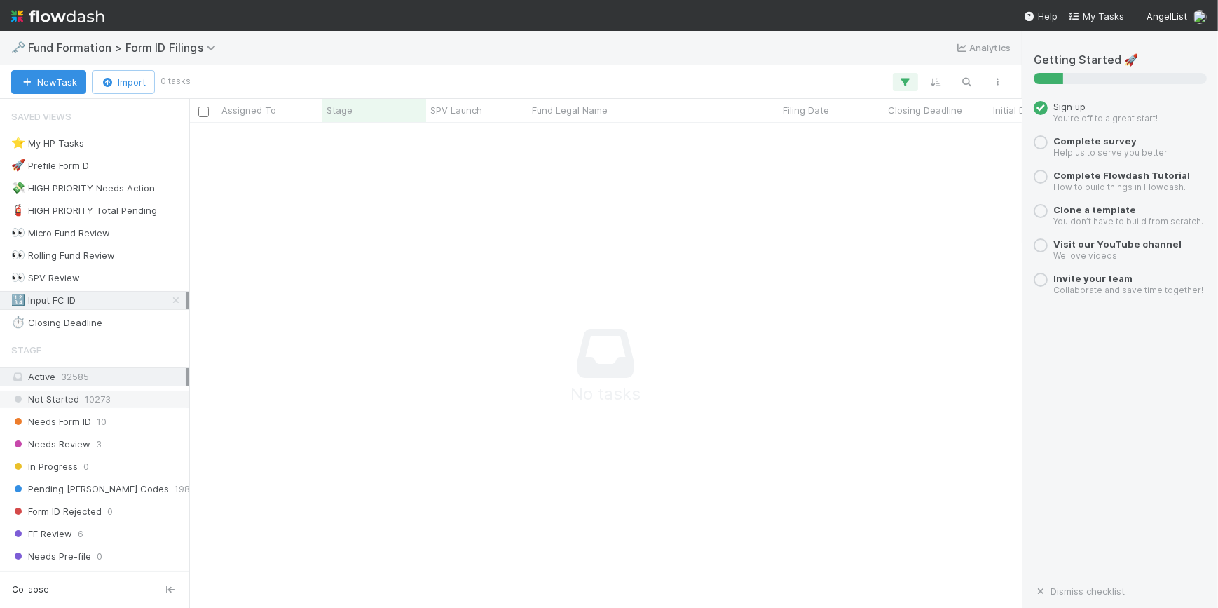
scroll to position [464, 823]
click at [169, 296] on icon at bounding box center [176, 300] width 14 height 9
click at [115, 280] on div "👀 SPV Review 337" at bounding box center [98, 278] width 174 height 18
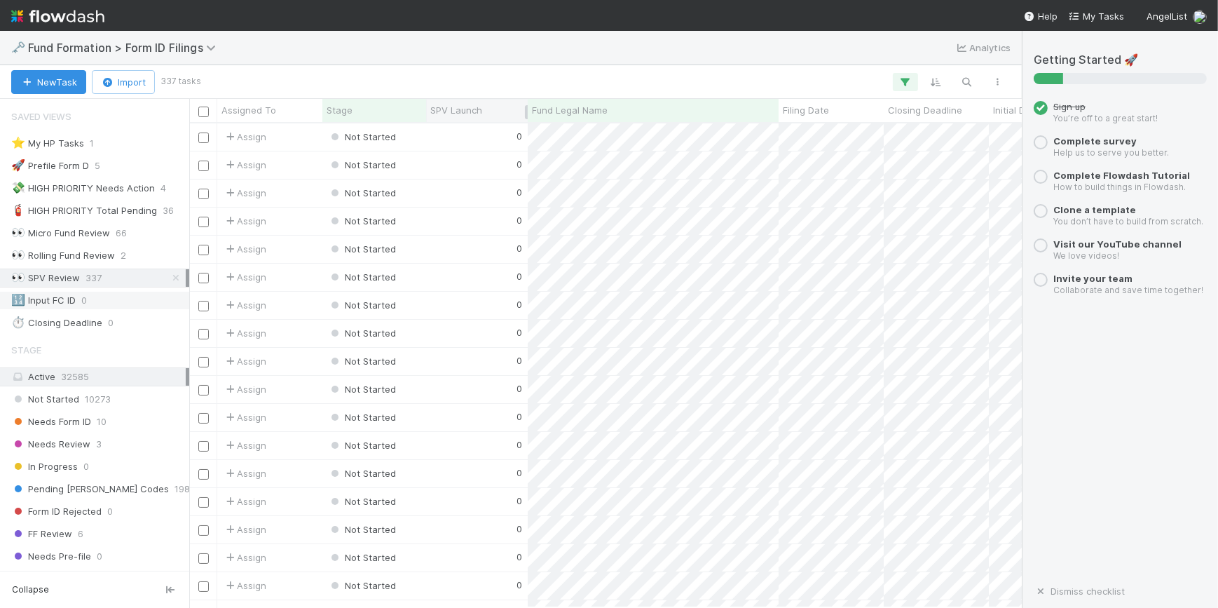
click at [500, 111] on div "SPV Launch" at bounding box center [477, 110] width 94 height 14
click at [513, 156] on div "Sort Higher → Lower" at bounding box center [511, 157] width 160 height 21
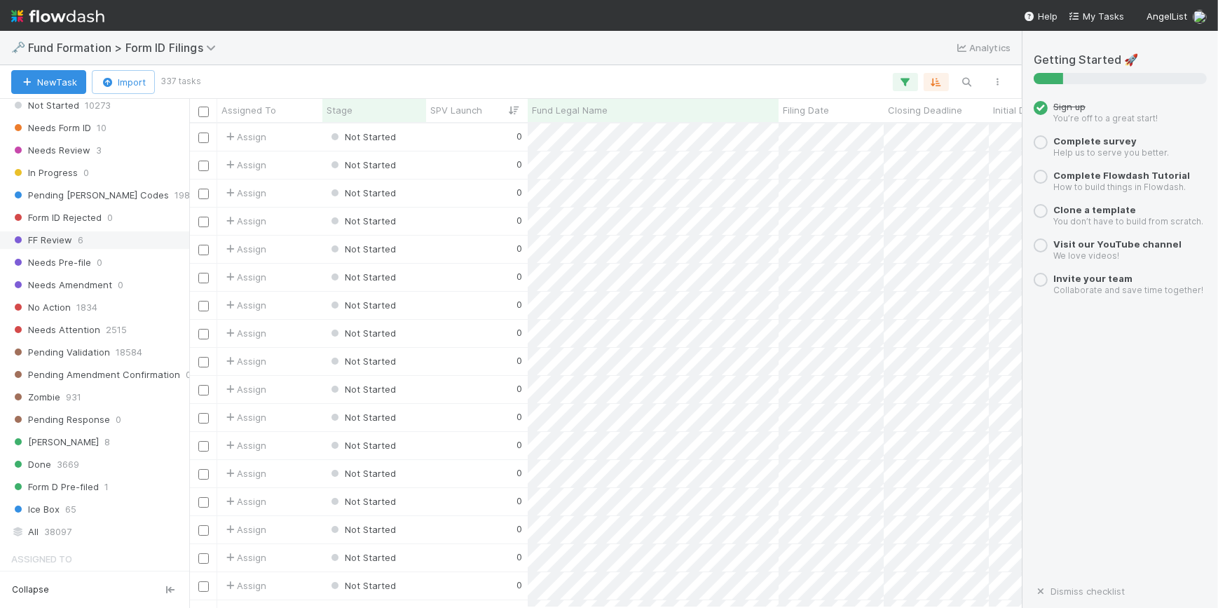
scroll to position [263, 0]
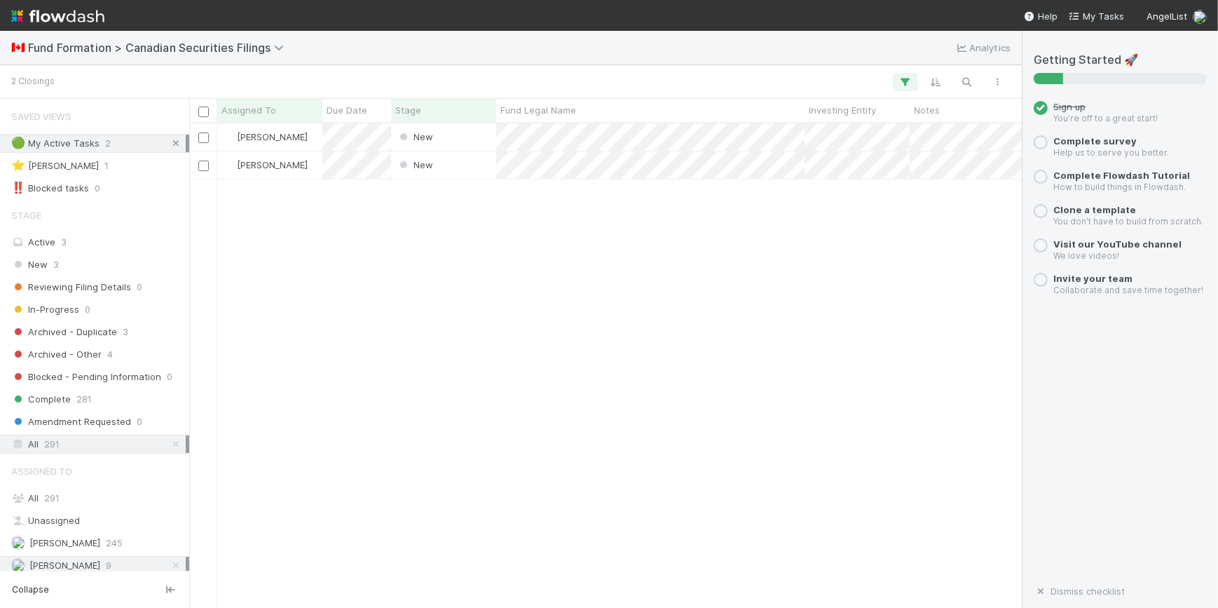
click at [169, 142] on icon at bounding box center [176, 143] width 14 height 9
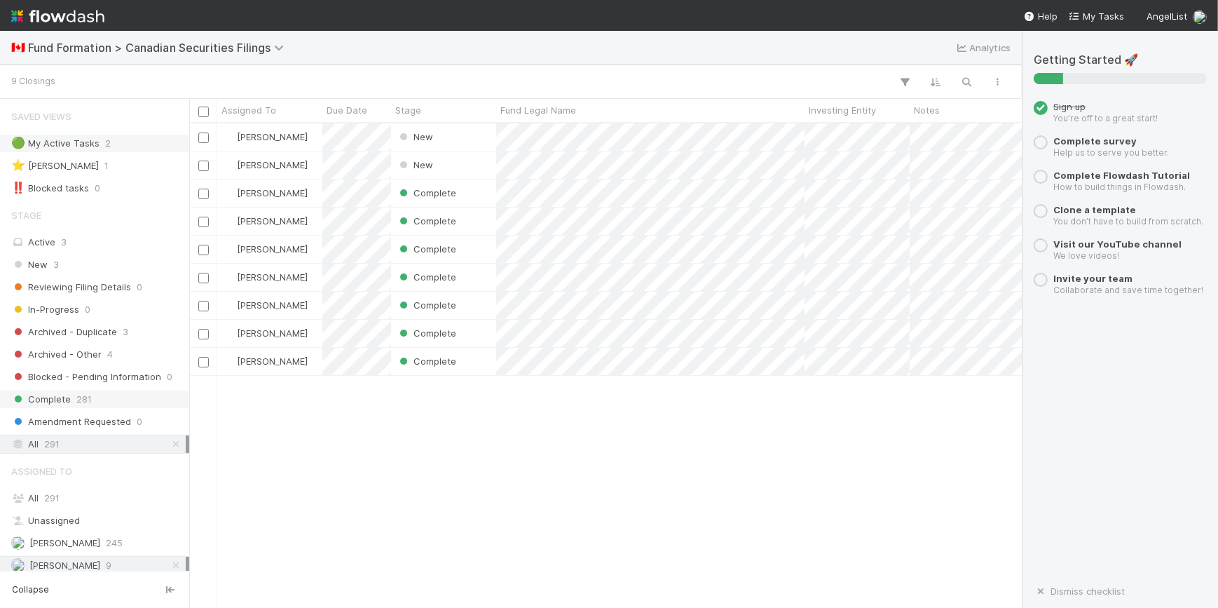
scroll to position [474, 823]
click at [455, 164] on div "New" at bounding box center [443, 164] width 105 height 27
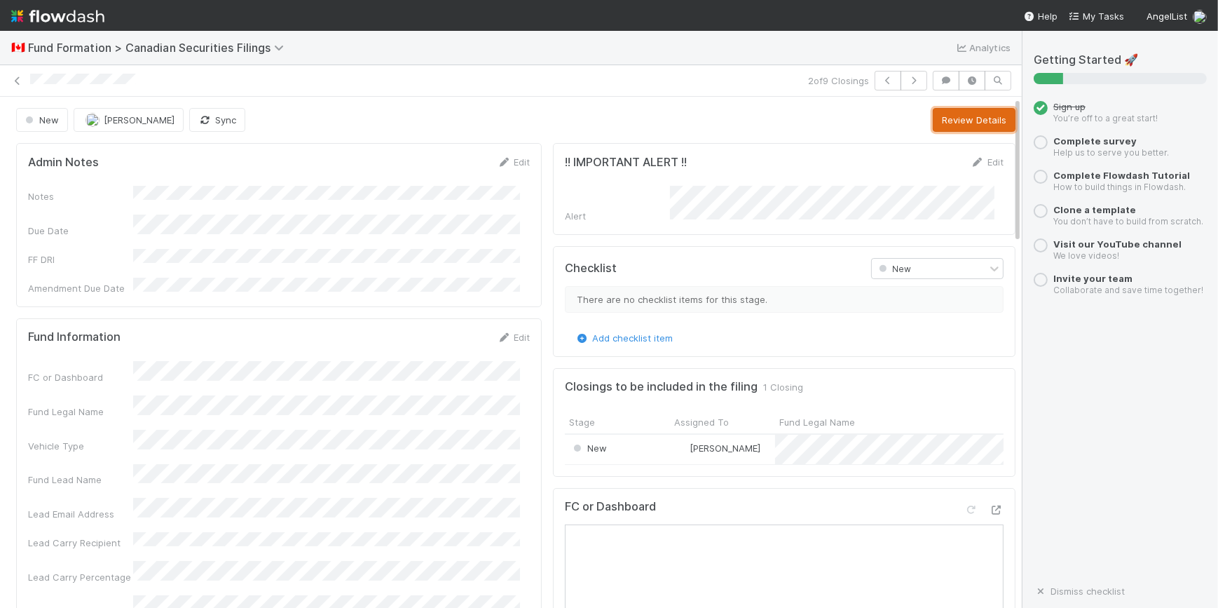
click at [939, 121] on button "Review Details" at bounding box center [974, 120] width 83 height 24
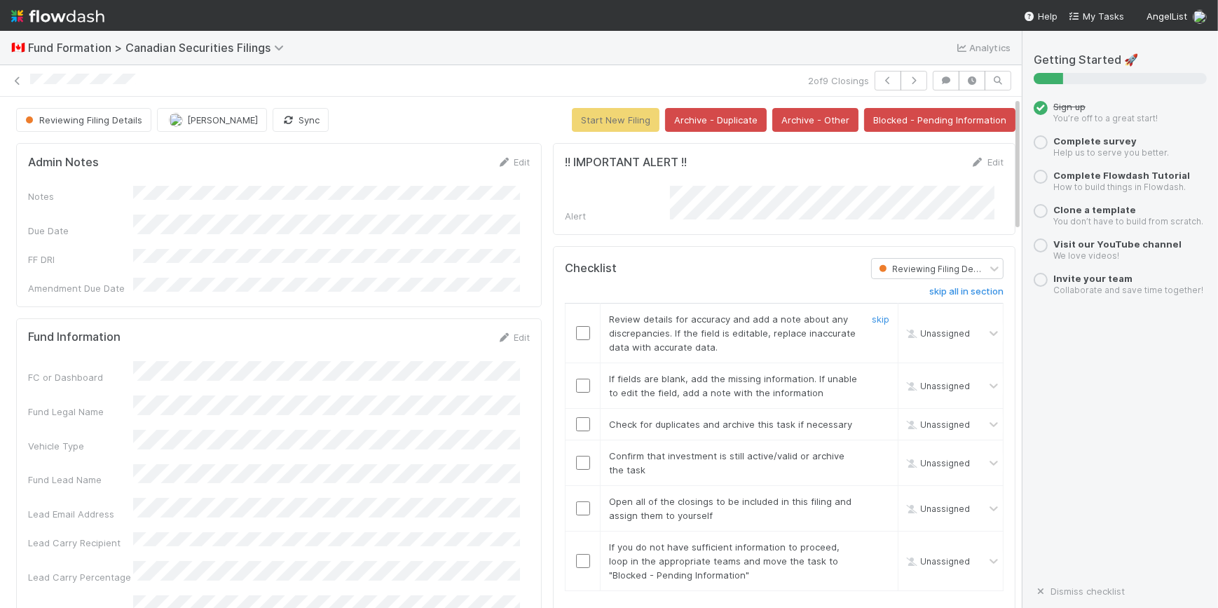
click at [581, 326] on div at bounding box center [582, 333] width 34 height 14
click at [576, 326] on input "checkbox" at bounding box center [583, 333] width 14 height 14
click at [576, 382] on input "checkbox" at bounding box center [583, 385] width 14 height 14
checkbox input "true"
click at [576, 420] on input "checkbox" at bounding box center [583, 424] width 14 height 14
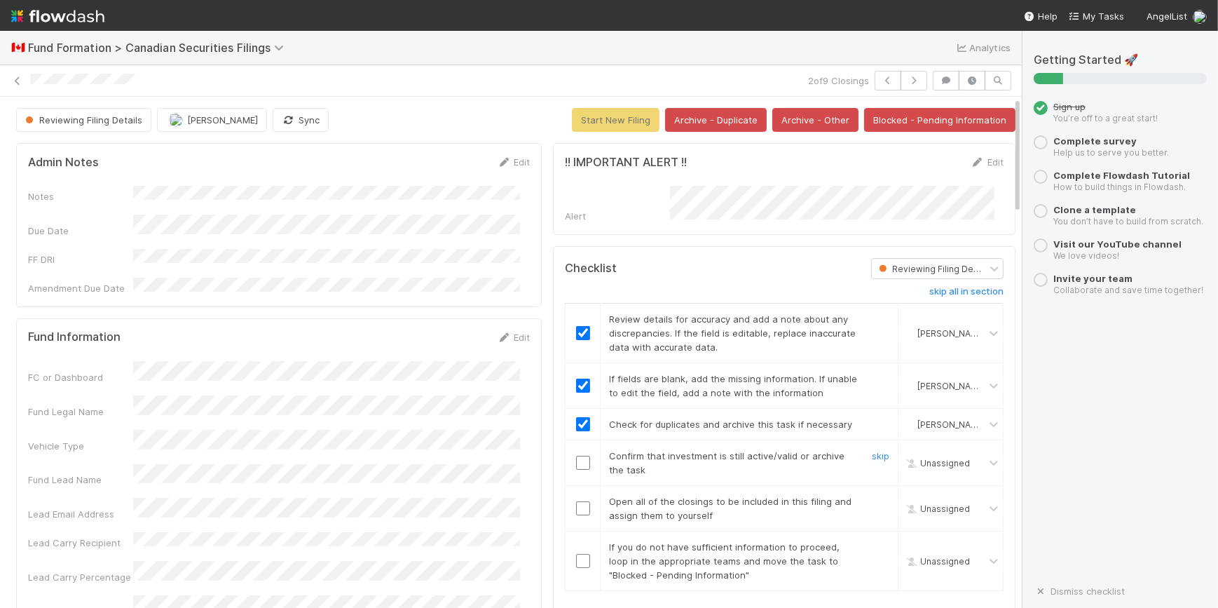
click at [576, 457] on input "checkbox" at bounding box center [583, 462] width 14 height 14
click at [576, 504] on input "checkbox" at bounding box center [583, 508] width 14 height 14
click at [576, 559] on input "checkbox" at bounding box center [583, 561] width 14 height 14
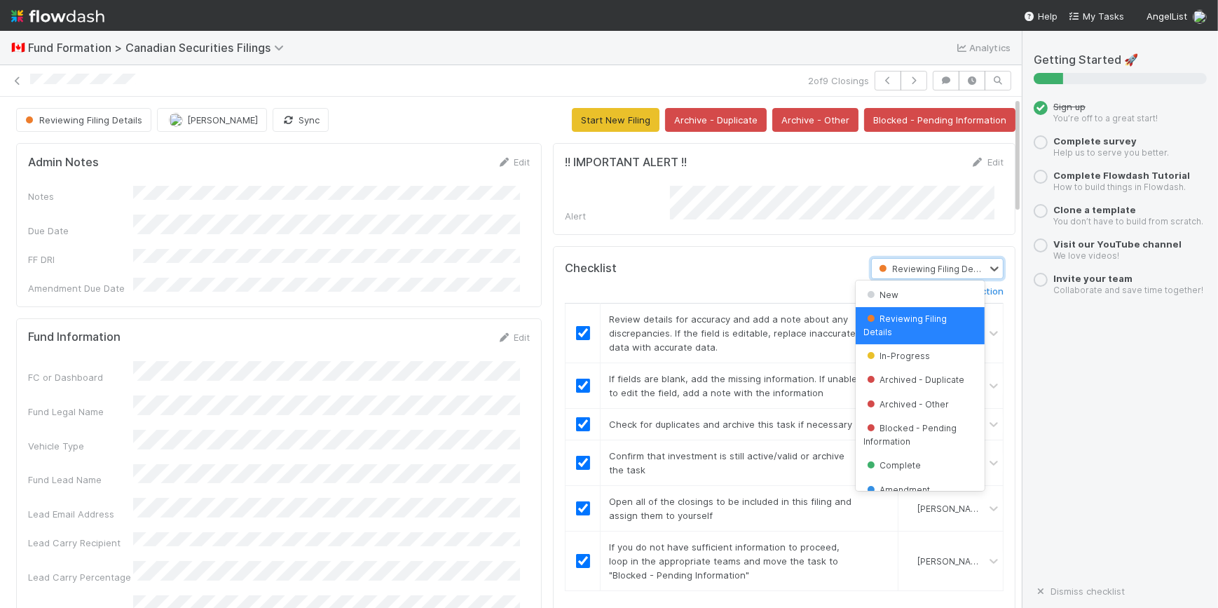
click at [940, 272] on div "Reviewing Filing Details" at bounding box center [929, 269] width 114 height 20
click at [940, 272] on div "Reviewing Filing Details" at bounding box center [929, 268] width 109 height 15
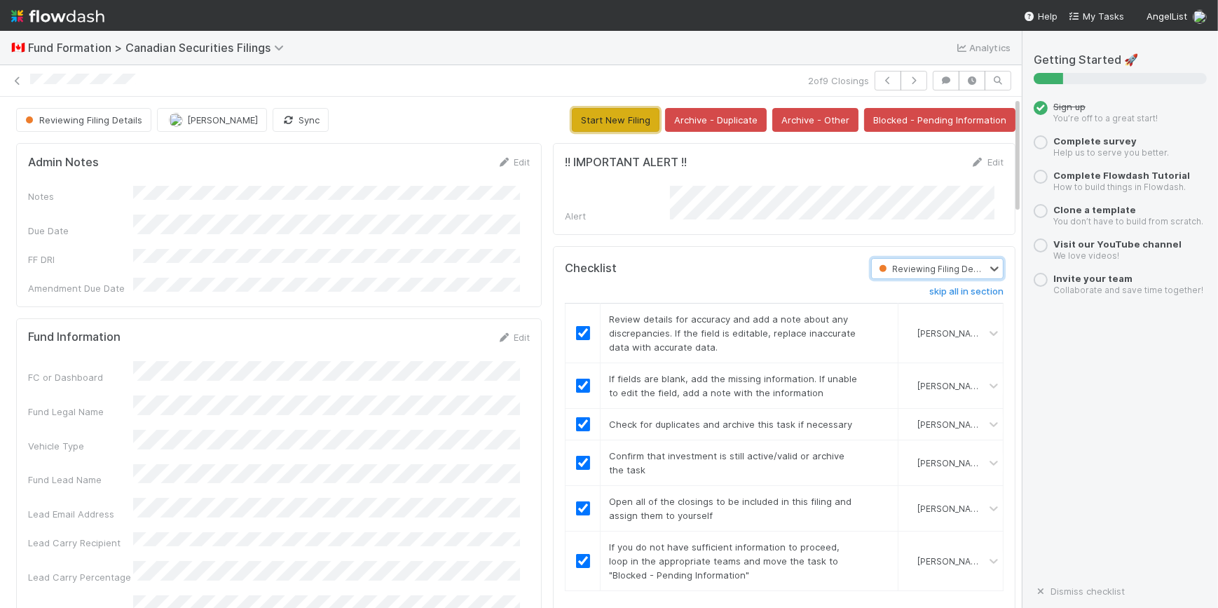
click at [609, 125] on button "Start New Filing" at bounding box center [616, 120] width 88 height 24
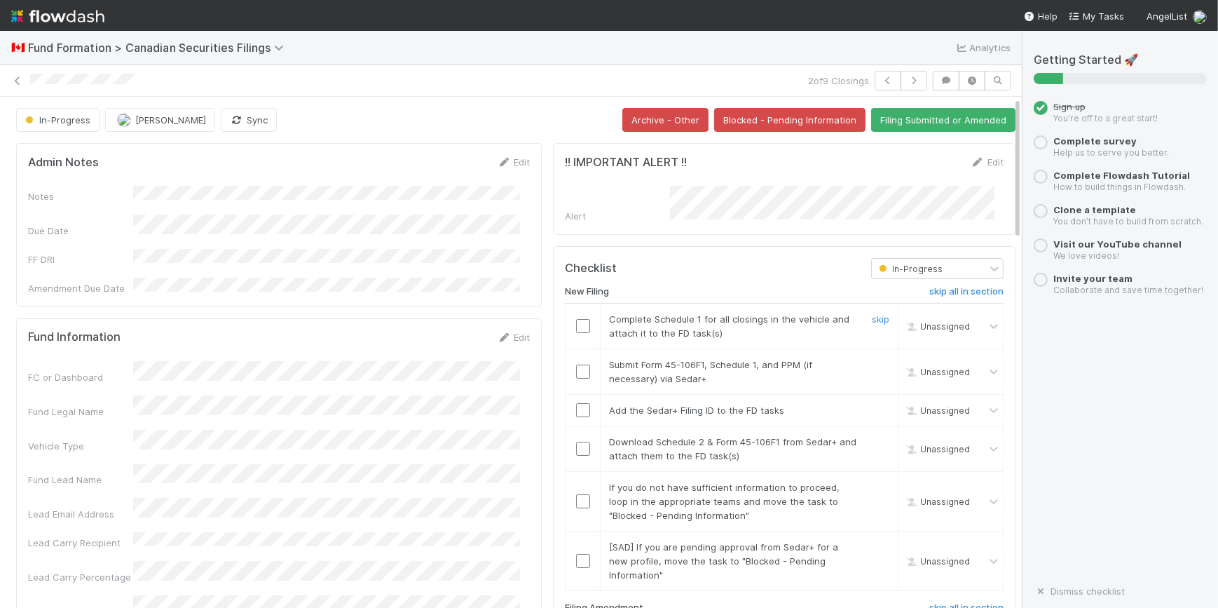
click at [576, 322] on input "checkbox" at bounding box center [583, 326] width 14 height 14
click at [576, 371] on input "checkbox" at bounding box center [583, 371] width 14 height 14
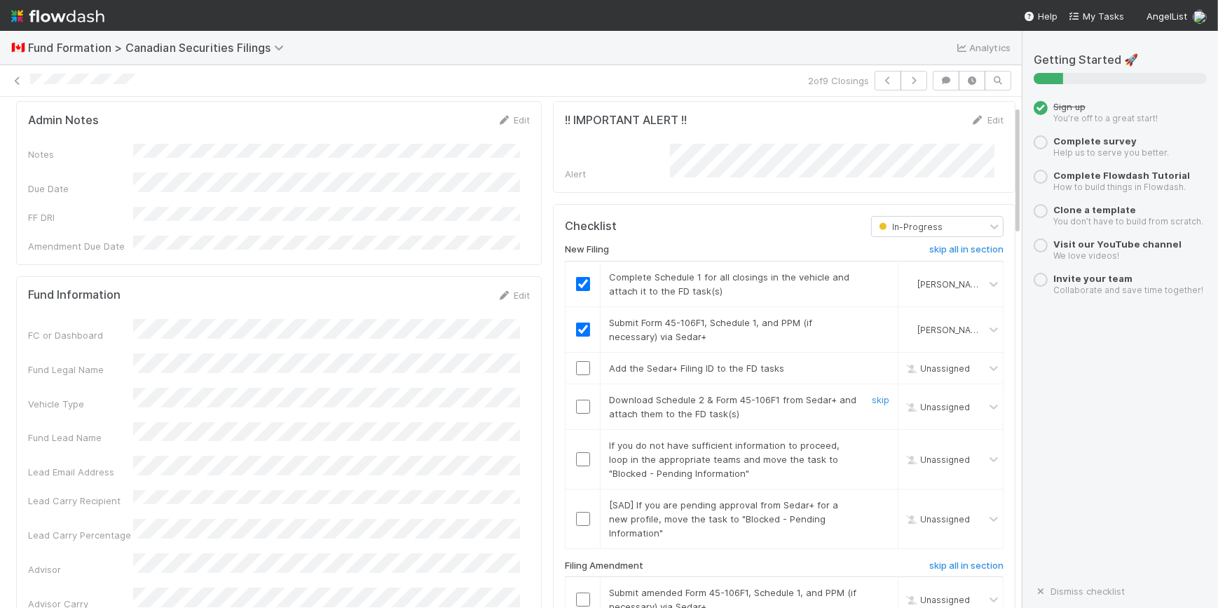
scroll to position [63, 0]
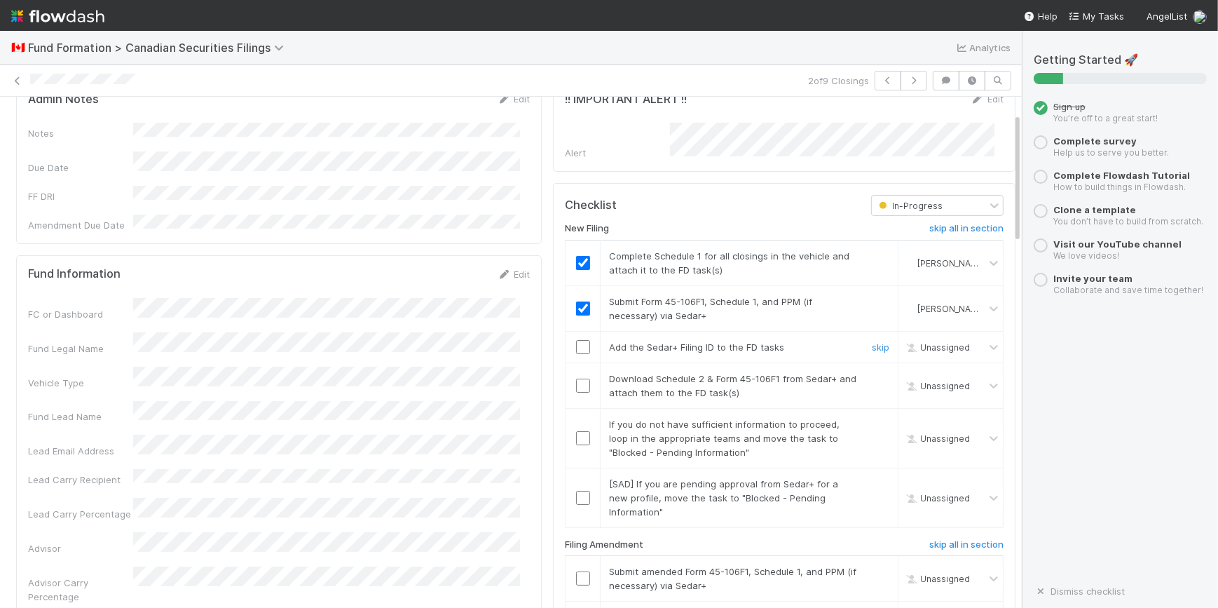
click at [582, 343] on div at bounding box center [582, 347] width 34 height 14
click at [576, 341] on input "checkbox" at bounding box center [583, 347] width 14 height 14
click at [576, 383] on input "checkbox" at bounding box center [583, 385] width 14 height 14
click at [576, 431] on input "checkbox" at bounding box center [583, 438] width 14 height 14
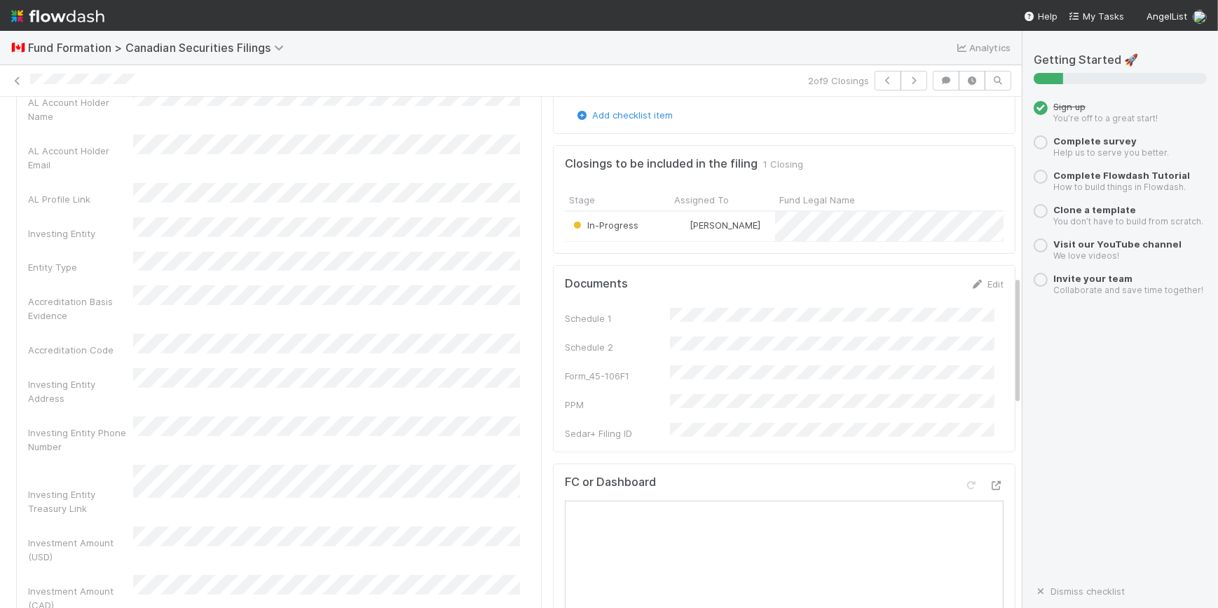
scroll to position [701, 0]
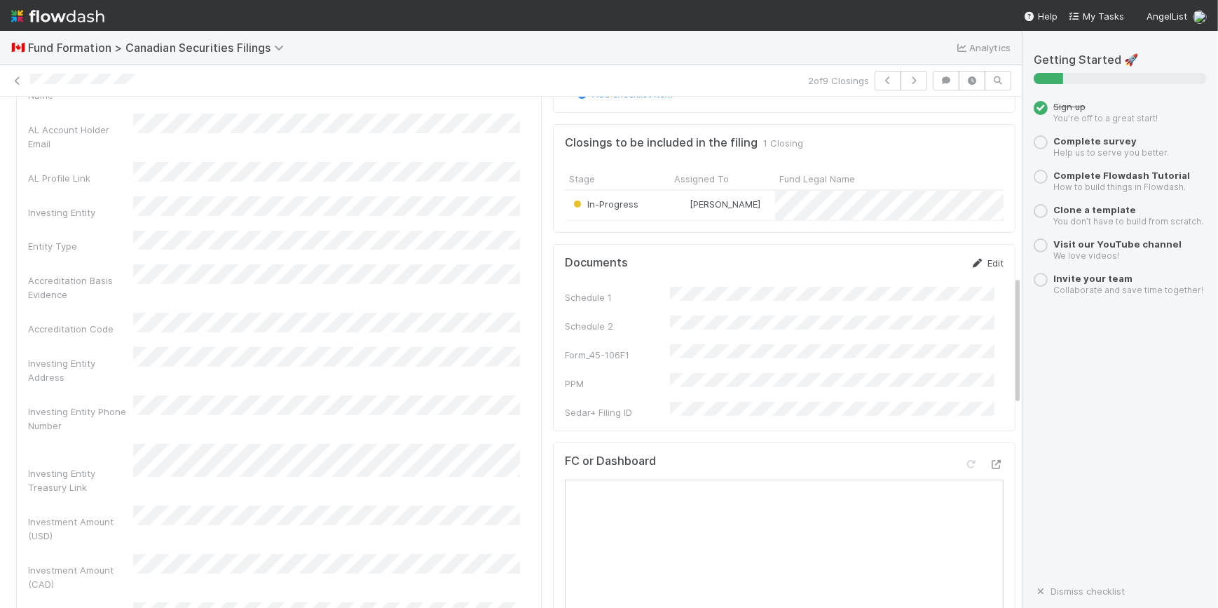
click at [978, 263] on link "Edit" at bounding box center [987, 262] width 33 height 11
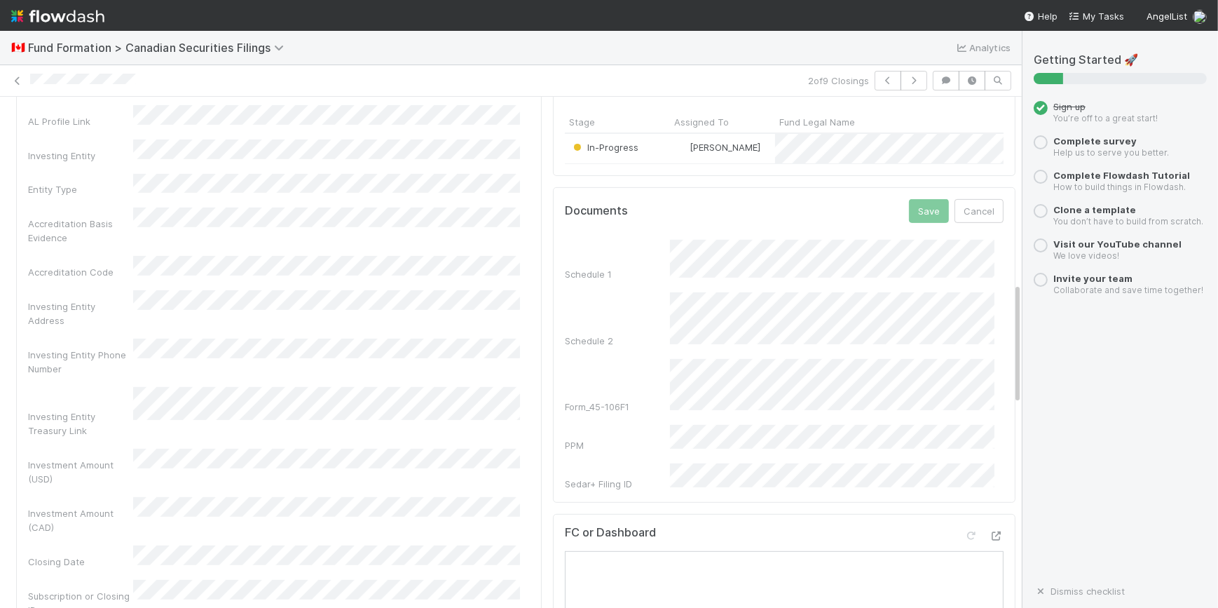
scroll to position [828, 0]
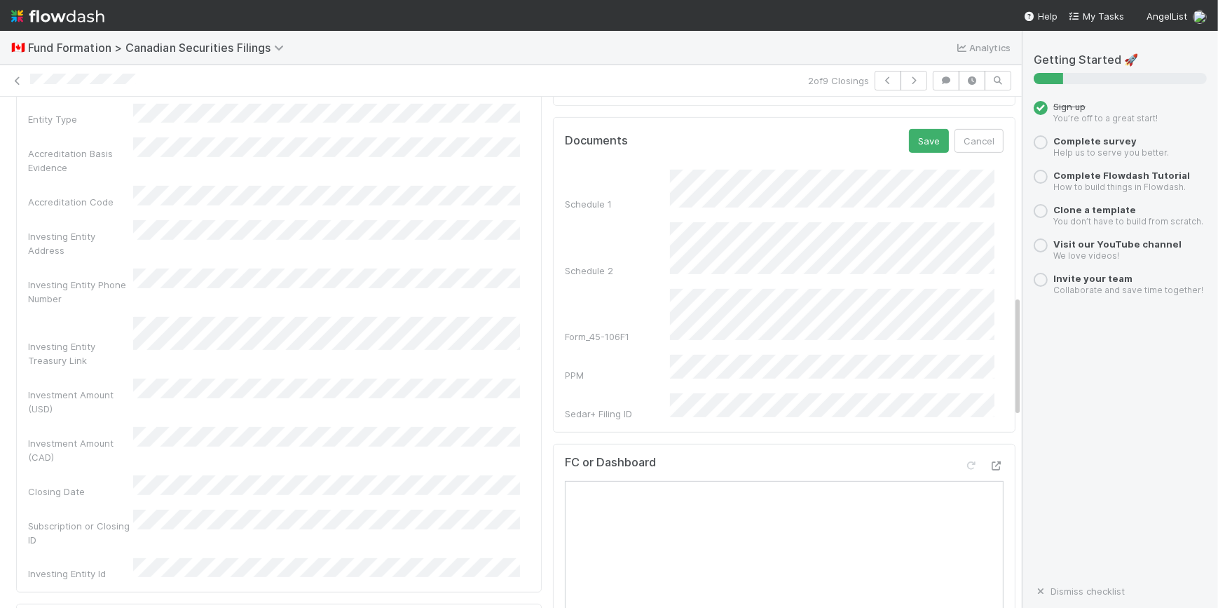
click at [716, 371] on div "Schedule 1 Schedule 2 Form_45-106F1 PPM Sedar+ Filing ID" at bounding box center [784, 295] width 439 height 251
click at [869, 137] on div "Documents Save Cancel" at bounding box center [784, 141] width 439 height 24
click at [909, 150] on button "Save" at bounding box center [929, 141] width 40 height 24
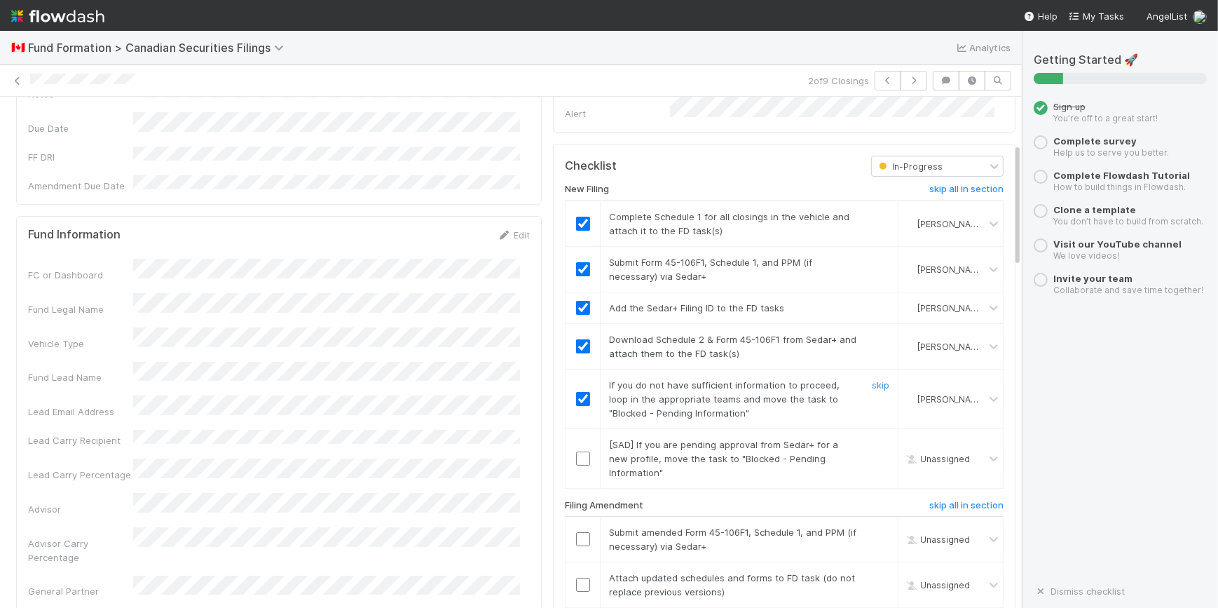
scroll to position [0, 0]
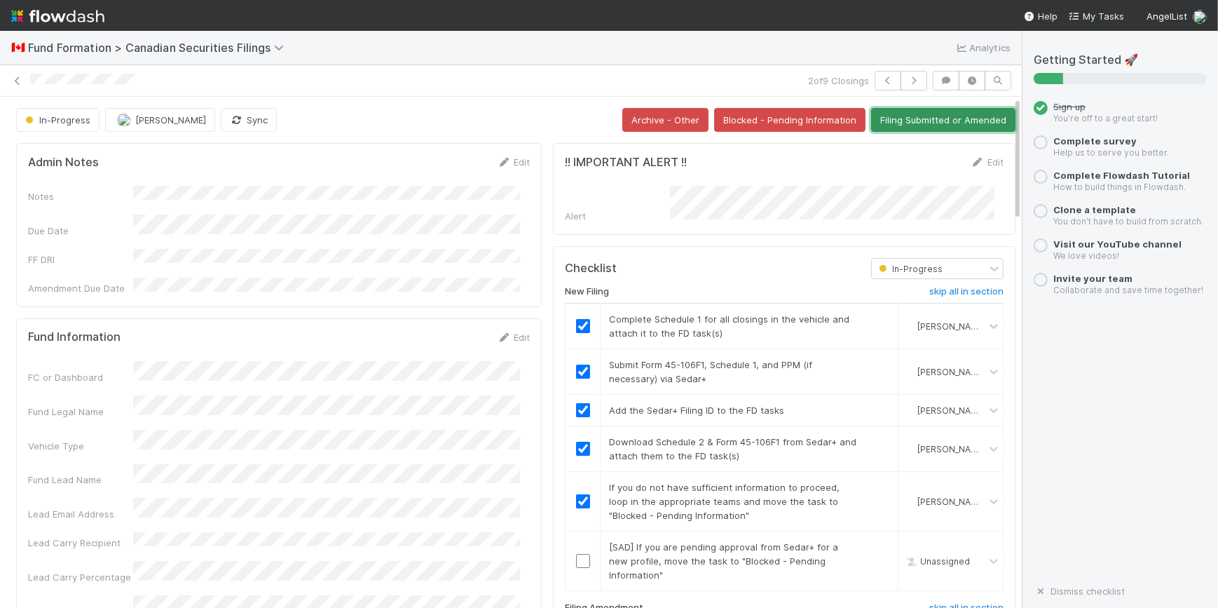
click at [910, 121] on button "Filing Submitted or Amended" at bounding box center [943, 120] width 144 height 24
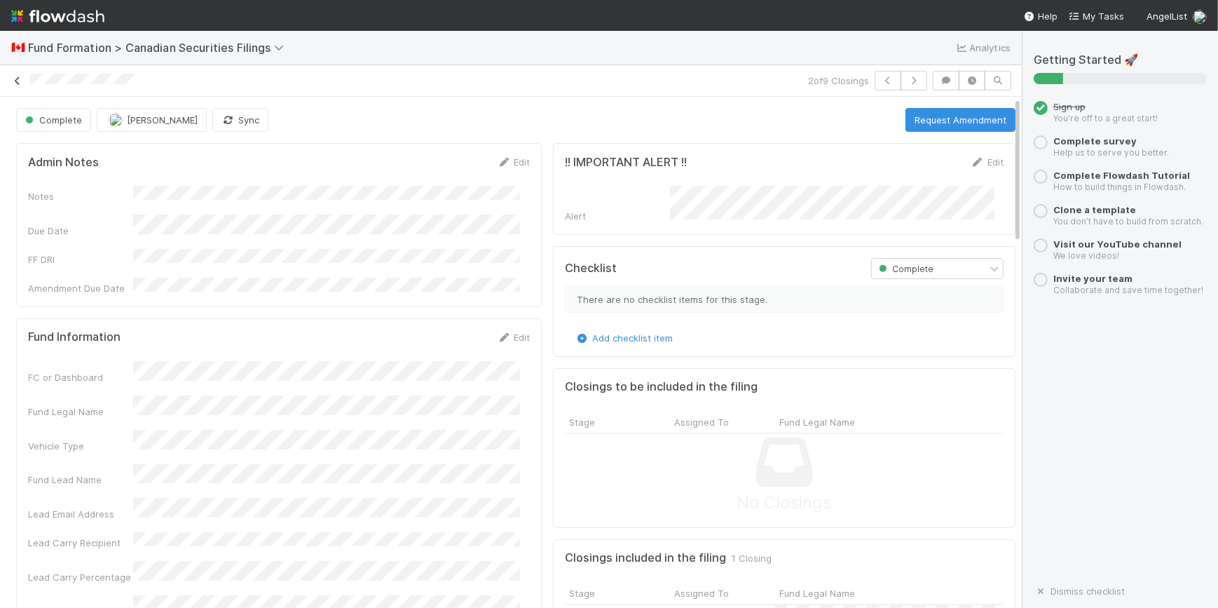
click at [15, 79] on icon at bounding box center [18, 80] width 14 height 9
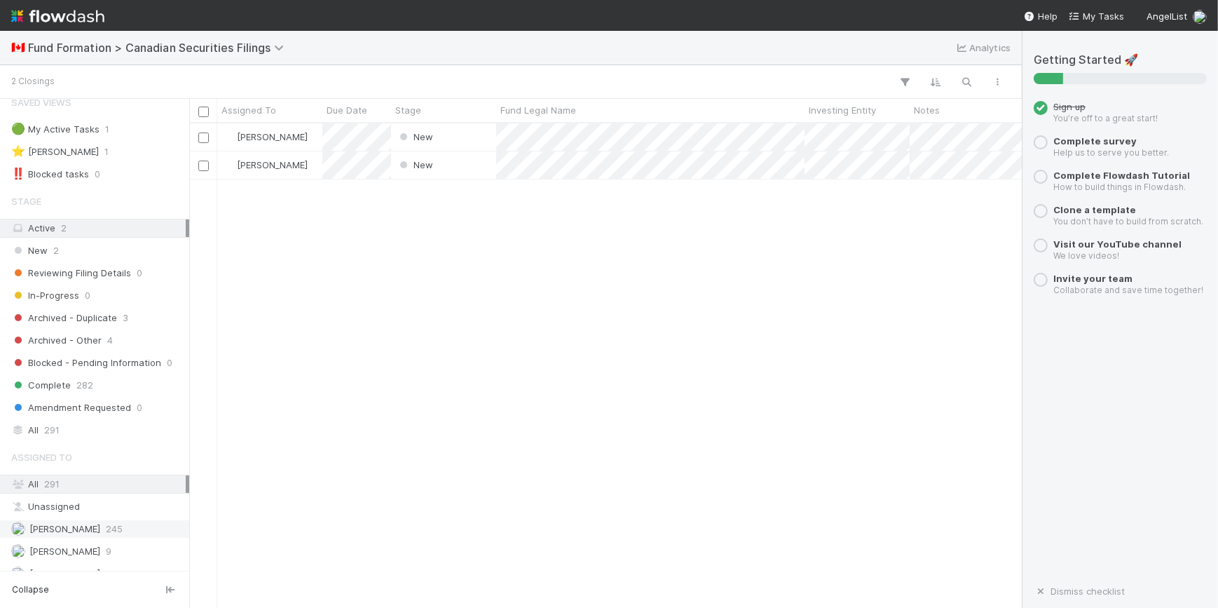
scroll to position [27, 0]
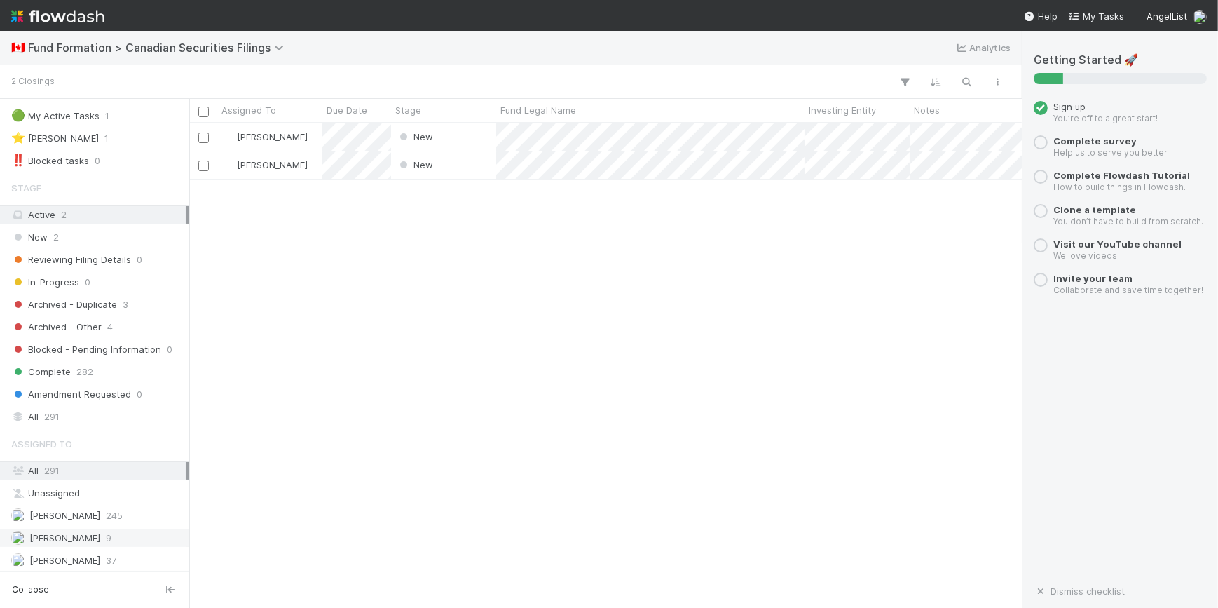
click at [121, 530] on div "Novia Bautista 9" at bounding box center [98, 538] width 174 height 18
click at [480, 136] on div "New" at bounding box center [443, 136] width 105 height 27
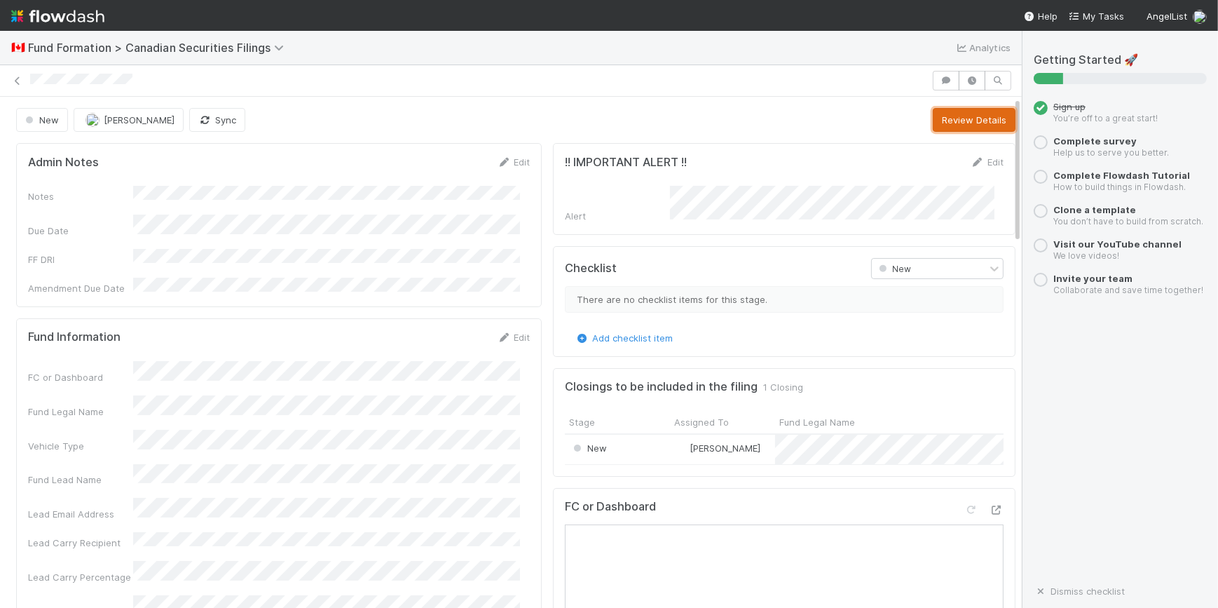
click at [933, 119] on button "Review Details" at bounding box center [974, 120] width 83 height 24
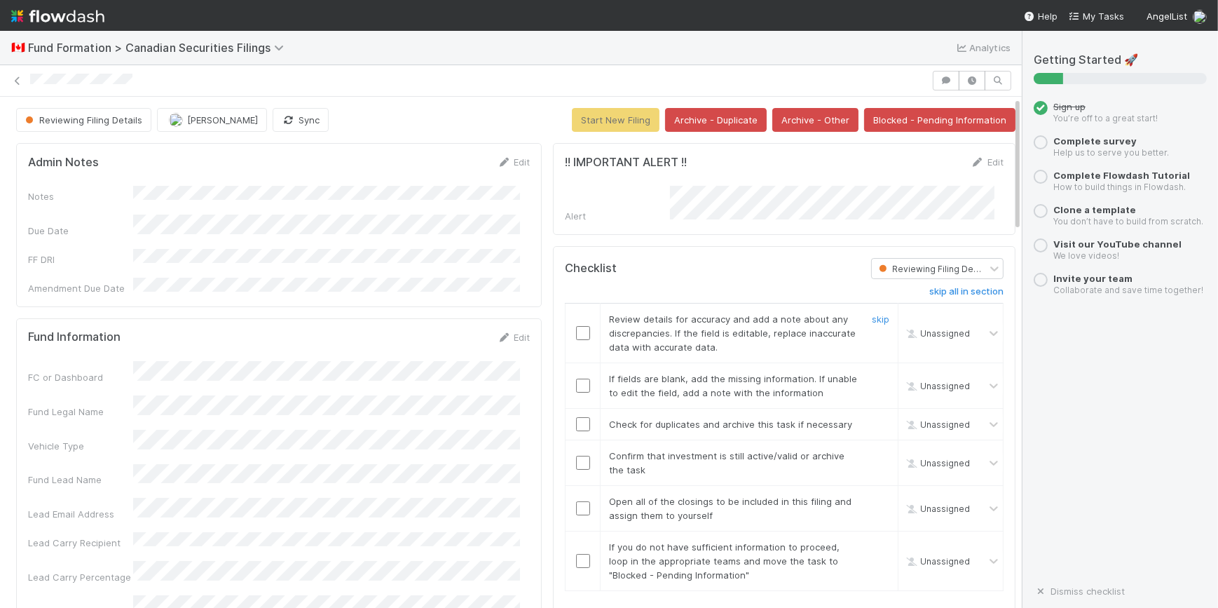
click at [576, 329] on input "checkbox" at bounding box center [583, 333] width 14 height 14
click at [576, 378] on input "checkbox" at bounding box center [583, 385] width 14 height 14
click at [580, 427] on td at bounding box center [582, 424] width 35 height 32
click at [576, 421] on input "checkbox" at bounding box center [583, 424] width 14 height 14
click at [576, 455] on input "checkbox" at bounding box center [583, 462] width 14 height 14
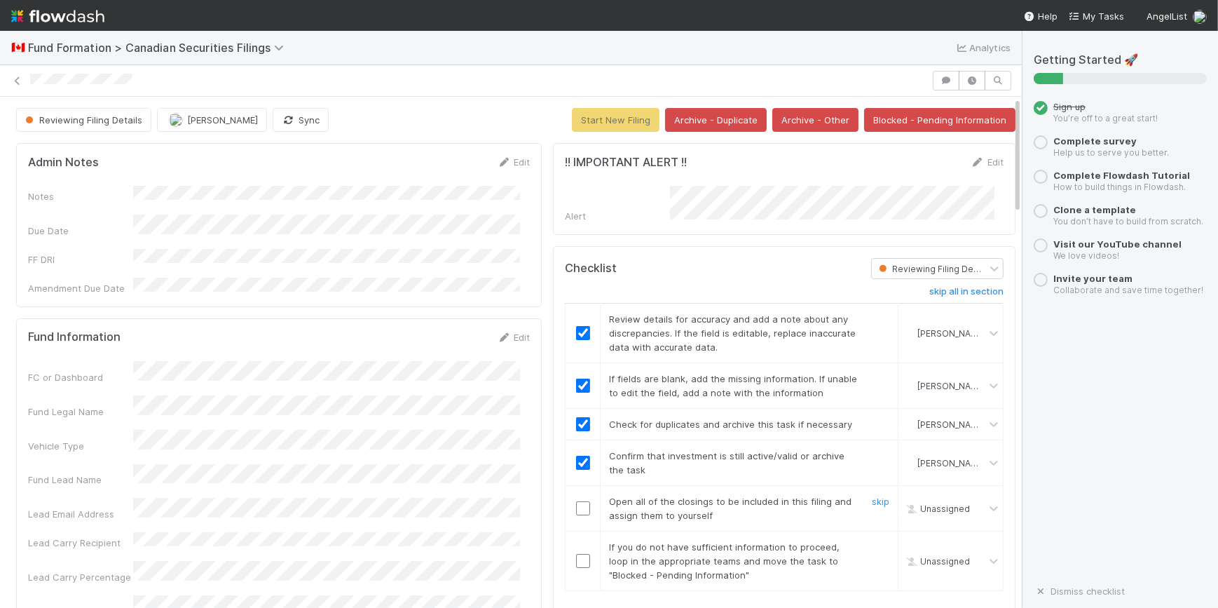
click at [576, 509] on input "checkbox" at bounding box center [583, 508] width 14 height 14
click at [575, 544] on td at bounding box center [582, 560] width 35 height 60
click at [576, 554] on input "checkbox" at bounding box center [583, 561] width 14 height 14
click at [633, 112] on button "Start New Filing" at bounding box center [616, 120] width 88 height 24
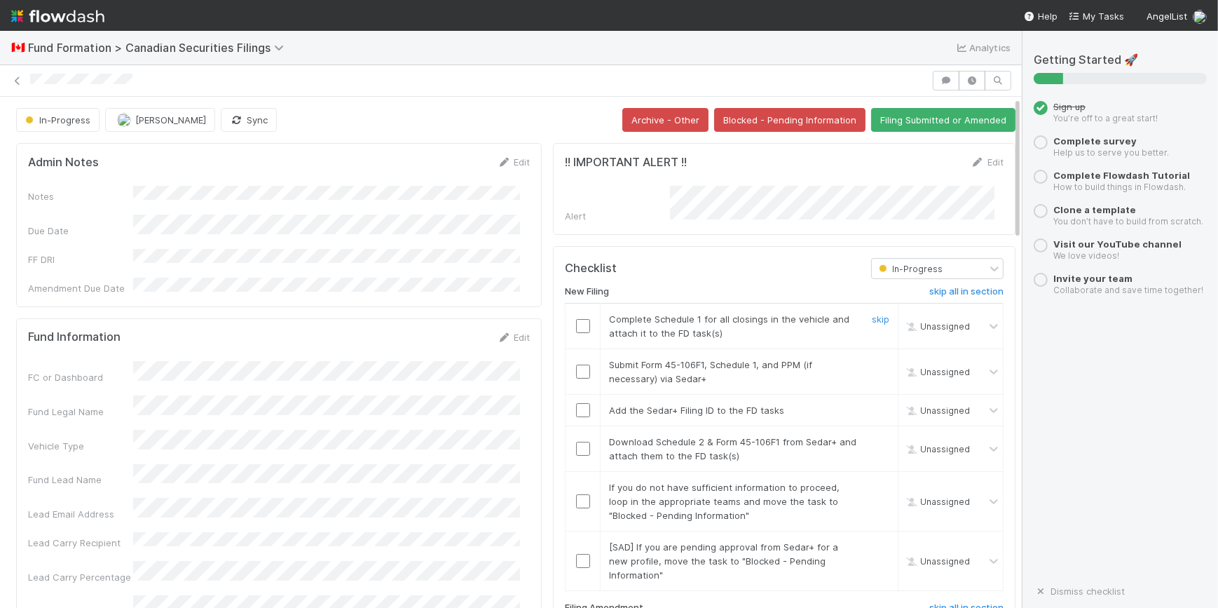
click at [576, 319] on input "checkbox" at bounding box center [583, 326] width 14 height 14
click at [579, 369] on input "checkbox" at bounding box center [583, 371] width 14 height 14
click at [576, 403] on input "checkbox" at bounding box center [583, 410] width 14 height 14
click at [576, 441] on input "checkbox" at bounding box center [583, 448] width 14 height 14
click at [576, 498] on input "checkbox" at bounding box center [583, 501] width 14 height 14
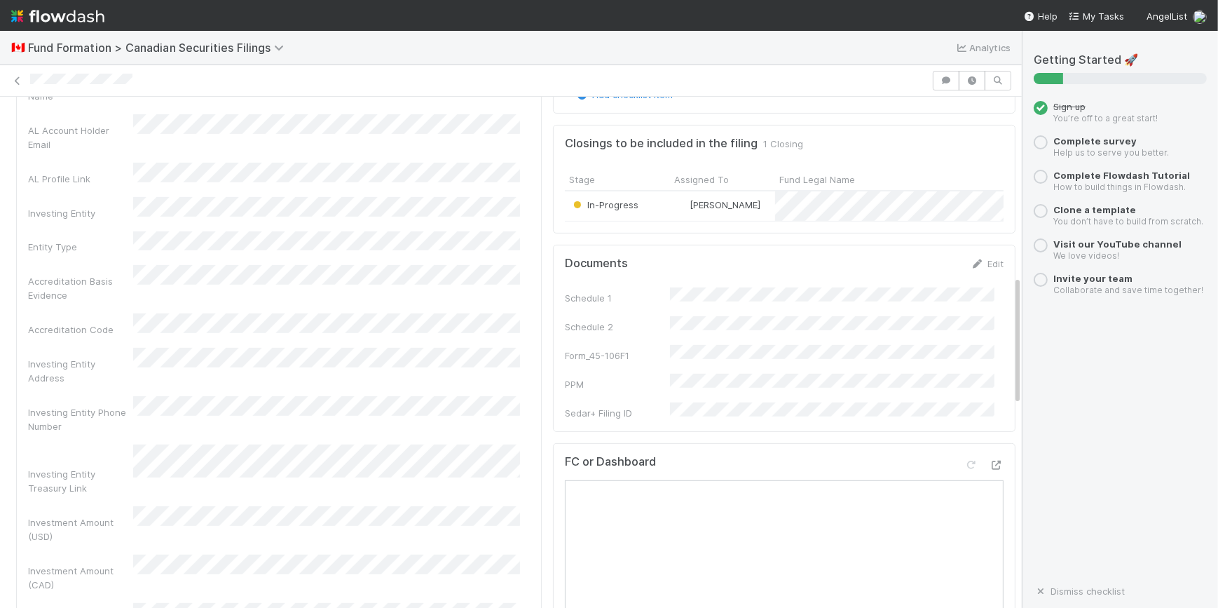
scroll to position [701, 0]
click at [975, 265] on link "Edit" at bounding box center [987, 262] width 33 height 11
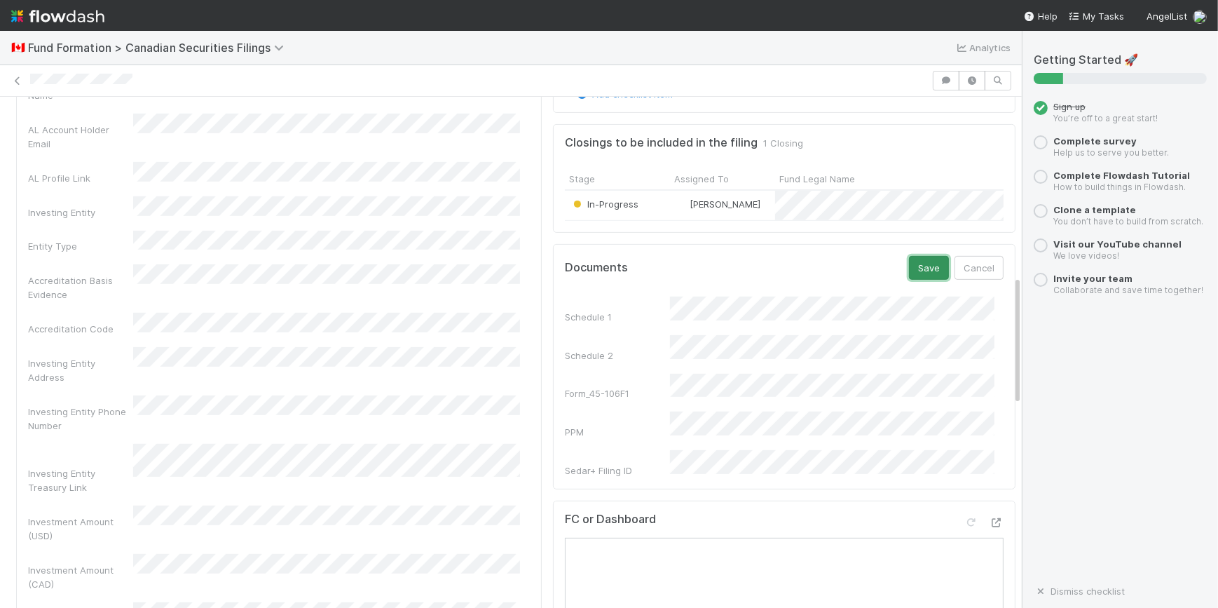
click at [909, 266] on button "Save" at bounding box center [929, 268] width 40 height 24
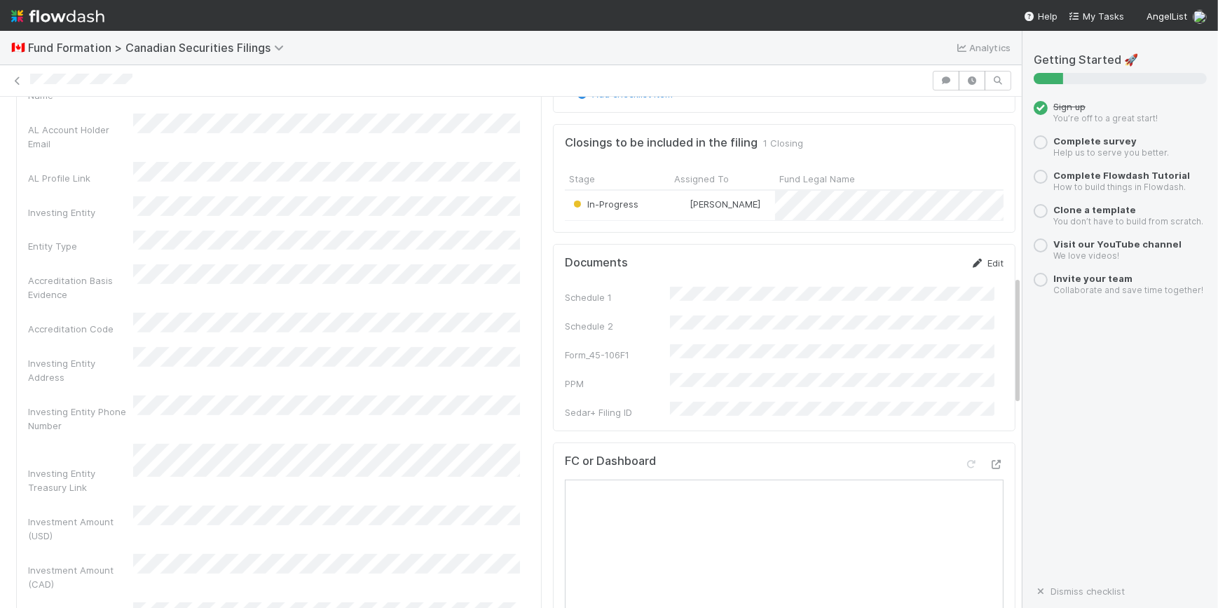
click at [971, 266] on link "Edit" at bounding box center [987, 262] width 33 height 11
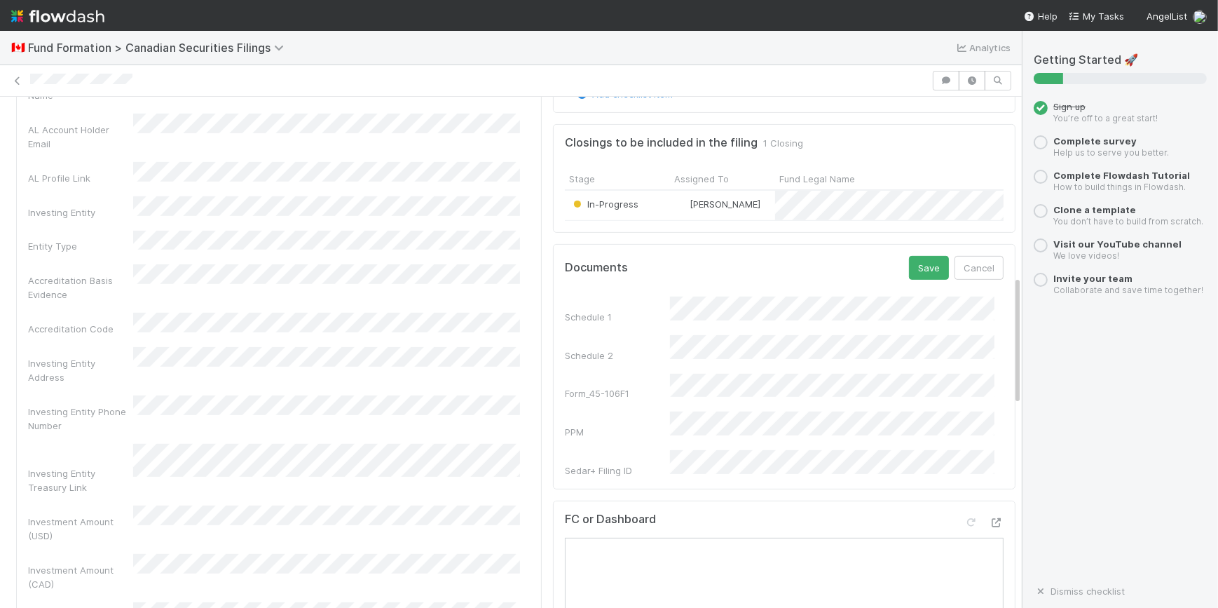
click at [733, 323] on div "Schedule 1 Schedule 2 Form_45-106F1 PPM Sedar+ Filing ID" at bounding box center [784, 386] width 439 height 181
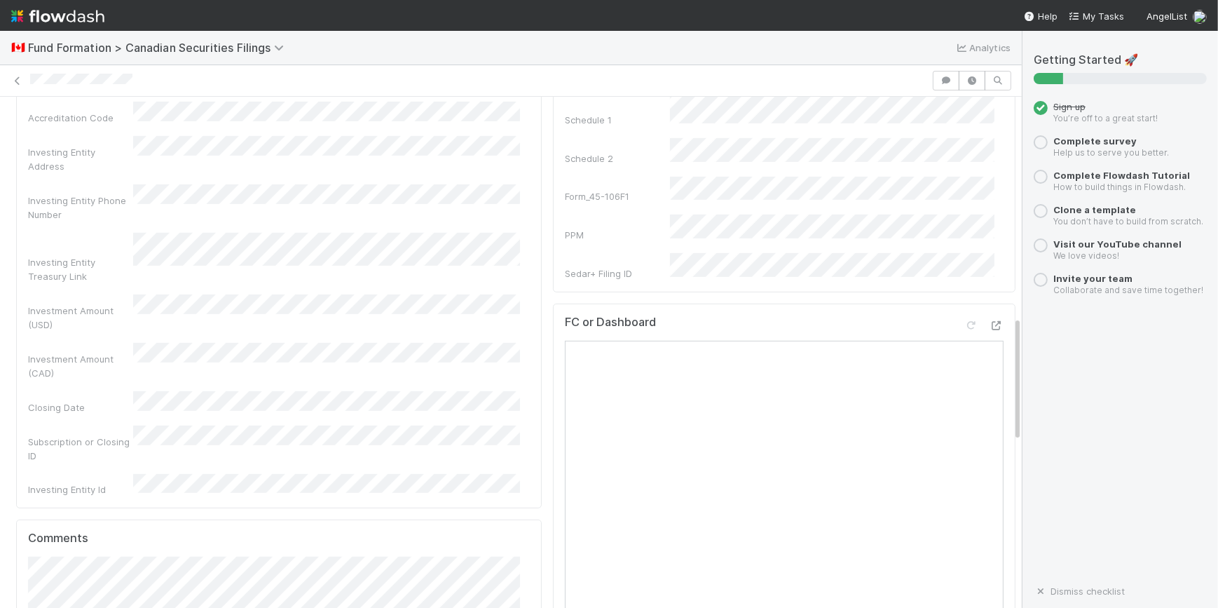
scroll to position [891, 0]
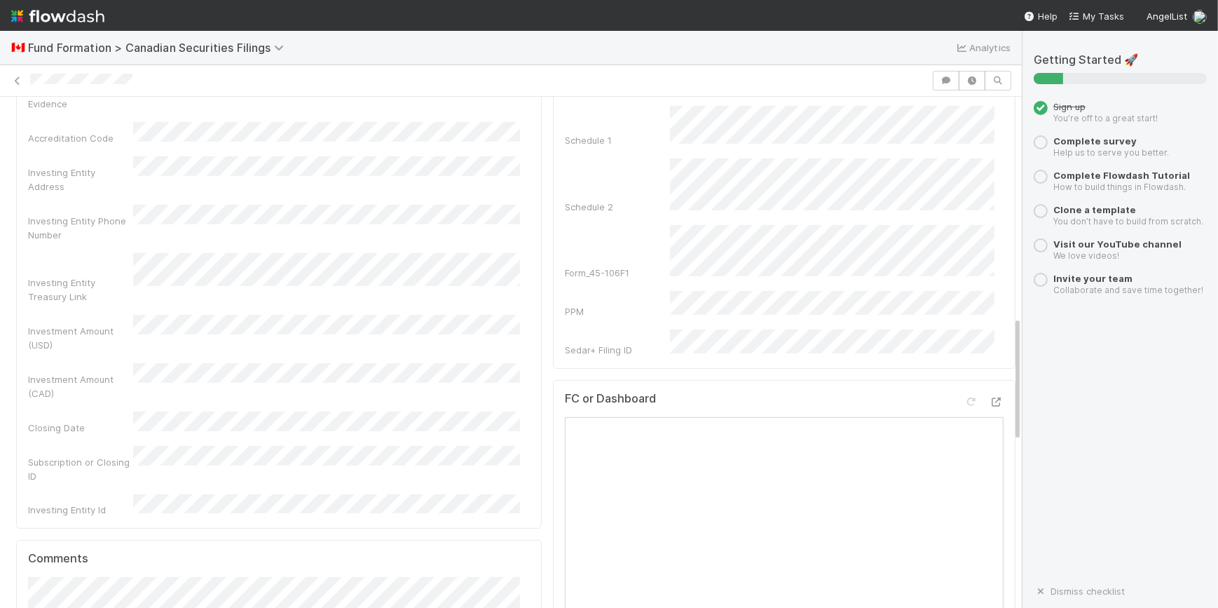
click at [746, 309] on div "Schedule 1 Schedule 2 Form_45-106F1 PPM Sedar+ Filing ID" at bounding box center [784, 231] width 439 height 251
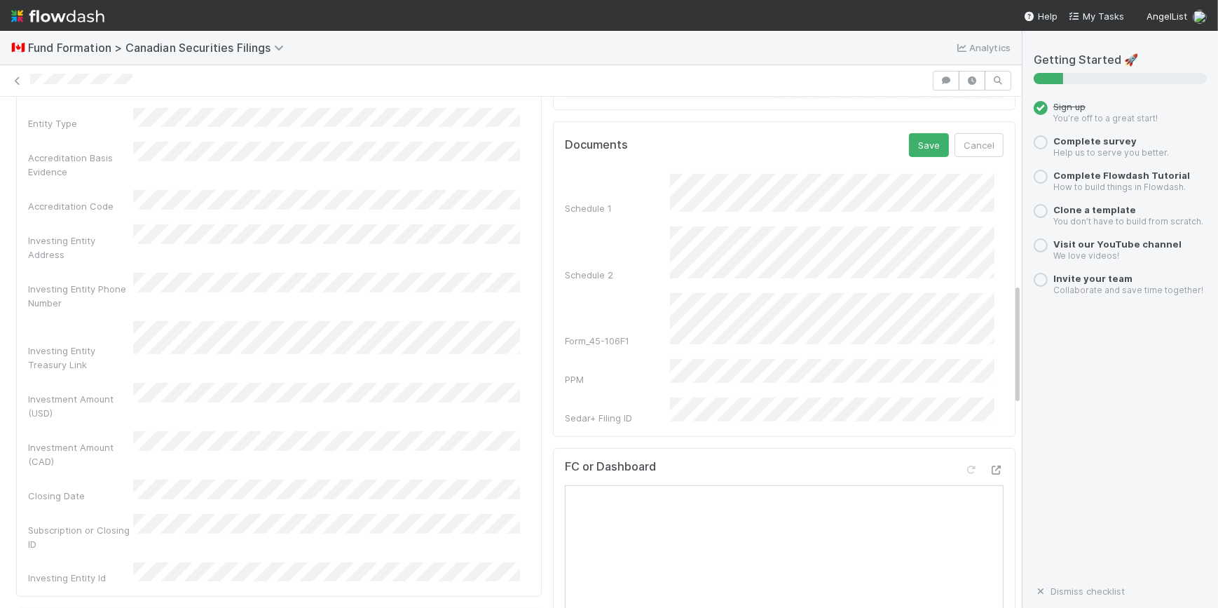
scroll to position [764, 0]
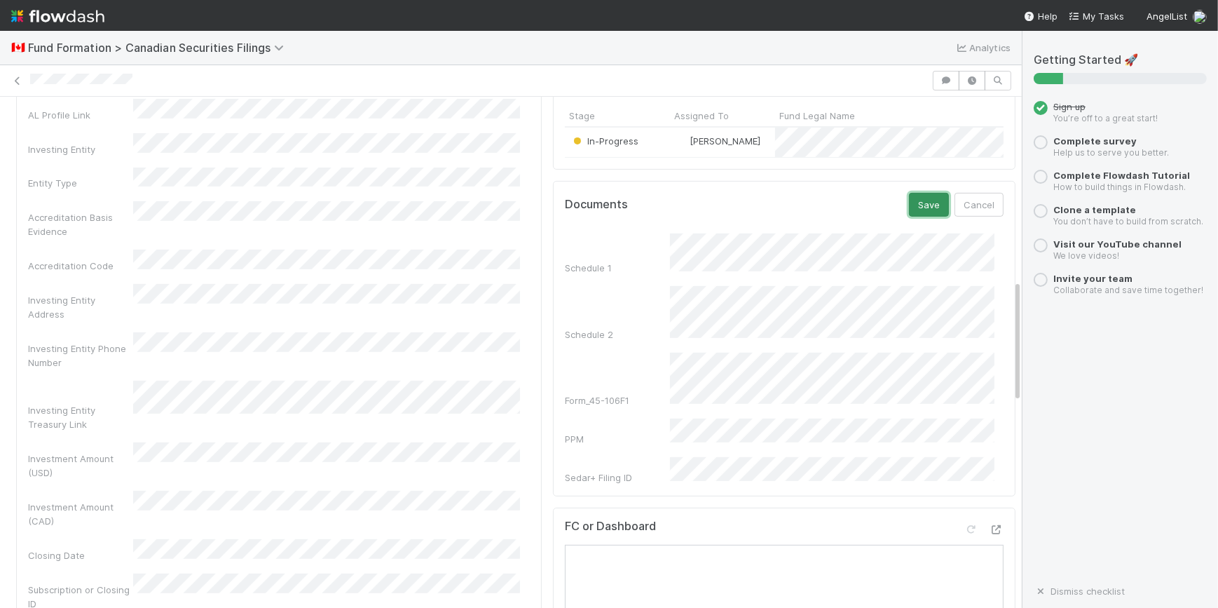
click at [909, 214] on button "Save" at bounding box center [929, 205] width 40 height 24
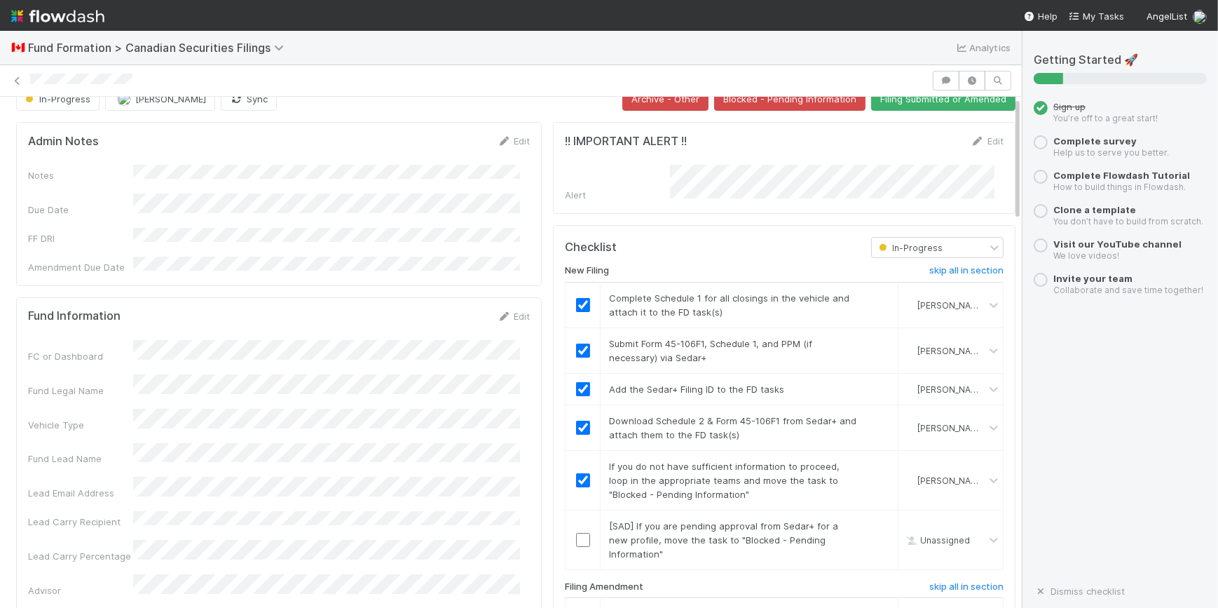
scroll to position [0, 0]
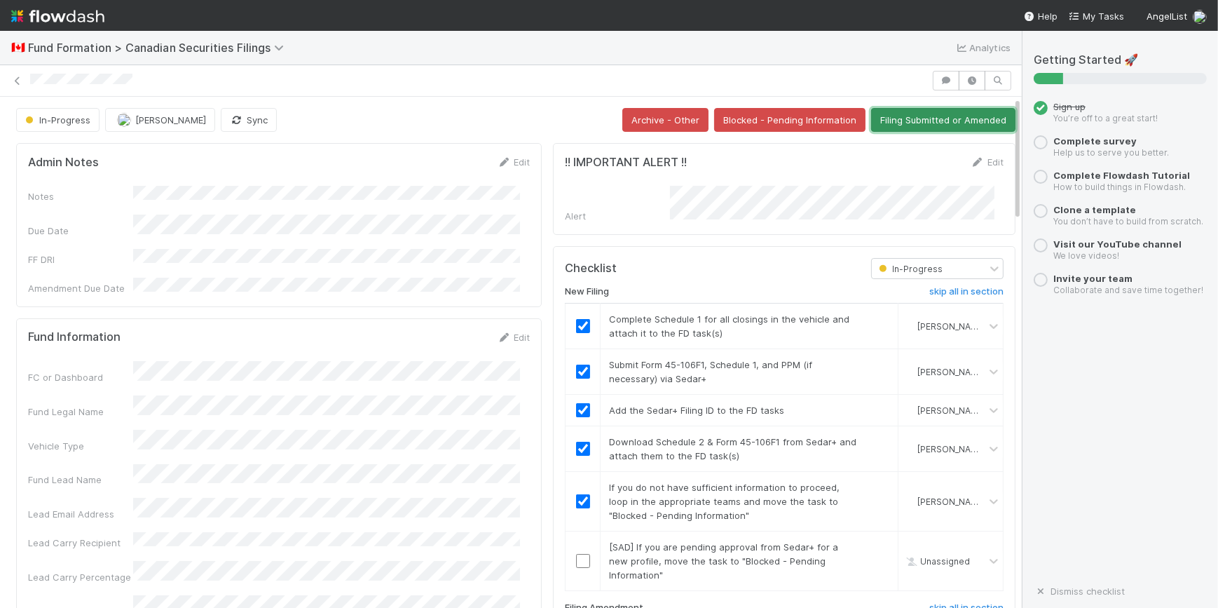
click at [900, 120] on button "Filing Submitted or Amended" at bounding box center [943, 120] width 144 height 24
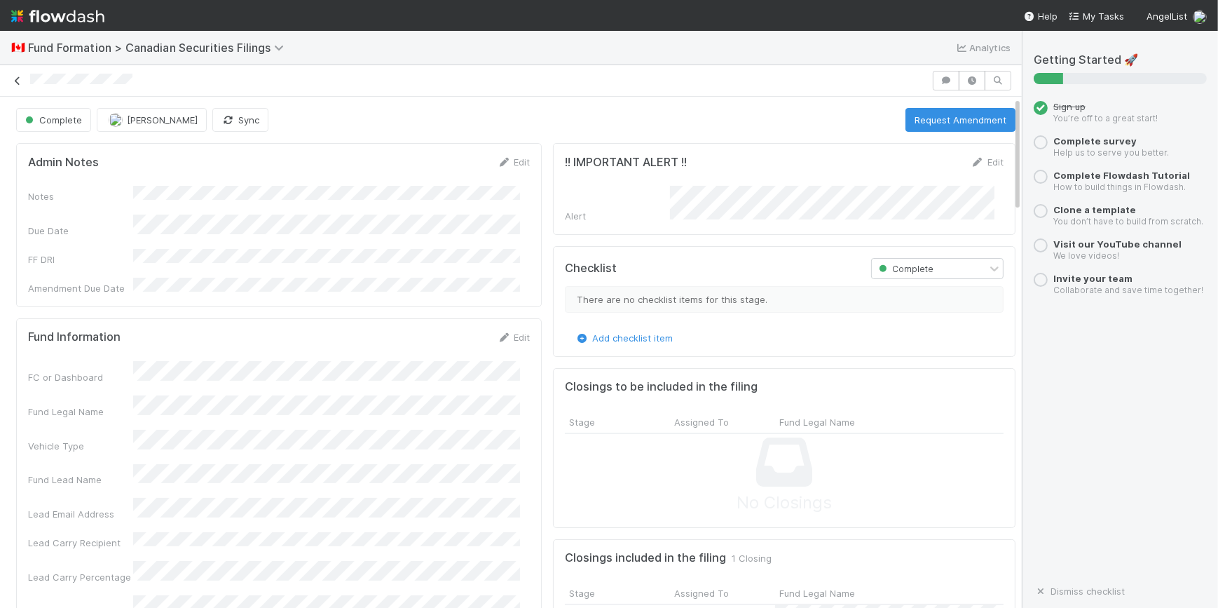
click at [15, 83] on icon at bounding box center [18, 80] width 14 height 9
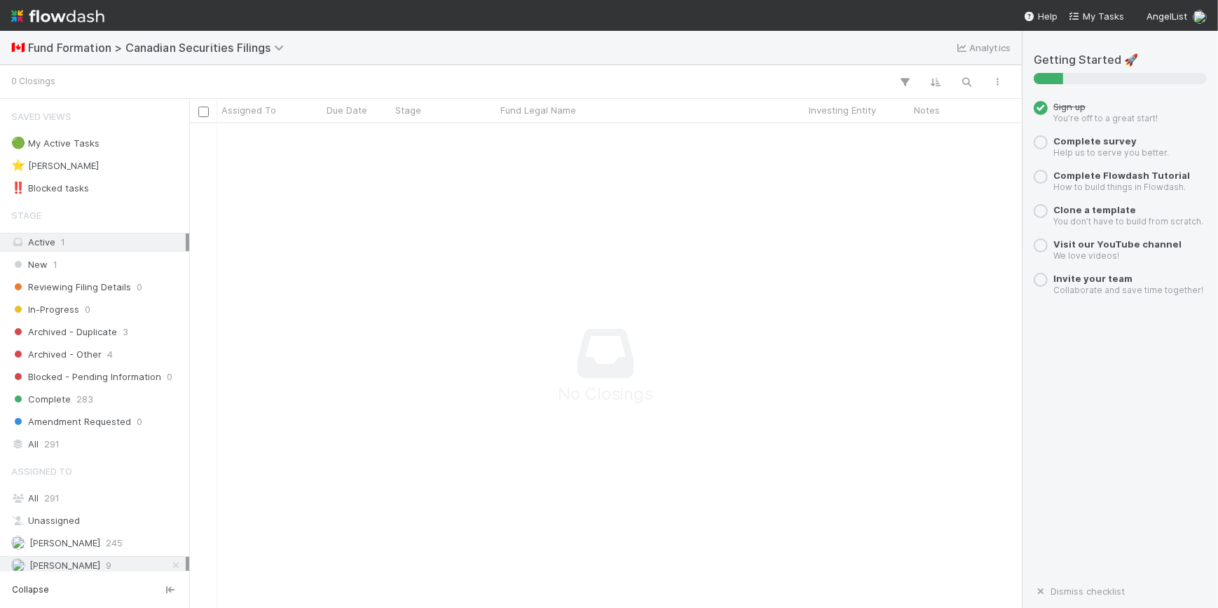
scroll to position [464, 823]
